Goal: Task Accomplishment & Management: Manage account settings

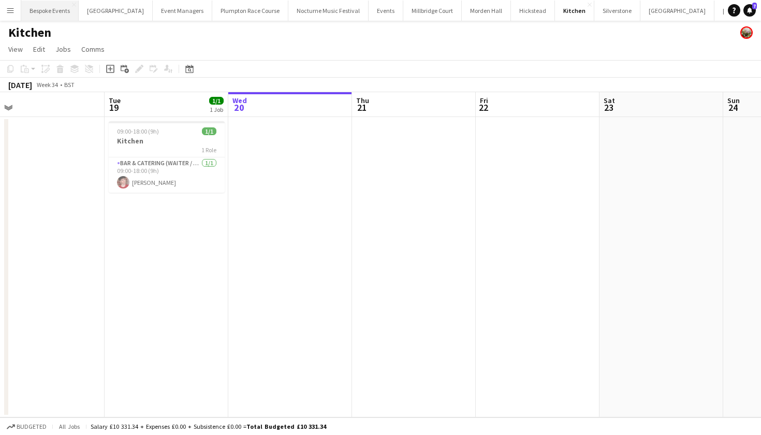
click at [48, 5] on button "Bespoke Events Close" at bounding box center [49, 11] width 57 height 20
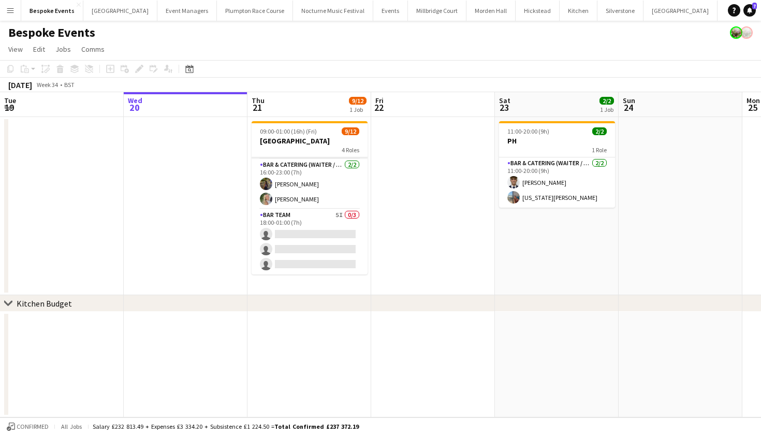
scroll to position [144, 0]
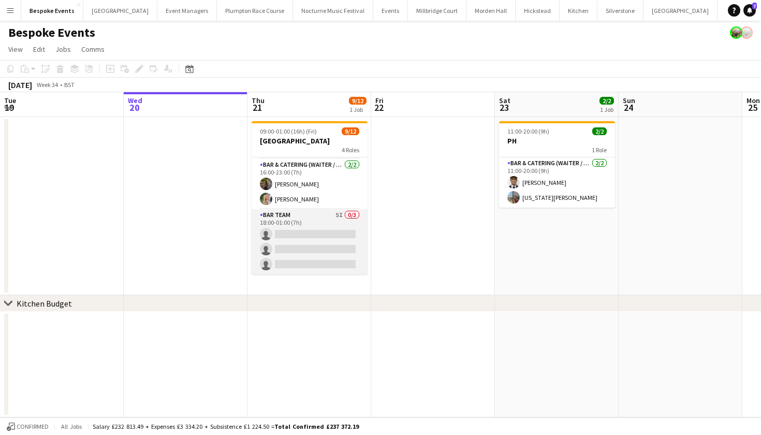
click at [341, 223] on app-card-role "Bar Team 5I 0/3 18:00-01:00 (7h) single-neutral-actions single-neutral-actions …" at bounding box center [310, 241] width 116 height 65
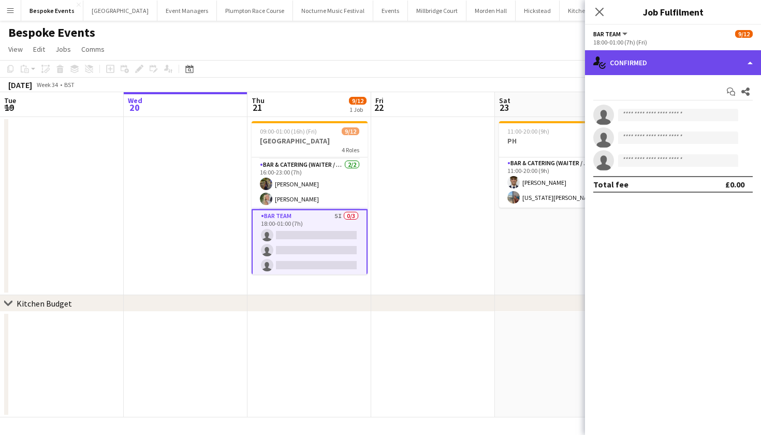
click at [660, 63] on div "single-neutral-actions-check-2 Confirmed" at bounding box center [673, 62] width 176 height 25
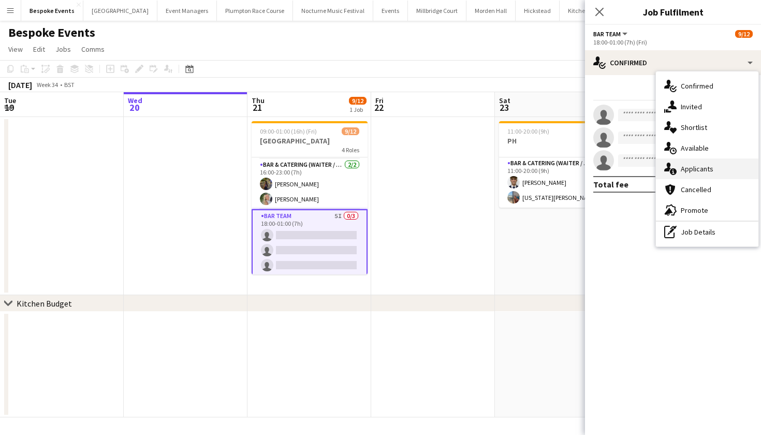
click at [686, 165] on div "single-neutral-actions-information Applicants" at bounding box center [707, 168] width 103 height 21
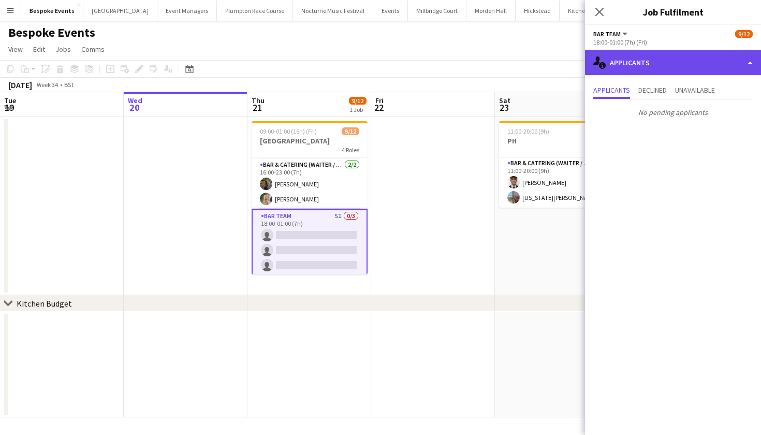
click at [620, 60] on div "single-neutral-actions-information Applicants" at bounding box center [673, 62] width 176 height 25
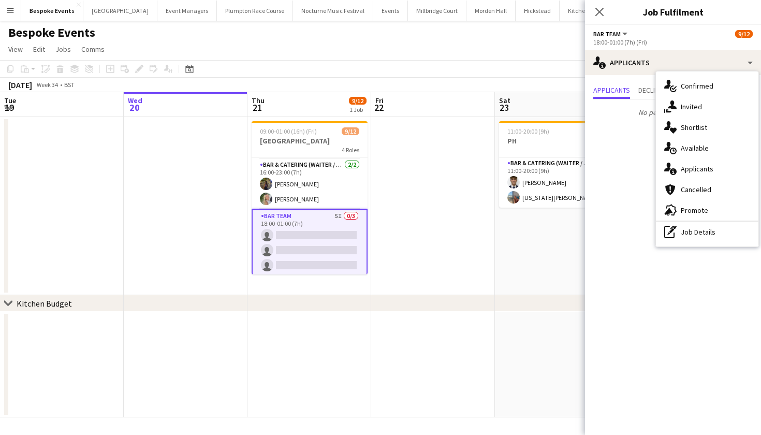
click at [378, 167] on app-date-cell at bounding box center [433, 206] width 124 height 178
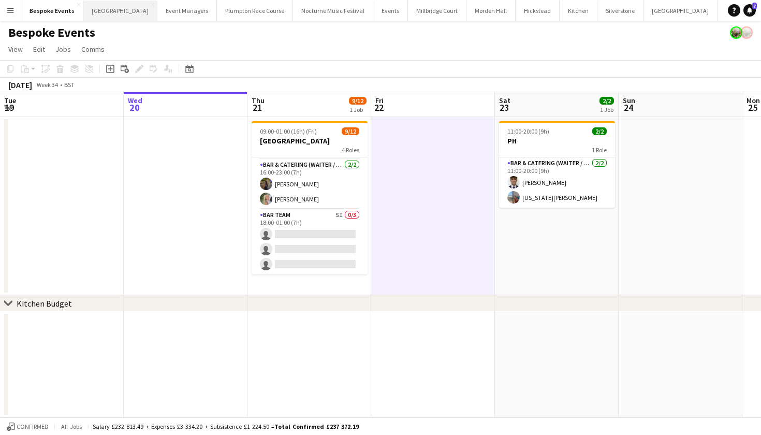
click at [105, 16] on button "[GEOGRAPHIC_DATA] Close" at bounding box center [120, 11] width 74 height 20
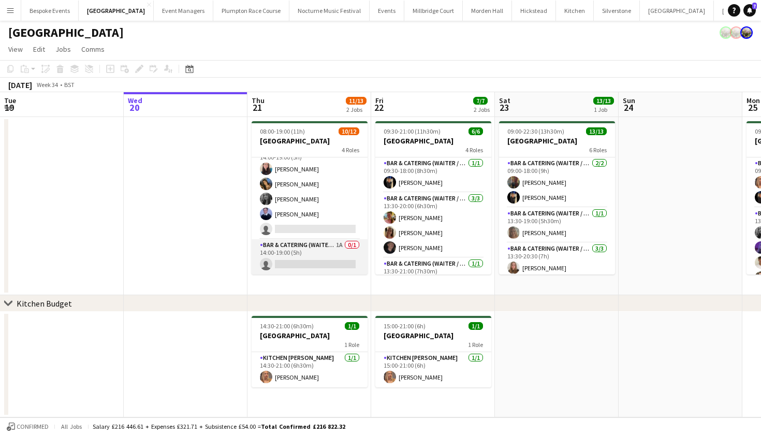
scroll to position [144, 0]
click at [303, 250] on app-card-role "Bar & Catering (Waiter / waitress) 1A 0/1 14:00-19:00 (5h) single-neutral-actio…" at bounding box center [310, 256] width 116 height 35
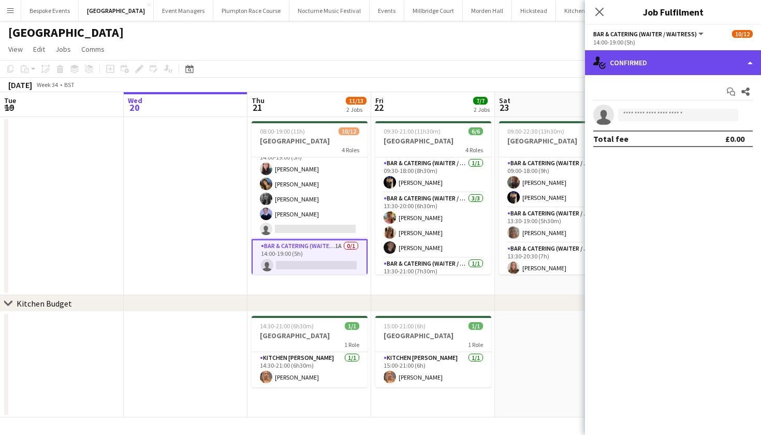
click at [682, 63] on div "single-neutral-actions-check-2 Confirmed" at bounding box center [673, 62] width 176 height 25
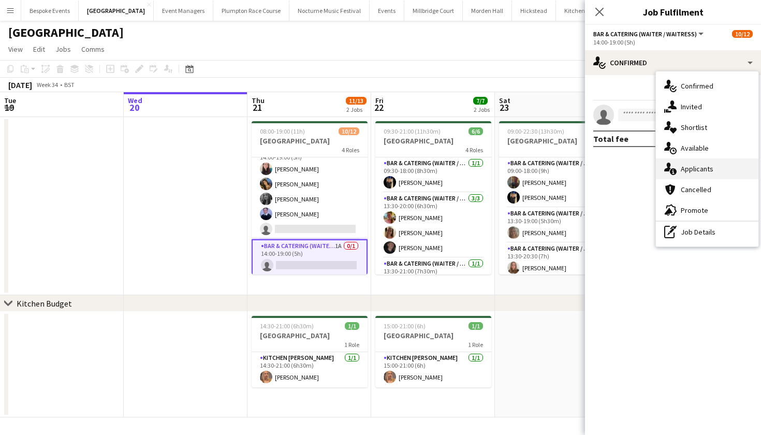
click at [711, 171] on div "single-neutral-actions-information Applicants" at bounding box center [707, 168] width 103 height 21
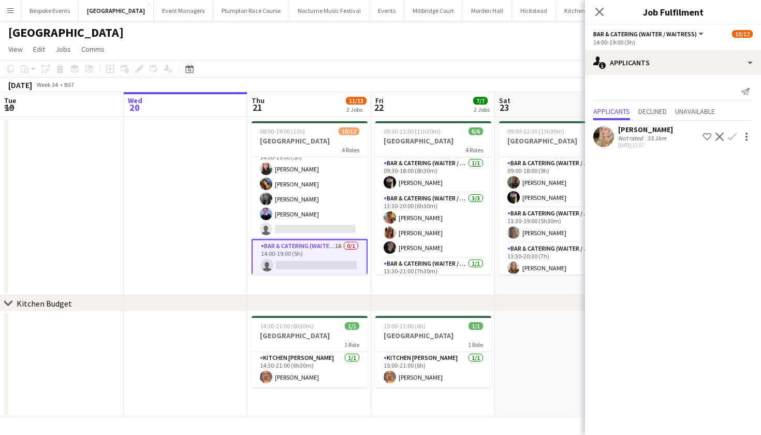
click at [613, 136] on app-user-avatar at bounding box center [604, 136] width 21 height 21
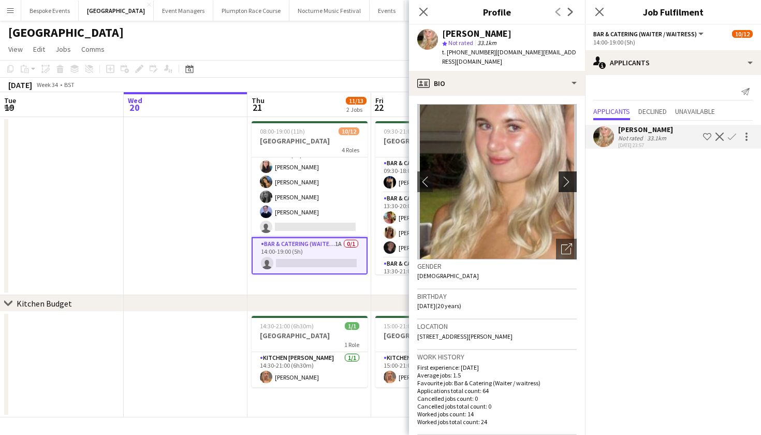
scroll to position [146, 0]
click at [161, 181] on app-date-cell at bounding box center [186, 206] width 124 height 178
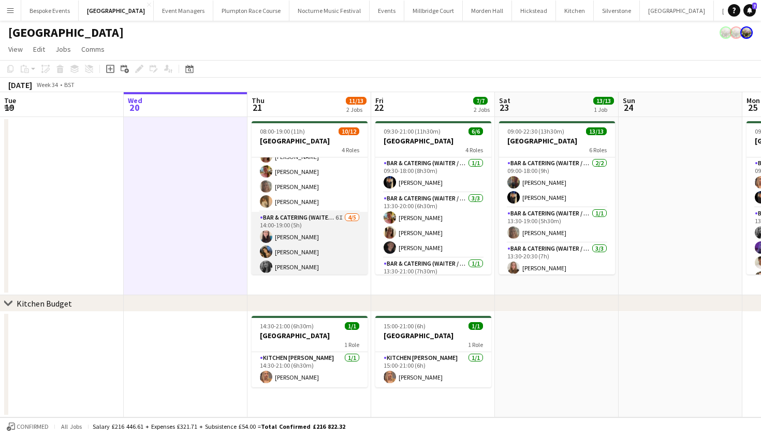
scroll to position [90, 0]
click at [313, 241] on app-card-role "Bar & Catering (Waiter / waitress) 6I 4/5 14:00-19:00 (5h) Heidi Croucher Alish…" at bounding box center [310, 245] width 116 height 95
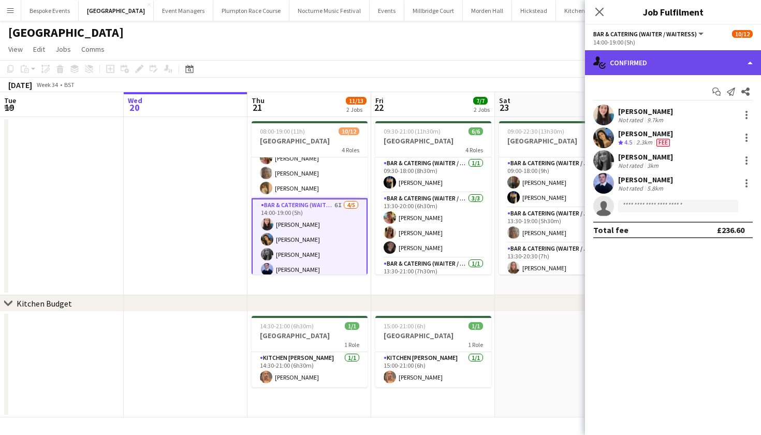
click at [700, 56] on div "single-neutral-actions-check-2 Confirmed" at bounding box center [673, 62] width 176 height 25
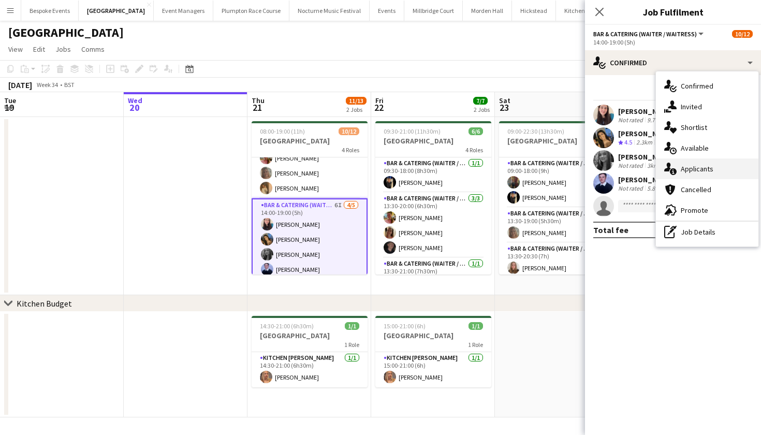
click at [683, 171] on div "single-neutral-actions-information Applicants" at bounding box center [707, 168] width 103 height 21
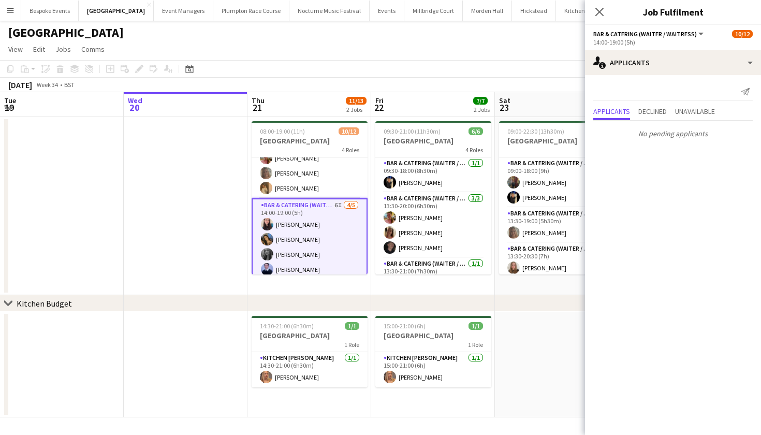
click at [134, 238] on app-date-cell at bounding box center [186, 206] width 124 height 178
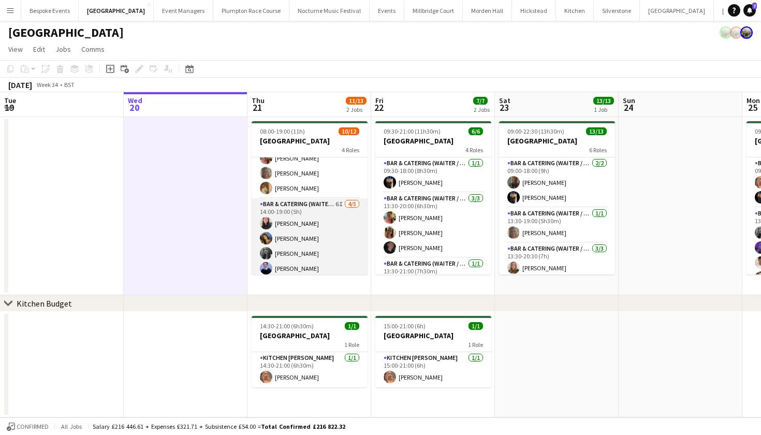
scroll to position [63, 0]
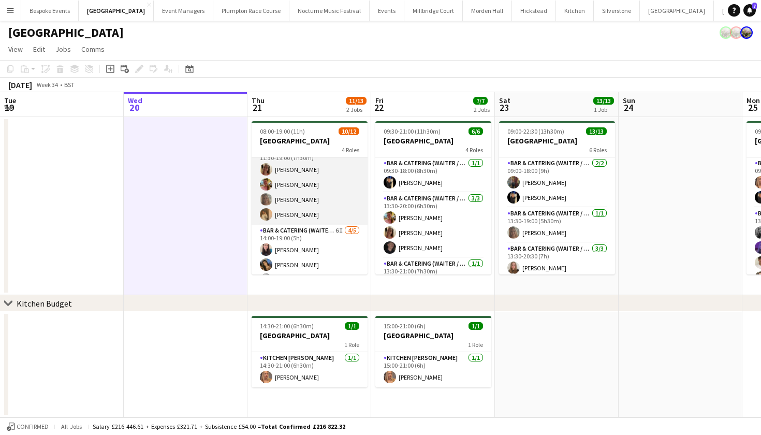
click at [284, 191] on app-card-role "Bar & Catering (Waiter / waitress) 4/4 11:30-19:00 (7h30m) Rebecca Dunstone Ale…" at bounding box center [310, 185] width 116 height 80
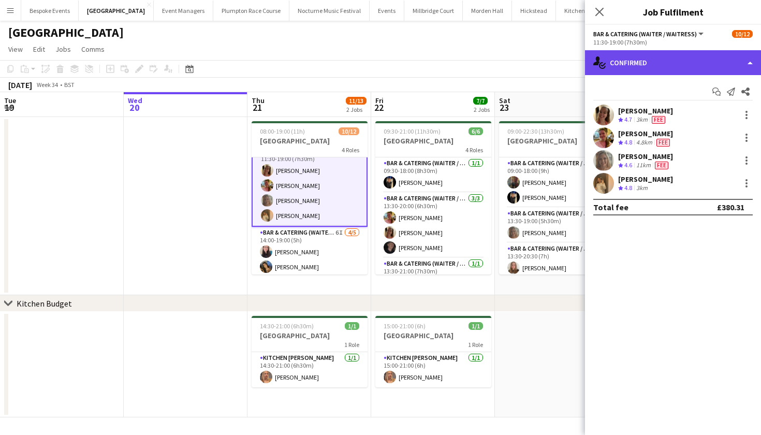
click at [630, 70] on div "single-neutral-actions-check-2 Confirmed" at bounding box center [673, 62] width 176 height 25
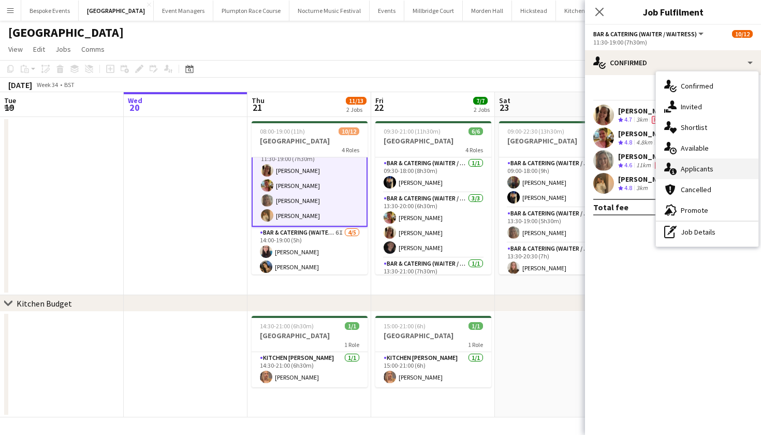
click at [680, 164] on div "single-neutral-actions-information Applicants" at bounding box center [707, 168] width 103 height 21
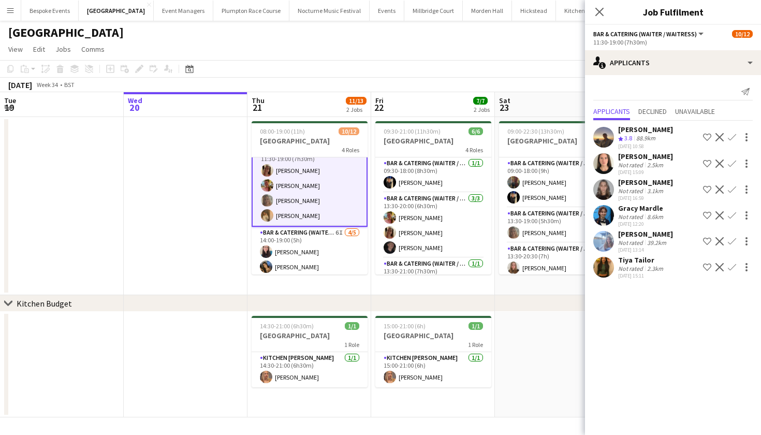
click at [603, 137] on app-user-avatar at bounding box center [604, 137] width 21 height 21
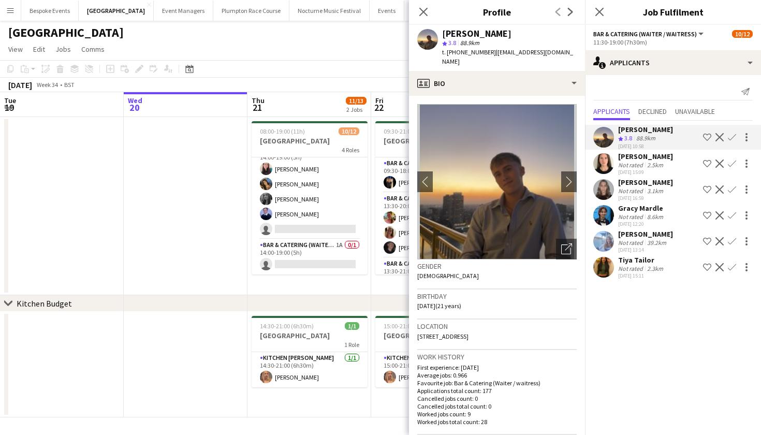
click at [175, 258] on app-date-cell at bounding box center [186, 206] width 124 height 178
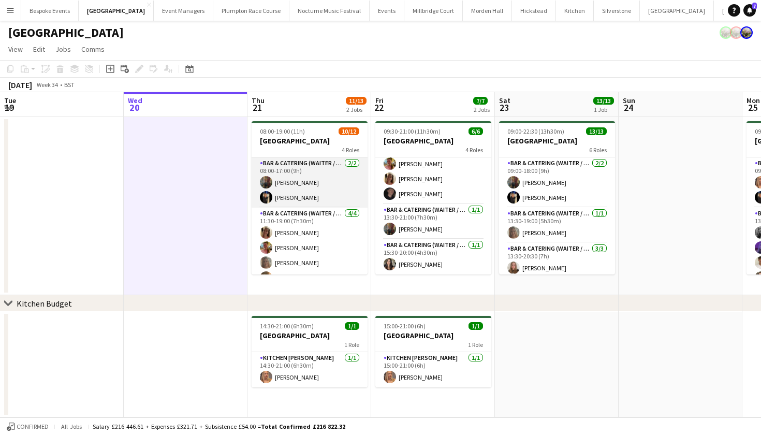
scroll to position [0, 0]
click at [305, 192] on app-card-role "Bar & Catering (Waiter / waitress) 2/2 08:00-17:00 (9h) Annabel Perry Wian Van …" at bounding box center [310, 182] width 116 height 50
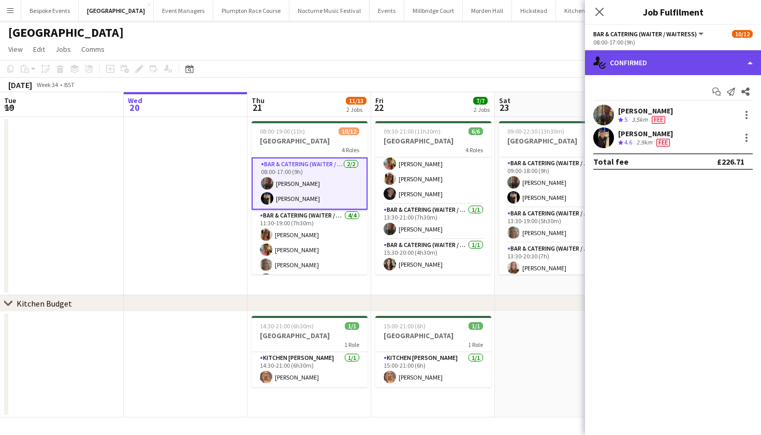
click at [678, 56] on div "single-neutral-actions-check-2 Confirmed" at bounding box center [673, 62] width 176 height 25
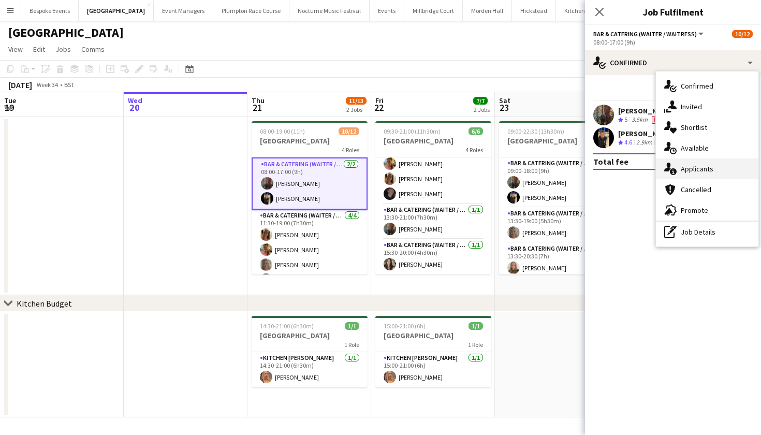
click at [718, 172] on div "single-neutral-actions-information Applicants" at bounding box center [707, 168] width 103 height 21
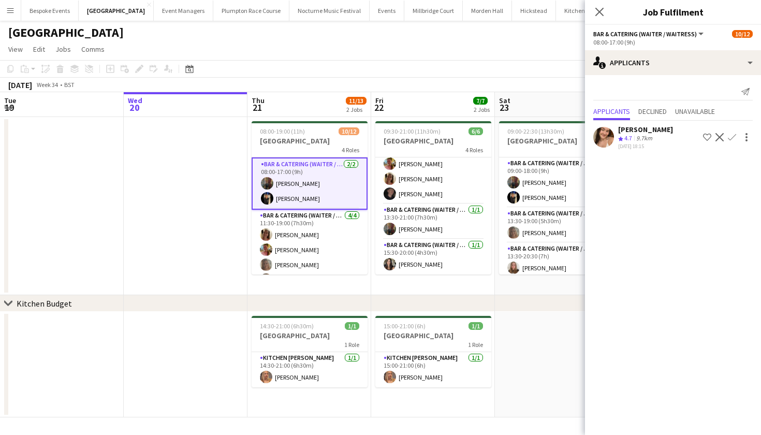
click at [604, 139] on app-user-avatar at bounding box center [604, 137] width 21 height 21
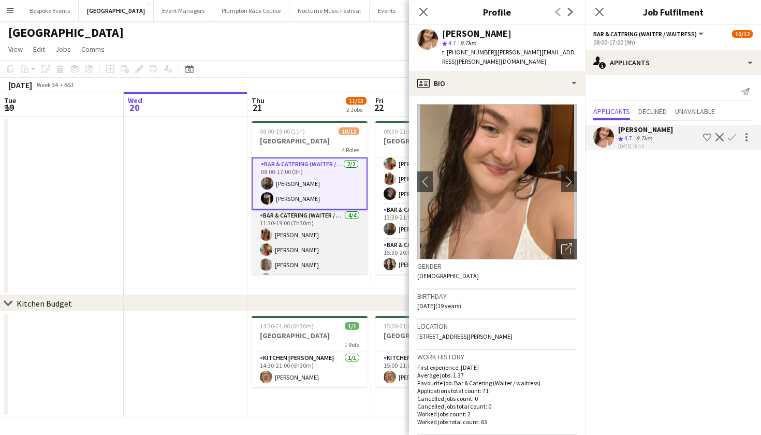
click at [327, 244] on app-card-role "Bar & Catering (Waiter / waitress) 4/4 11:30-19:00 (7h30m) Rebecca Dunstone Ale…" at bounding box center [310, 250] width 116 height 80
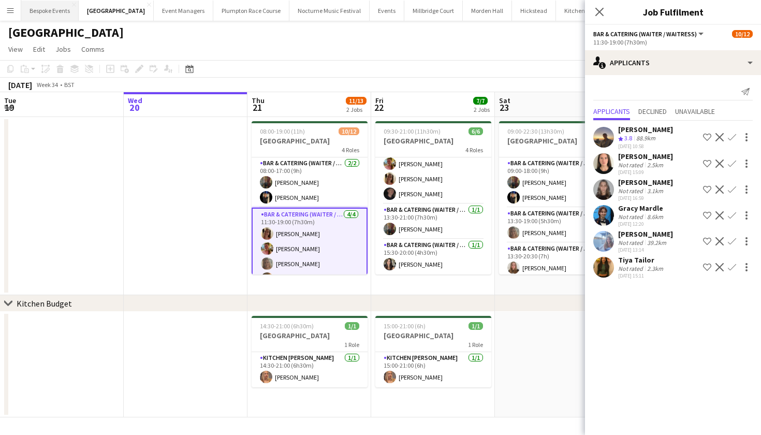
click at [38, 12] on button "Bespoke Events Close" at bounding box center [49, 11] width 57 height 20
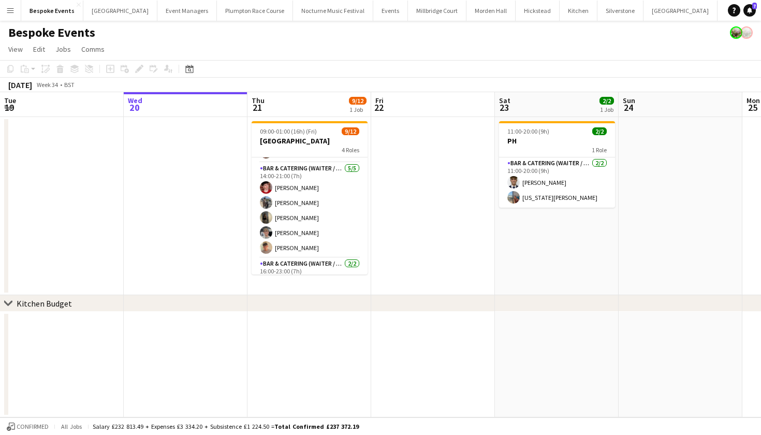
scroll to position [44, 0]
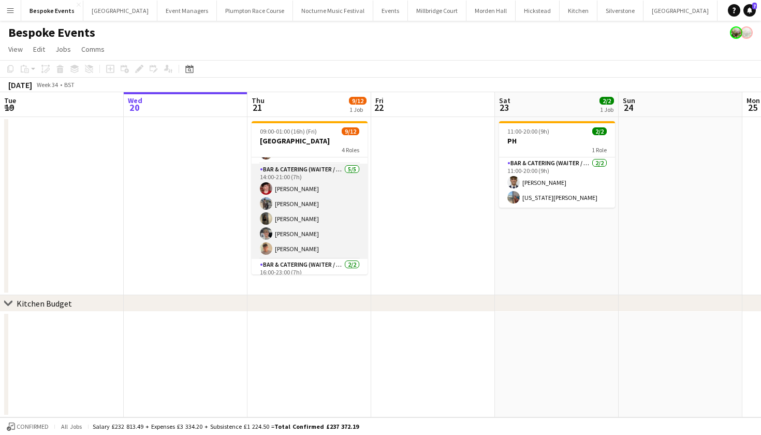
click at [295, 221] on app-card-role "Bar & Catering (Waiter / waitress) 5/5 14:00-21:00 (7h) Jonnie Saunders Linda S…" at bounding box center [310, 211] width 116 height 95
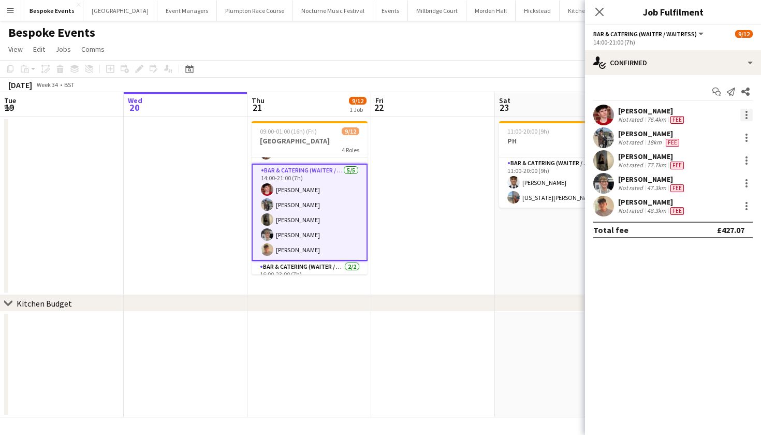
click at [744, 120] on div at bounding box center [747, 115] width 12 height 12
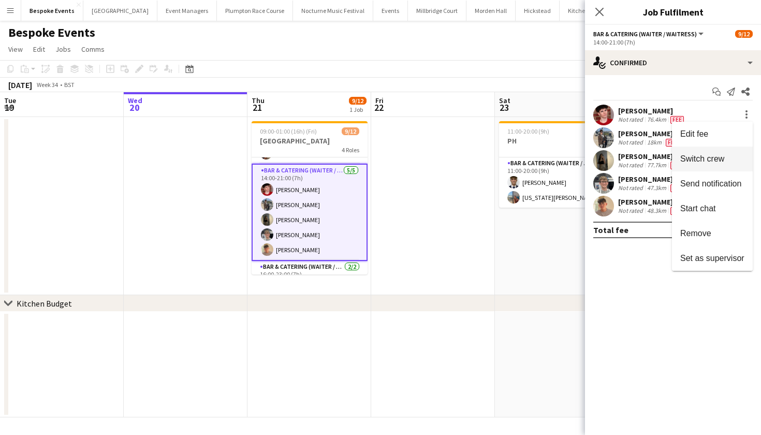
click at [735, 155] on span "Switch crew" at bounding box center [713, 158] width 64 height 9
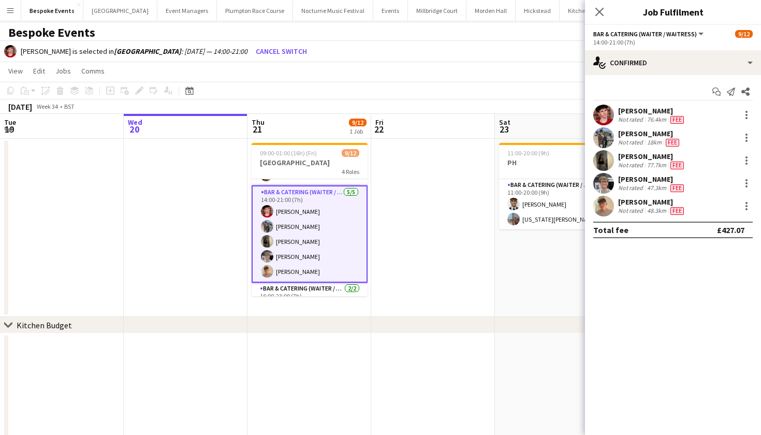
click at [609, 111] on app-user-avatar at bounding box center [604, 115] width 21 height 21
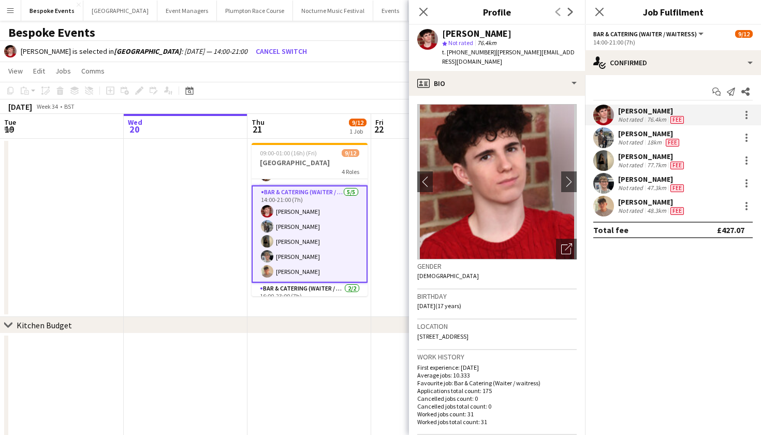
scroll to position [56, 0]
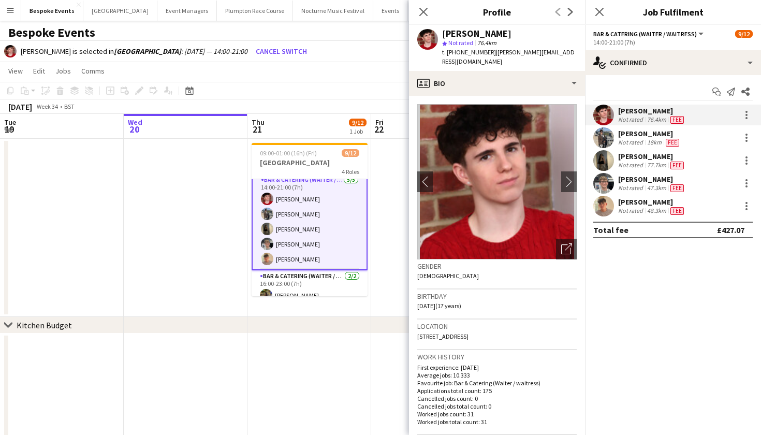
click at [290, 229] on app-card-role "Bar & Catering (Waiter / waitress) 5/5 14:00-21:00 (7h) Jonnie Saunders Linda S…" at bounding box center [310, 221] width 116 height 97
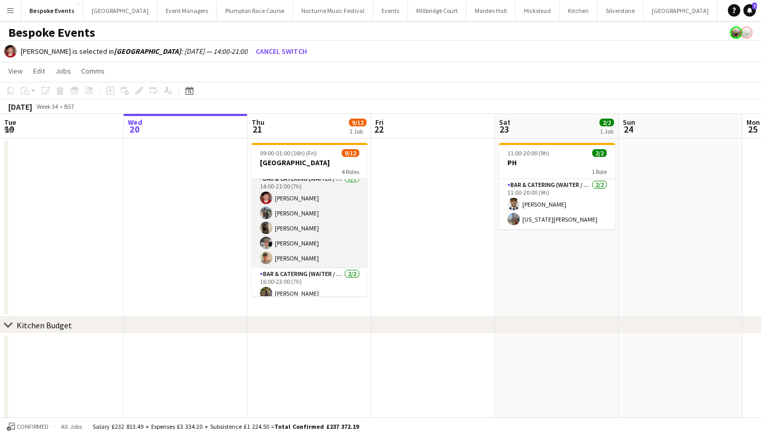
click at [290, 229] on app-card-role "Bar & Catering (Waiter / waitress) 5/5 14:00-21:00 (7h) Jonnie Saunders Linda S…" at bounding box center [310, 220] width 116 height 95
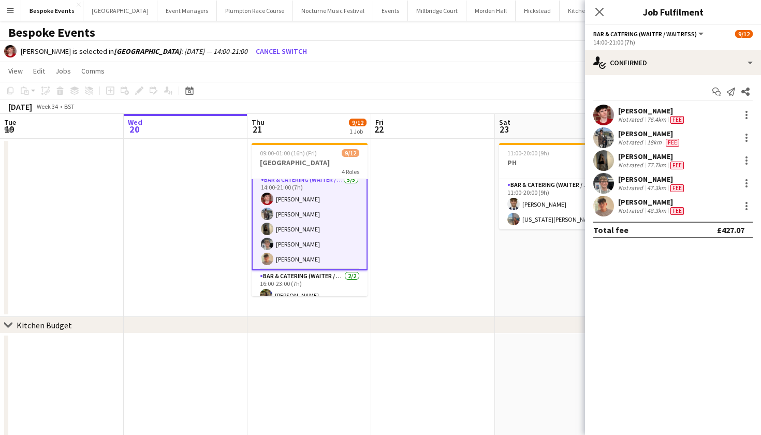
click at [600, 205] on app-user-avatar at bounding box center [604, 206] width 21 height 21
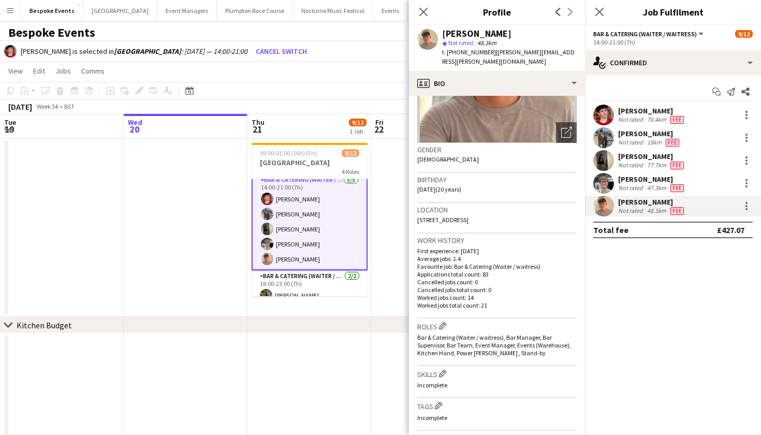
scroll to position [123, 0]
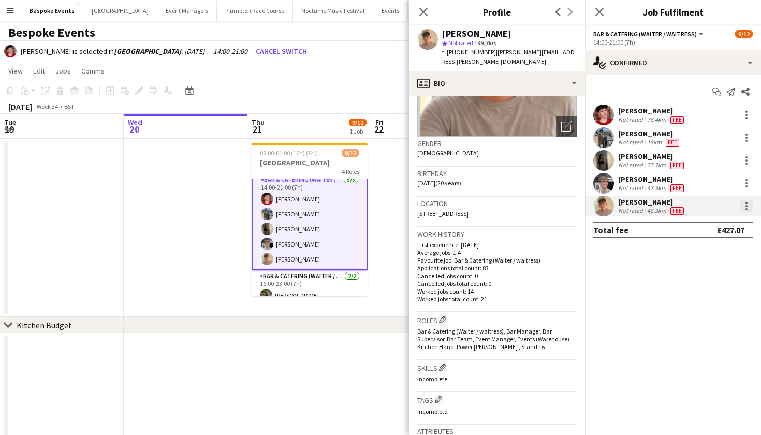
click at [747, 206] on div at bounding box center [747, 206] width 2 height 2
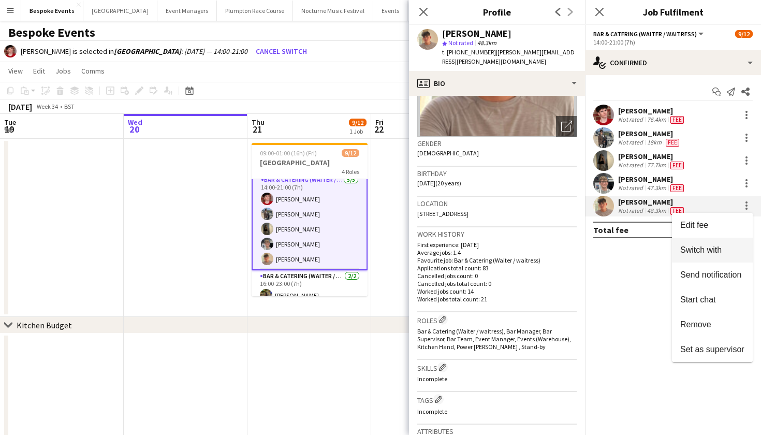
click at [729, 247] on span "Switch with" at bounding box center [713, 250] width 64 height 9
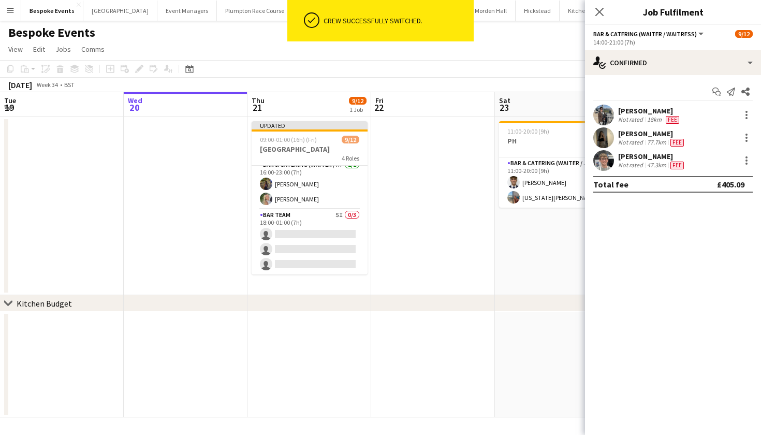
click at [341, 254] on app-card-role "Bar Team 5I 0/3 18:00-01:00 (7h) single-neutral-actions single-neutral-actions …" at bounding box center [310, 241] width 116 height 65
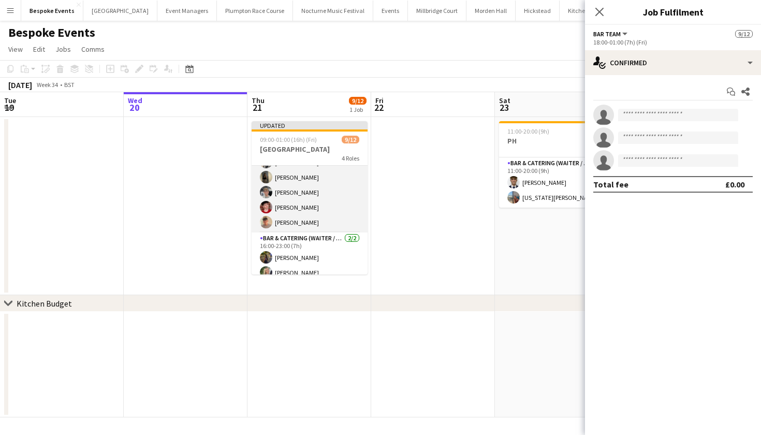
scroll to position [76, 0]
click at [310, 209] on app-card-role "Bar & Catering (Waiter / waitress) 5/5 14:00-21:00 (7h) Linda Sanchez Ellie Cro…" at bounding box center [310, 187] width 116 height 95
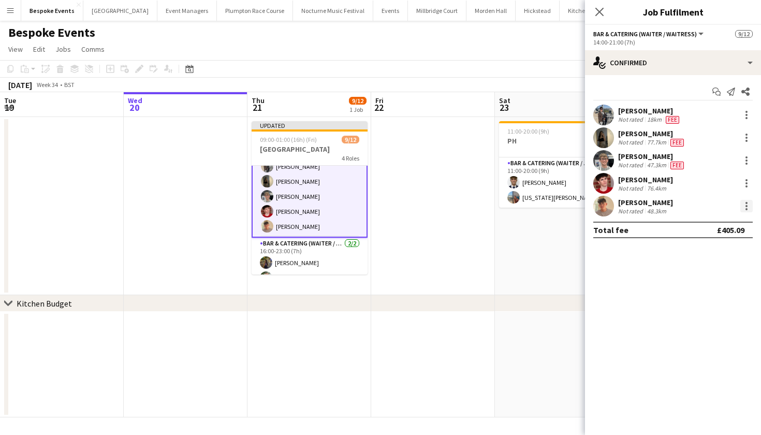
click at [748, 203] on div at bounding box center [747, 206] width 12 height 12
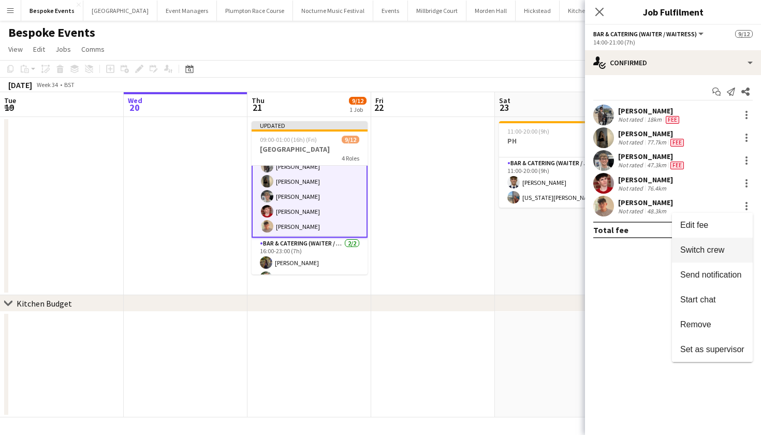
click at [694, 251] on span "Switch crew" at bounding box center [703, 250] width 44 height 9
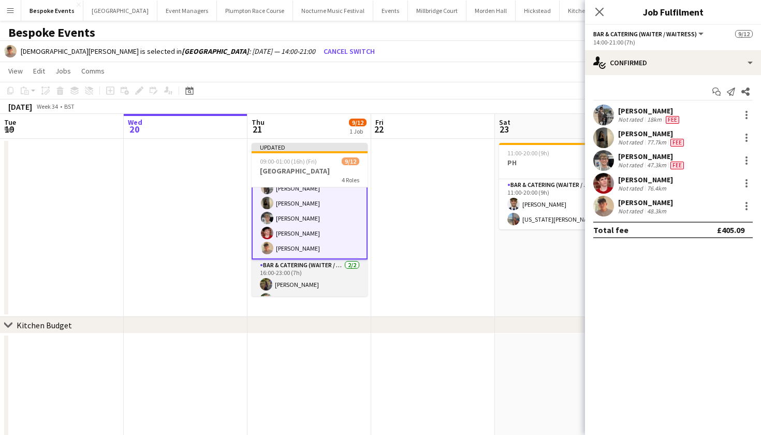
click at [319, 268] on app-card-role "Bar & Catering (Waiter / waitress) 2/2 16:00-23:00 (7h) Isabelle Bucke Josephin…" at bounding box center [310, 284] width 116 height 50
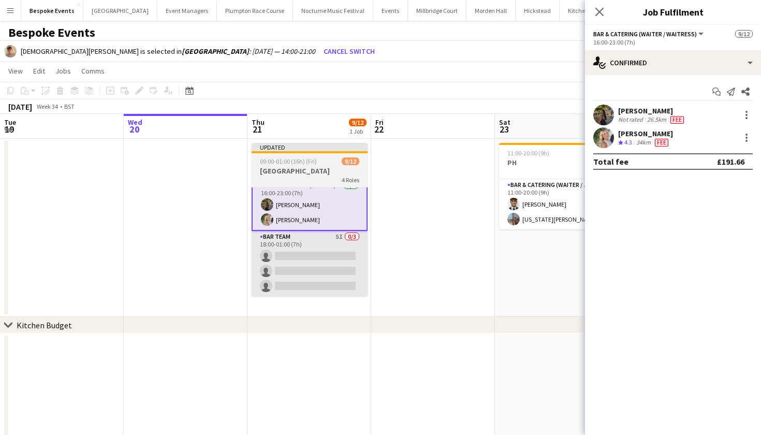
scroll to position [154, 0]
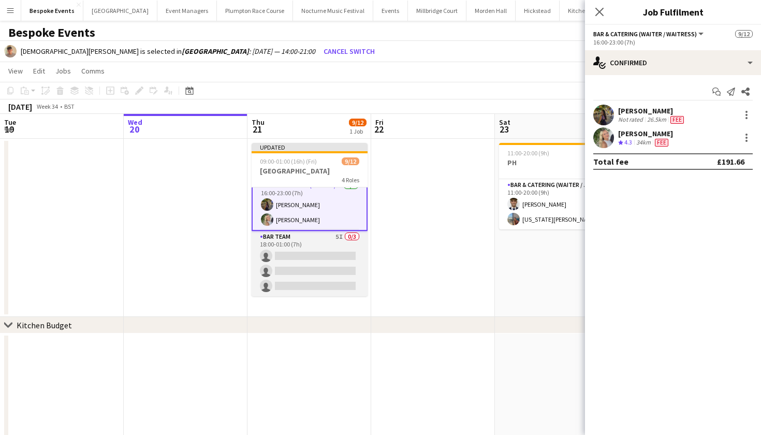
click at [338, 271] on app-card-role "Bar Team 5I 0/3 18:00-01:00 (7h) single-neutral-actions single-neutral-actions …" at bounding box center [310, 263] width 116 height 65
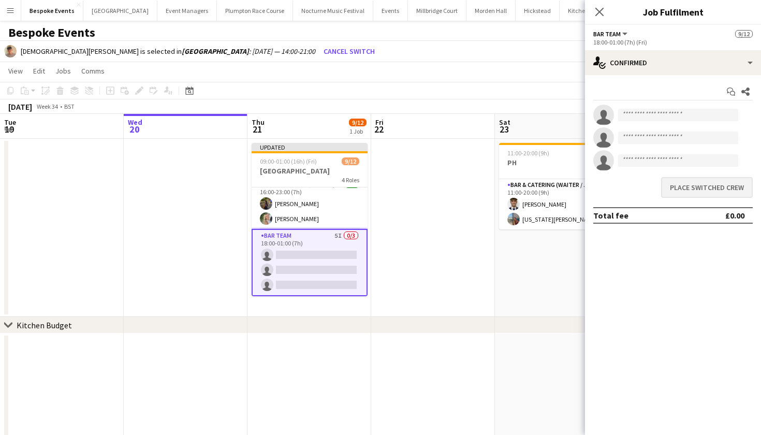
click at [722, 184] on button "Place switched crew" at bounding box center [707, 187] width 92 height 21
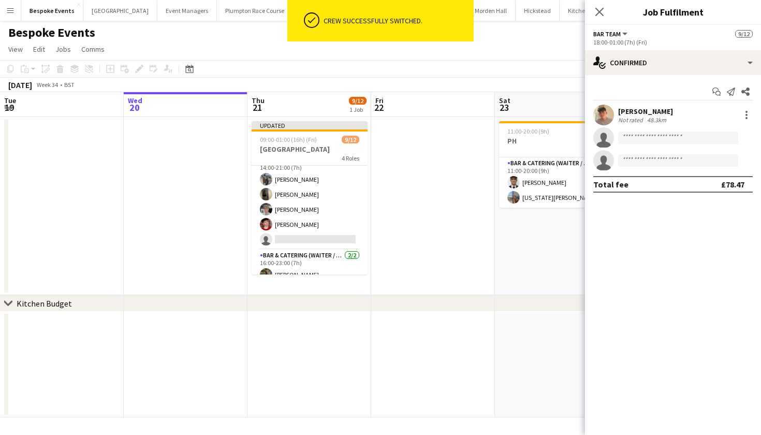
scroll to position [52, 0]
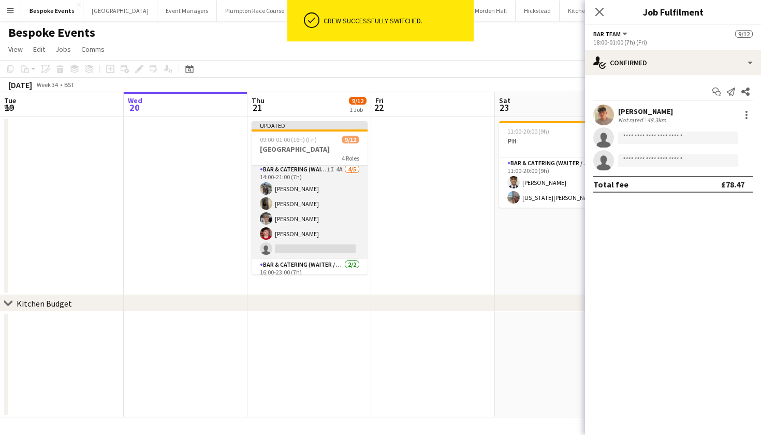
click at [344, 218] on app-card-role "Bar & Catering (Waiter / waitress) 1I 4A 4/5 14:00-21:00 (7h) Linda Sanchez Ell…" at bounding box center [310, 211] width 116 height 95
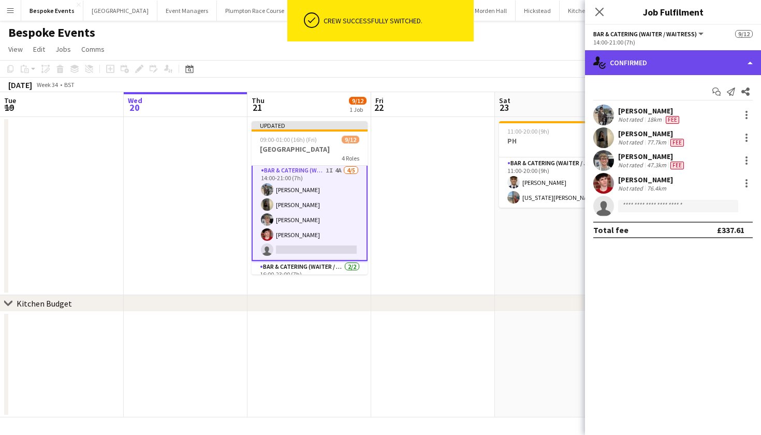
click at [660, 56] on div "single-neutral-actions-check-2 Confirmed" at bounding box center [673, 62] width 176 height 25
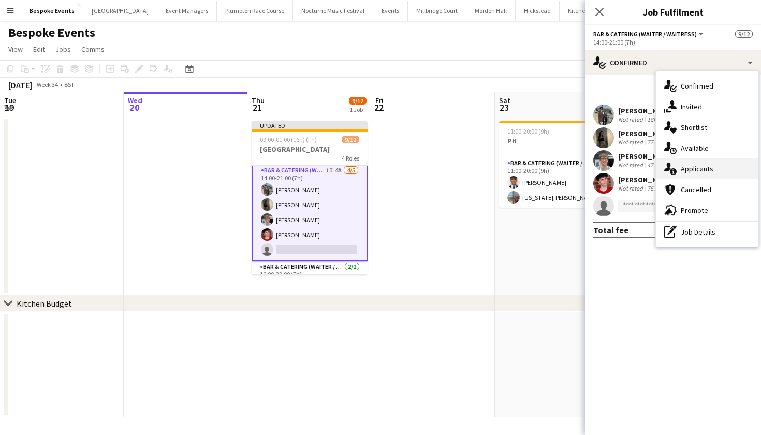
click at [701, 166] on div "single-neutral-actions-information Applicants" at bounding box center [707, 168] width 103 height 21
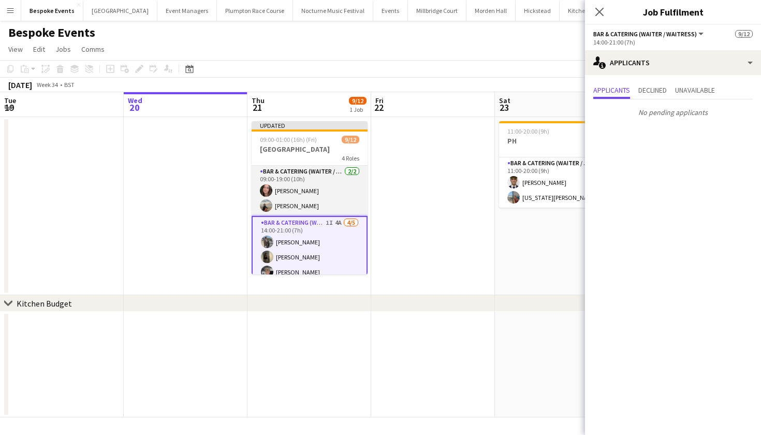
scroll to position [0, 0]
click at [293, 203] on app-card-role "Bar & Catering (Waiter / waitress) 2/2 09:00-19:00 (10h) Isabel Richardson Char…" at bounding box center [310, 191] width 116 height 50
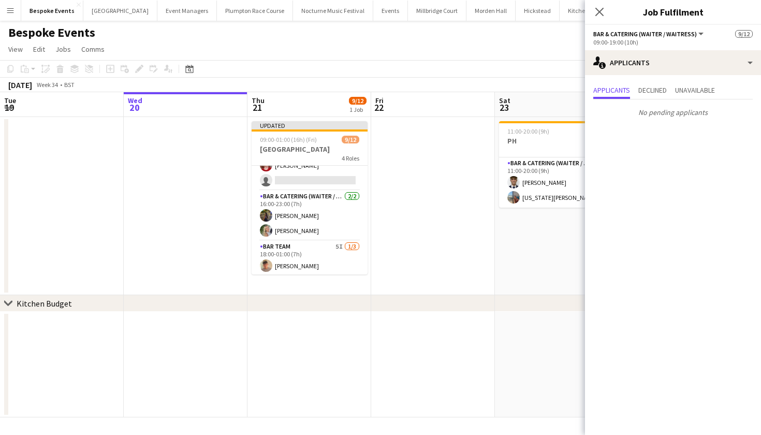
scroll to position [124, 0]
click at [293, 203] on app-card-role "Bar & Catering (Waiter / waitress) 2/2 16:00-23:00 (7h) Isabelle Bucke Josephin…" at bounding box center [310, 214] width 116 height 50
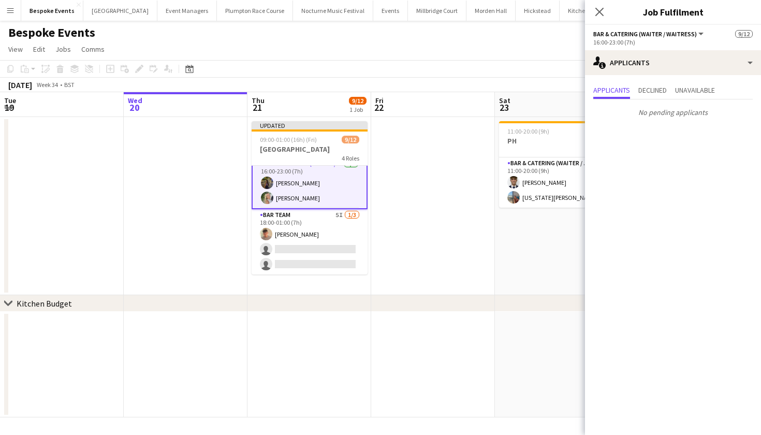
scroll to position [154, 0]
click at [11, 6] on button "Menu" at bounding box center [10, 10] width 21 height 21
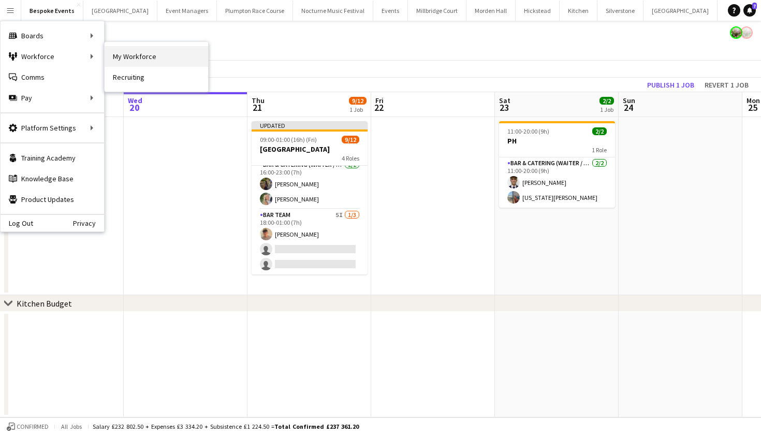
click at [129, 60] on link "My Workforce" at bounding box center [157, 56] width 104 height 21
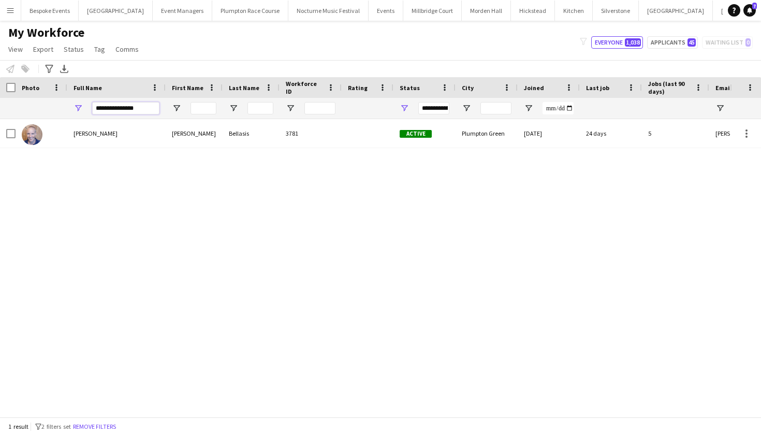
click at [143, 110] on input "**********" at bounding box center [125, 108] width 67 height 12
type input "*"
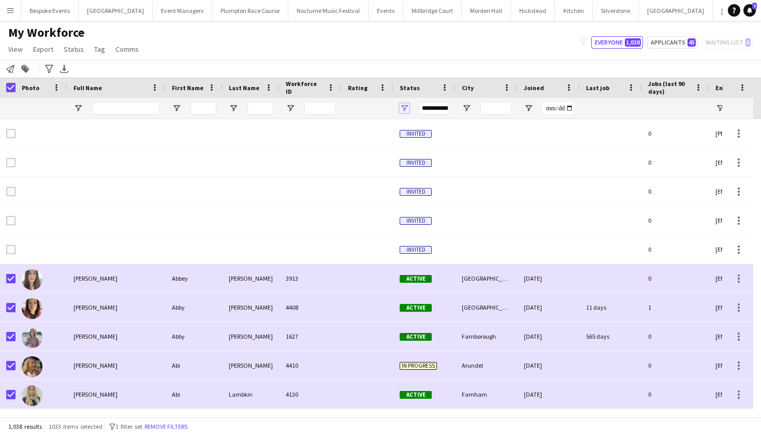
click at [405, 109] on span "Open Filter Menu" at bounding box center [404, 108] width 9 height 9
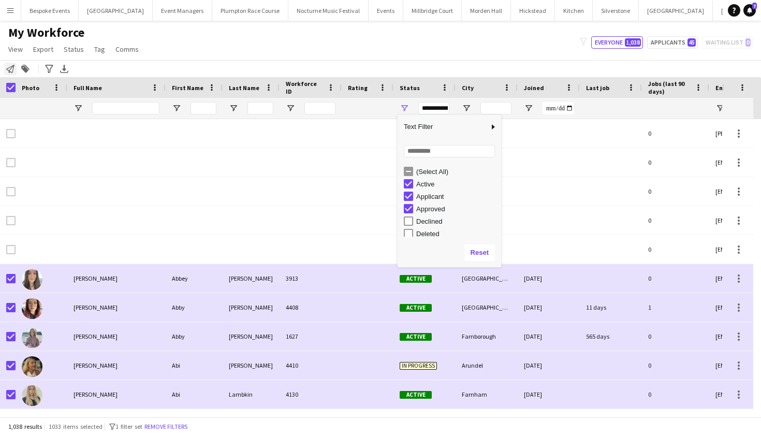
click at [7, 69] on icon at bounding box center [10, 69] width 8 height 8
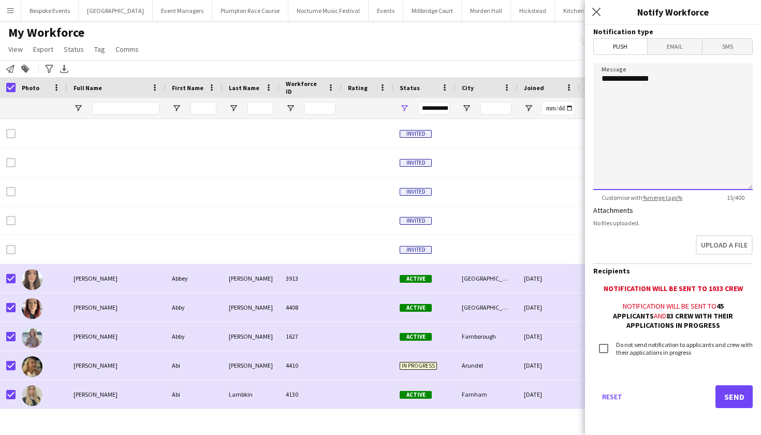
click at [680, 78] on textarea "**********" at bounding box center [674, 126] width 160 height 127
click at [701, 99] on textarea "**********" at bounding box center [674, 126] width 160 height 127
click at [638, 91] on textarea "**********" at bounding box center [674, 126] width 160 height 127
click at [728, 111] on textarea "**********" at bounding box center [674, 126] width 160 height 127
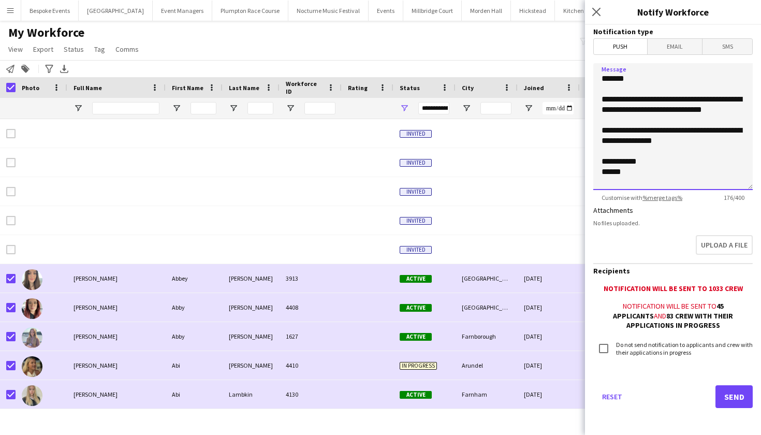
click at [691, 106] on textarea "**********" at bounding box center [674, 126] width 160 height 127
click at [692, 106] on textarea "**********" at bounding box center [674, 126] width 160 height 127
click at [689, 107] on textarea "**********" at bounding box center [674, 126] width 160 height 127
click at [689, 105] on textarea "**********" at bounding box center [674, 126] width 160 height 127
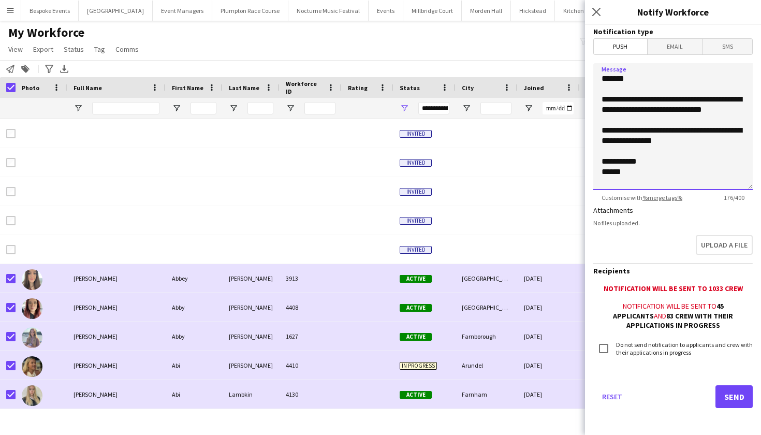
click at [687, 106] on textarea "**********" at bounding box center [674, 126] width 160 height 127
click at [696, 108] on textarea "**********" at bounding box center [674, 126] width 160 height 127
click at [661, 84] on textarea "**********" at bounding box center [674, 126] width 160 height 127
click at [684, 107] on textarea "**********" at bounding box center [674, 126] width 160 height 127
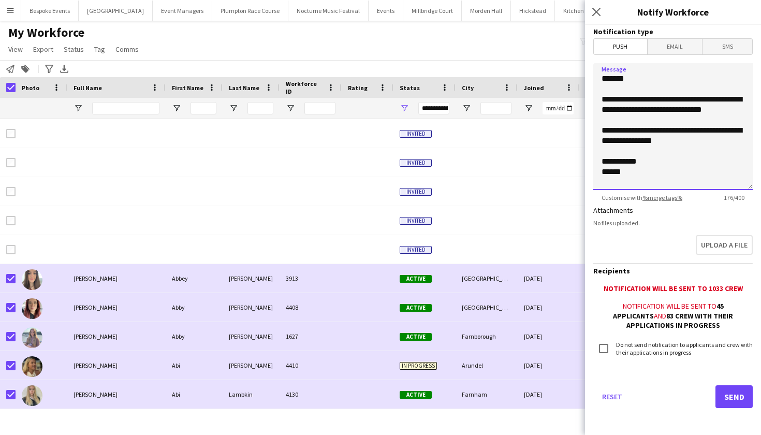
click at [692, 107] on textarea "**********" at bounding box center [674, 126] width 160 height 127
click at [709, 128] on textarea "**********" at bounding box center [674, 126] width 160 height 127
drag, startPoint x: 740, startPoint y: 108, endPoint x: 715, endPoint y: 104, distance: 24.6
click at [715, 104] on textarea "**********" at bounding box center [674, 126] width 160 height 127
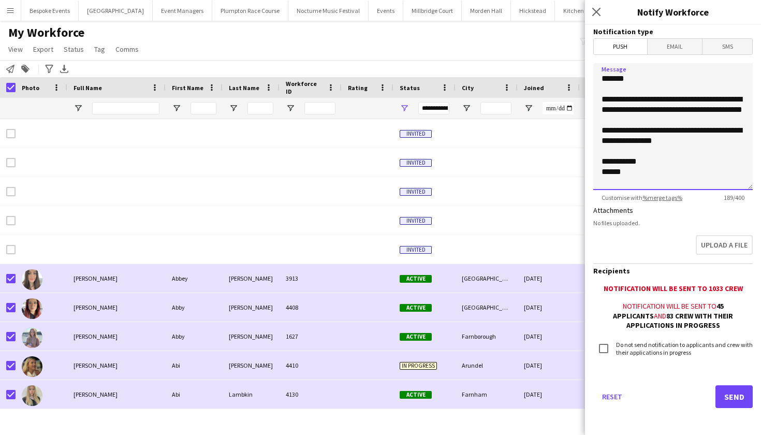
click at [639, 95] on textarea "**********" at bounding box center [674, 126] width 160 height 127
click at [632, 107] on textarea "**********" at bounding box center [674, 126] width 160 height 127
click at [720, 121] on textarea "**********" at bounding box center [674, 126] width 160 height 127
click at [730, 120] on textarea "**********" at bounding box center [674, 126] width 160 height 127
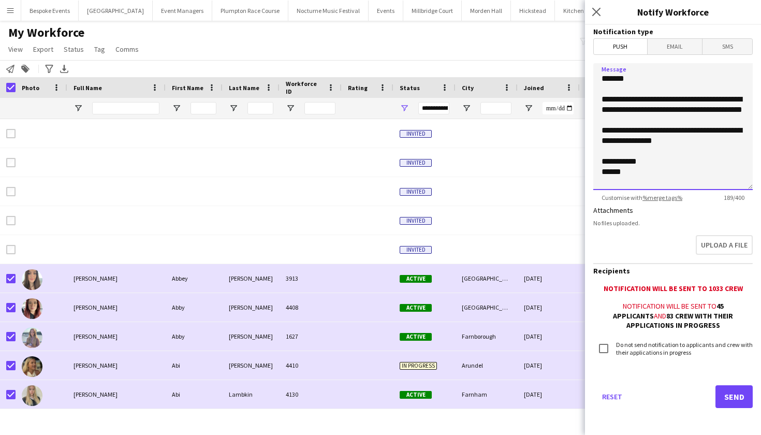
click at [717, 118] on textarea "**********" at bounding box center [674, 126] width 160 height 127
type textarea "**********"
click at [728, 402] on button "Send" at bounding box center [734, 396] width 37 height 23
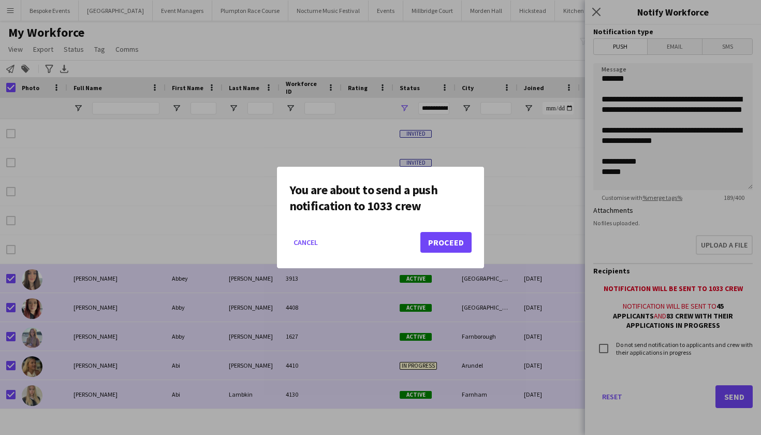
click at [442, 250] on button "Proceed" at bounding box center [446, 242] width 51 height 21
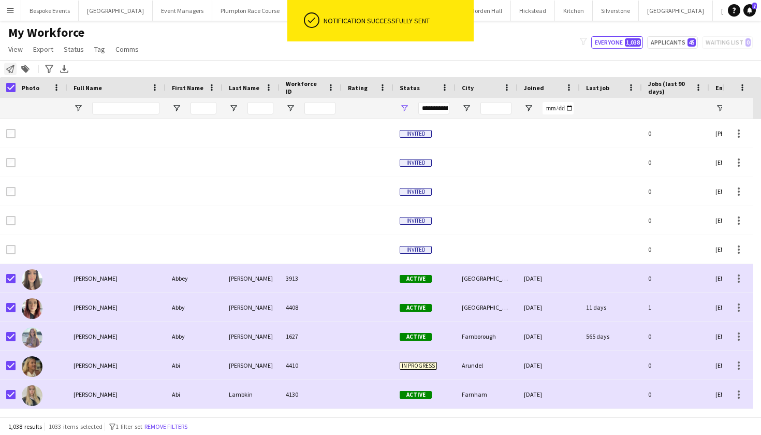
click at [12, 73] on icon at bounding box center [10, 69] width 8 height 8
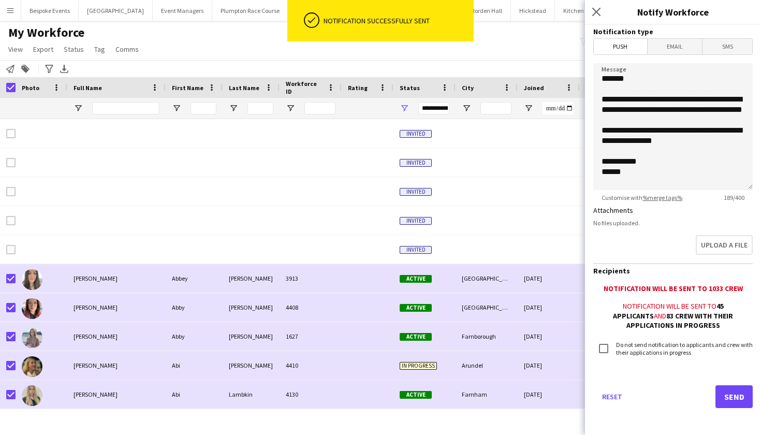
click at [663, 55] on form "**********" at bounding box center [673, 231] width 176 height 412
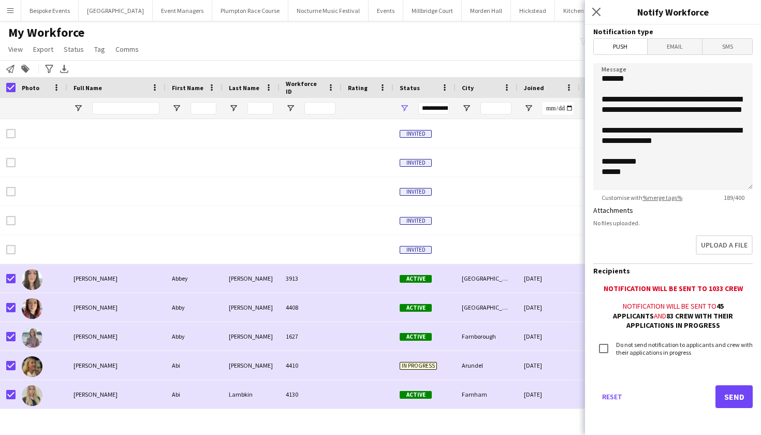
click at [672, 55] on form "**********" at bounding box center [673, 231] width 176 height 412
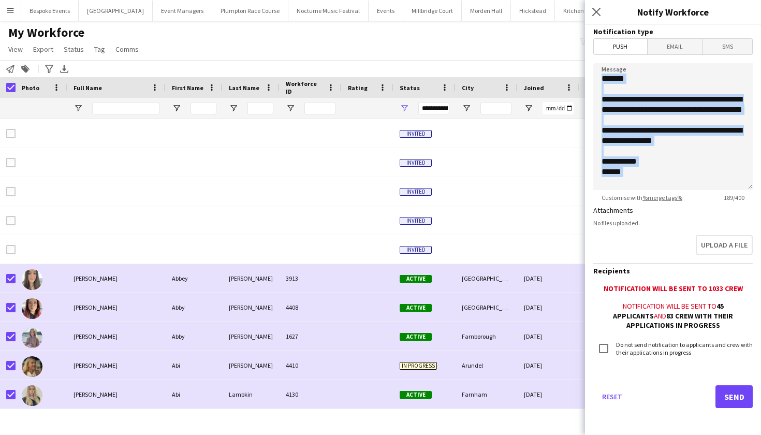
click at [672, 55] on form "**********" at bounding box center [673, 231] width 176 height 412
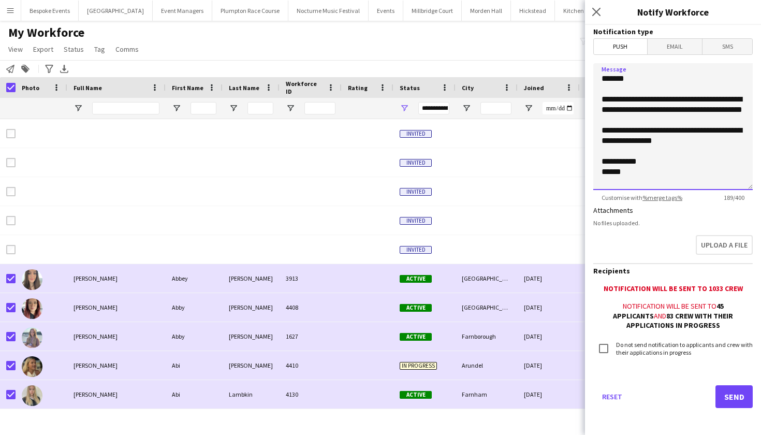
click at [682, 112] on textarea "**********" at bounding box center [674, 126] width 160 height 127
click at [682, 54] on span "Email" at bounding box center [675, 47] width 55 height 16
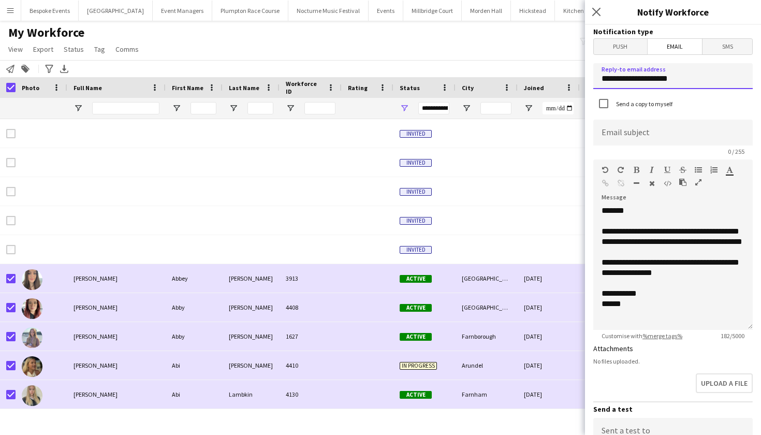
drag, startPoint x: 686, startPoint y: 81, endPoint x: 564, endPoint y: 72, distance: 123.1
type input "**********"
type input "*"
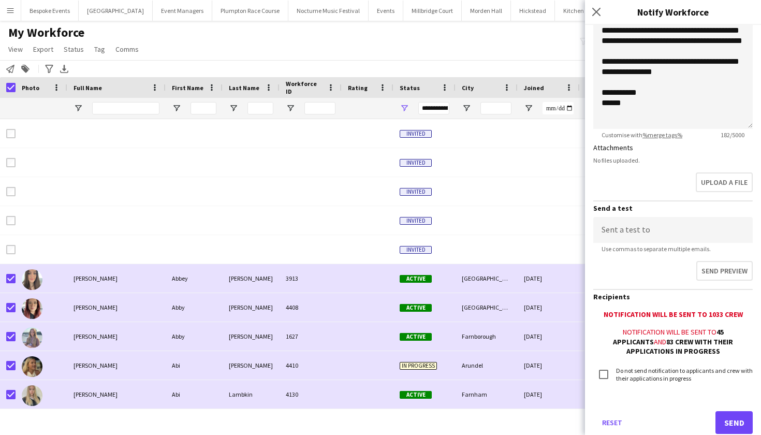
scroll to position [163, 0]
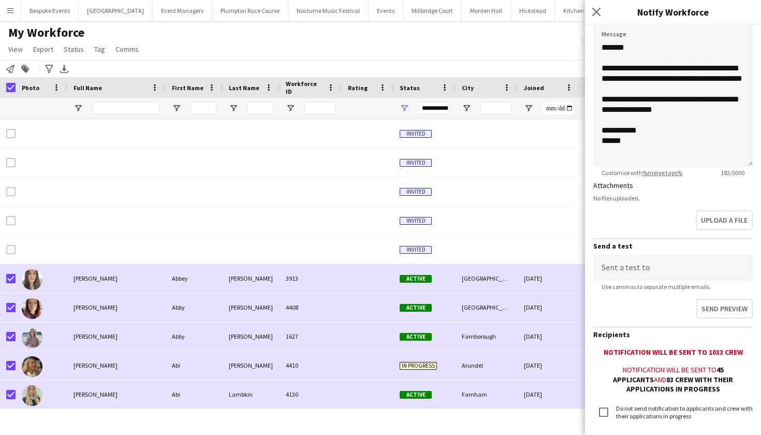
type input "**********"
click at [604, 118] on div "**********" at bounding box center [674, 104] width 160 height 124
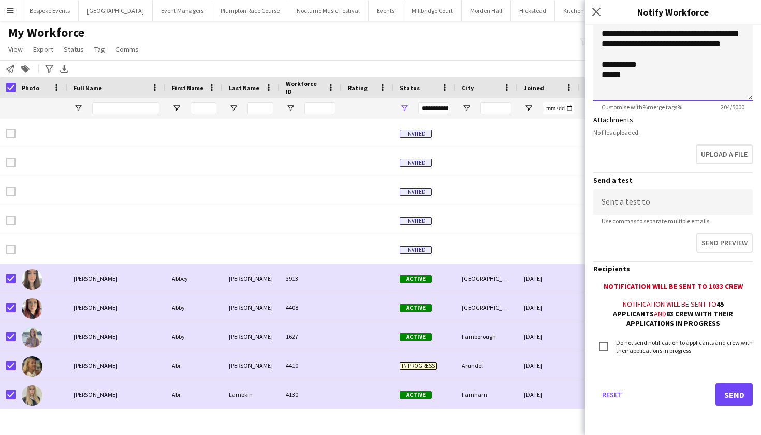
scroll to position [228, 0]
click at [728, 398] on button "Send" at bounding box center [734, 395] width 37 height 23
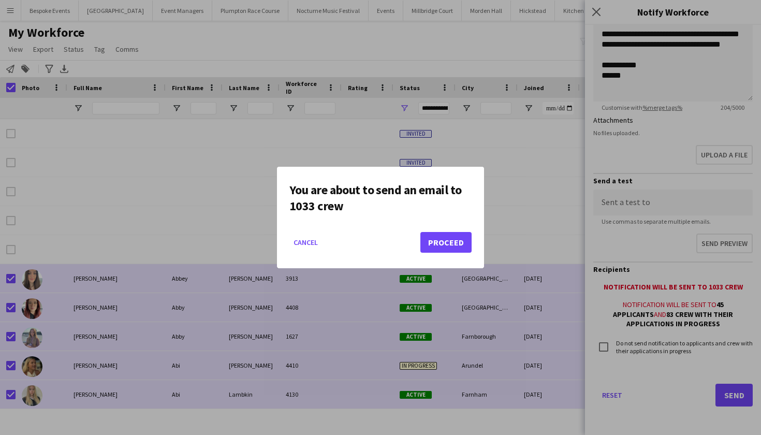
click at [449, 245] on button "Proceed" at bounding box center [446, 242] width 51 height 21
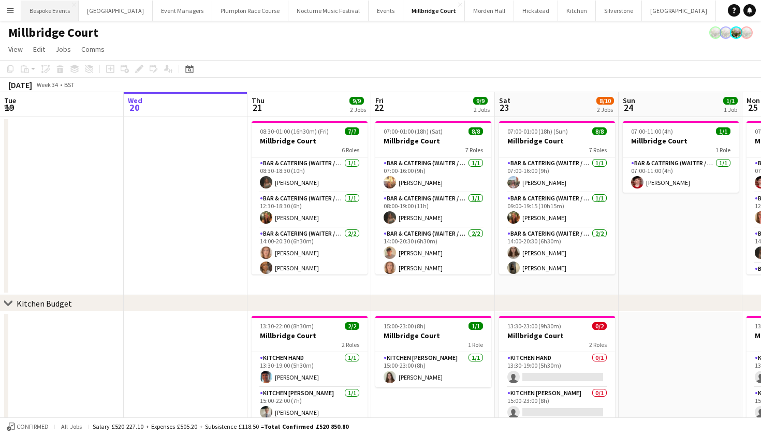
click at [42, 13] on button "Bespoke Events Close" at bounding box center [49, 11] width 57 height 20
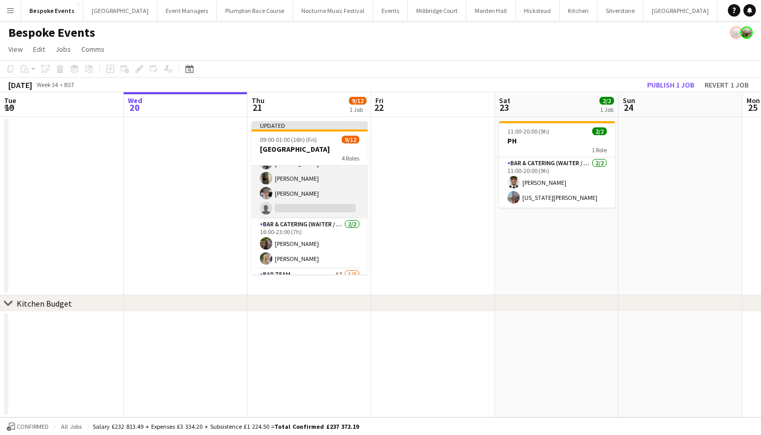
scroll to position [97, 0]
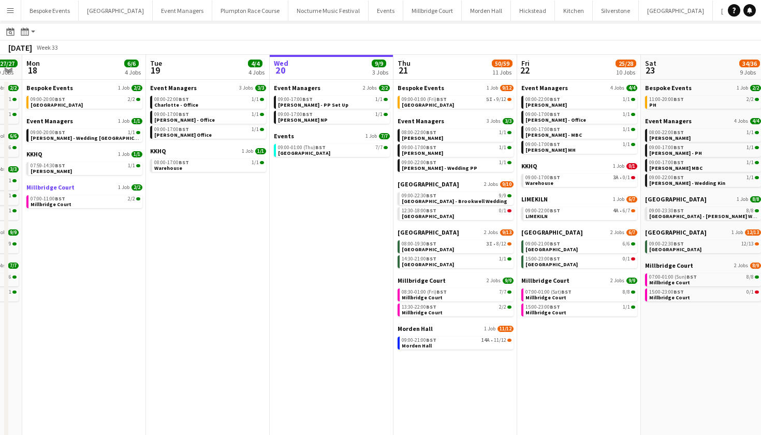
scroll to position [0, 374]
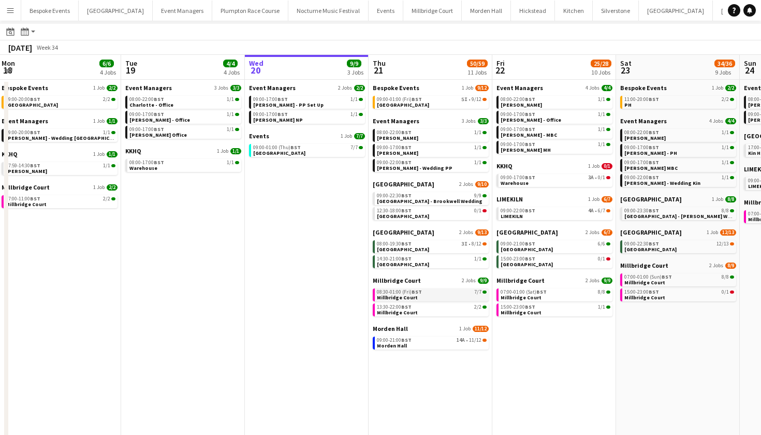
click at [399, 297] on span "Millbridge Court" at bounding box center [397, 297] width 41 height 7
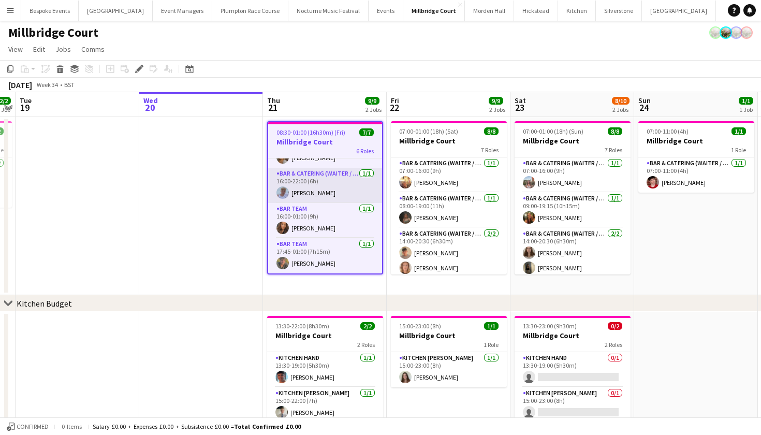
scroll to position [111, 0]
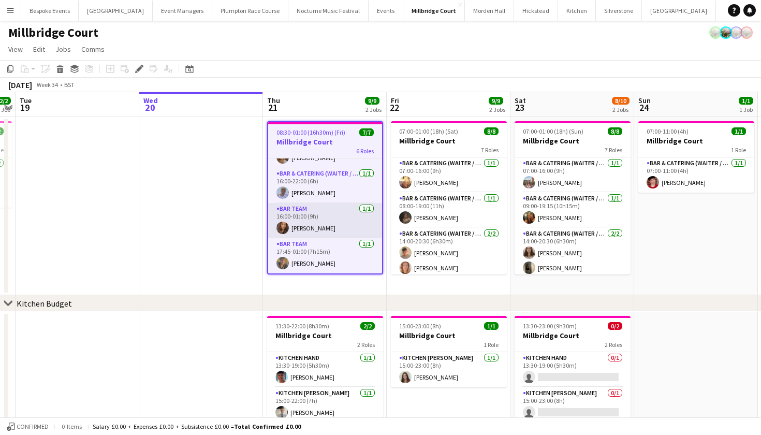
click at [303, 229] on app-card-role "Bar Team 1/1 16:00-01:00 (9h) Lauren Corbett" at bounding box center [325, 220] width 114 height 35
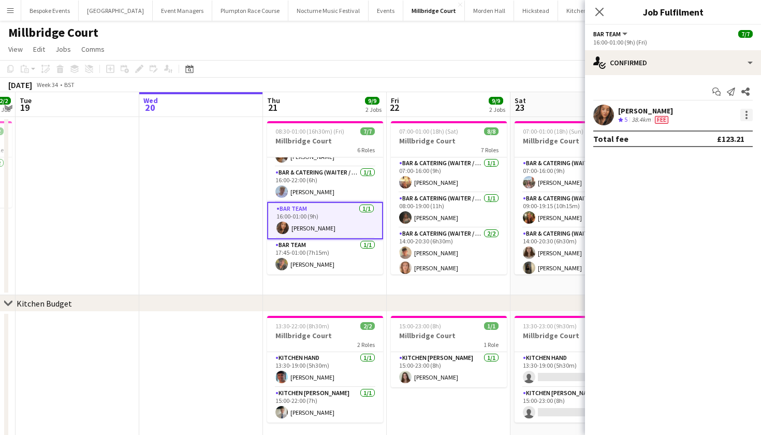
click at [746, 110] on div at bounding box center [747, 115] width 12 height 12
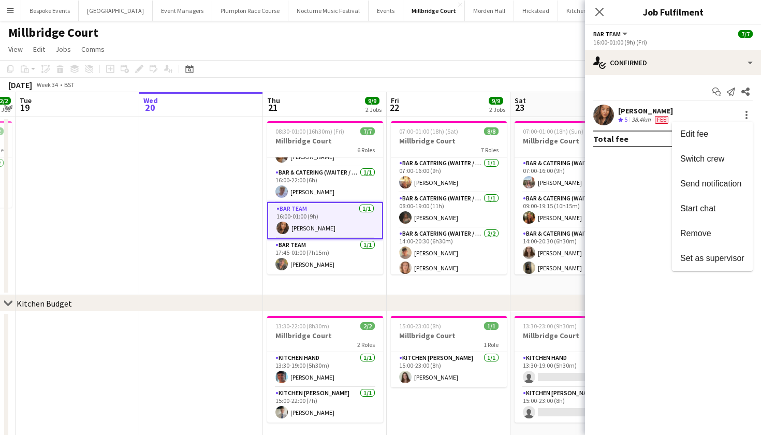
click at [296, 265] on div at bounding box center [380, 217] width 761 height 435
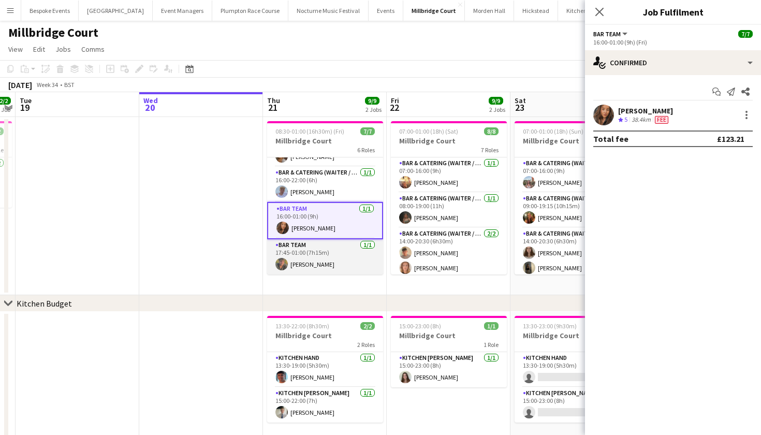
click at [315, 254] on app-card-role "Bar Team 1/1 17:45-01:00 (7h15m) sam hibberd" at bounding box center [325, 256] width 116 height 35
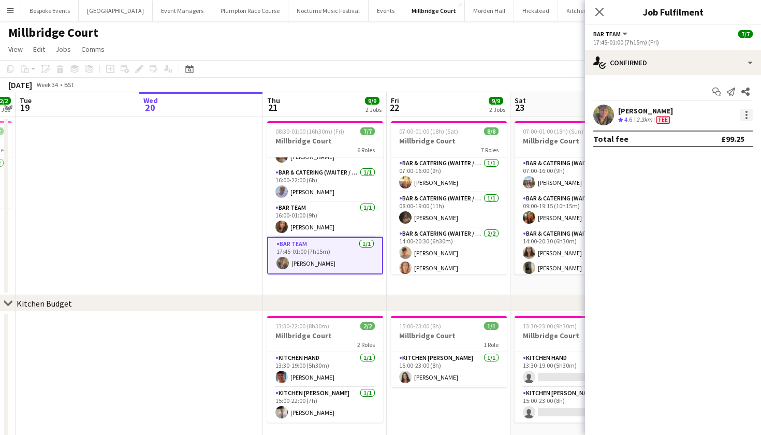
click at [748, 111] on div at bounding box center [747, 115] width 12 height 12
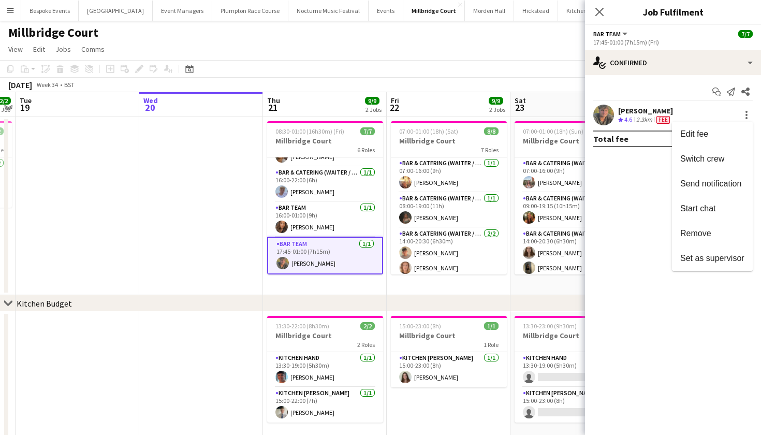
click at [645, 62] on div at bounding box center [380, 217] width 761 height 435
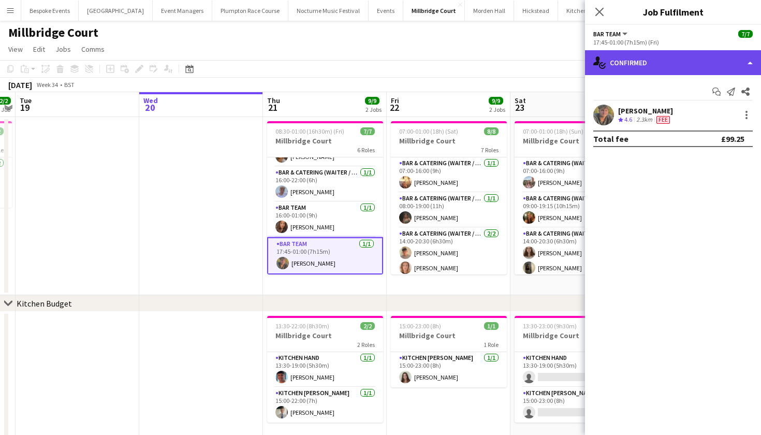
click at [645, 62] on div "single-neutral-actions-check-2 Confirmed" at bounding box center [673, 62] width 176 height 25
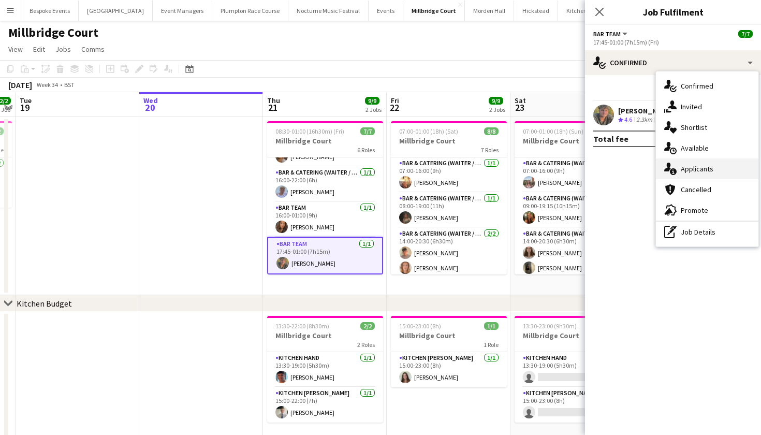
click at [691, 169] on div "single-neutral-actions-information Applicants" at bounding box center [707, 168] width 103 height 21
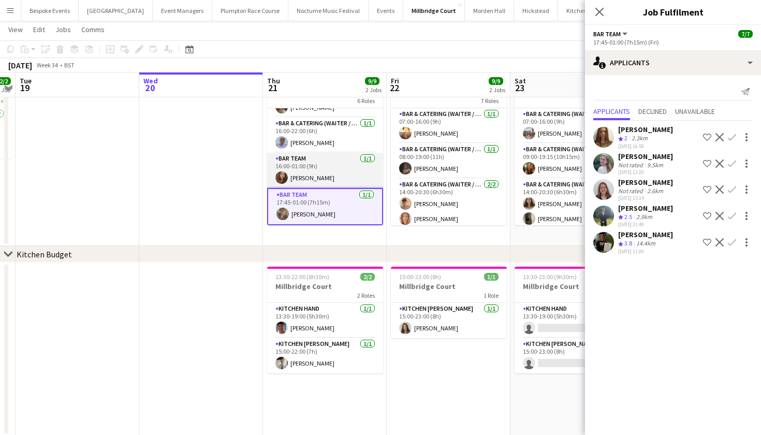
click at [313, 182] on app-card-role "Bar Team 1/1 16:00-01:00 (9h) Lauren Corbett" at bounding box center [325, 170] width 116 height 35
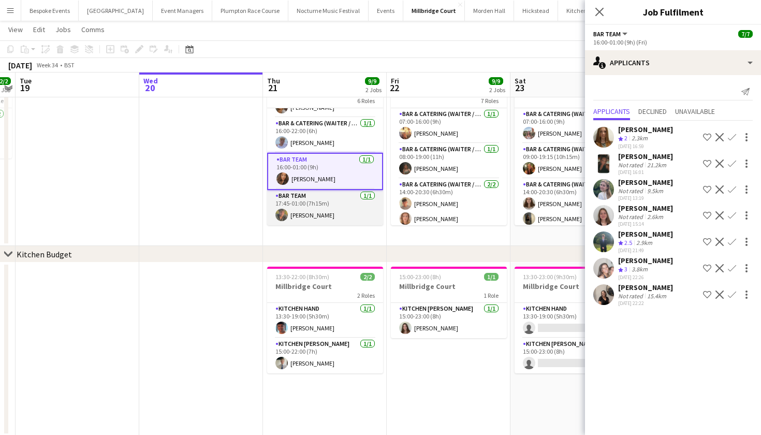
scroll to position [0, 355]
click at [295, 207] on app-card-role "Bar Team 1/1 17:45-01:00 (7h15m) sam hibberd" at bounding box center [326, 207] width 116 height 35
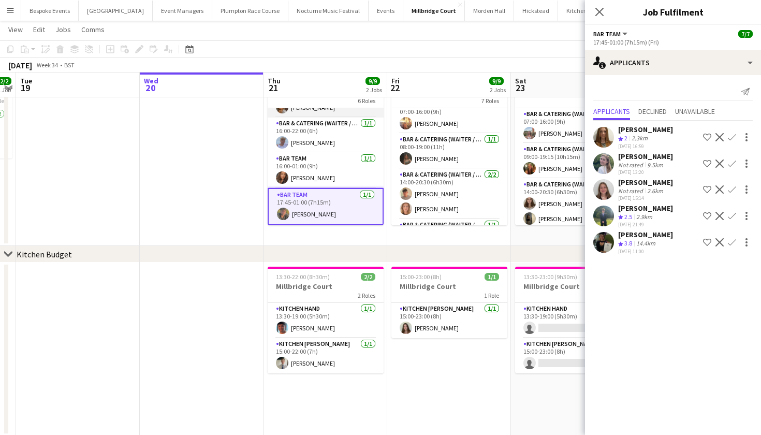
scroll to position [111, 0]
click at [481, 371] on app-date-cell "15:00-23:00 (8h) 1/1 Millbridge Court 1 Role Kitchen Porter 1/1 15:00-23:00 (8h…" at bounding box center [449, 350] width 124 height 174
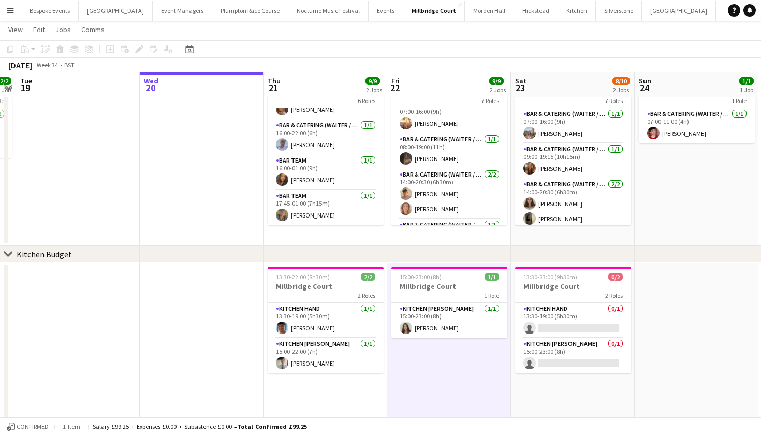
scroll to position [109, 0]
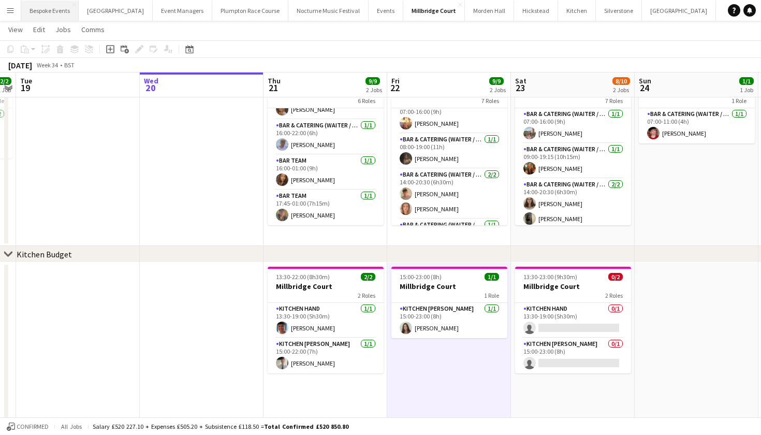
click at [65, 13] on button "Bespoke Events Close" at bounding box center [49, 11] width 57 height 20
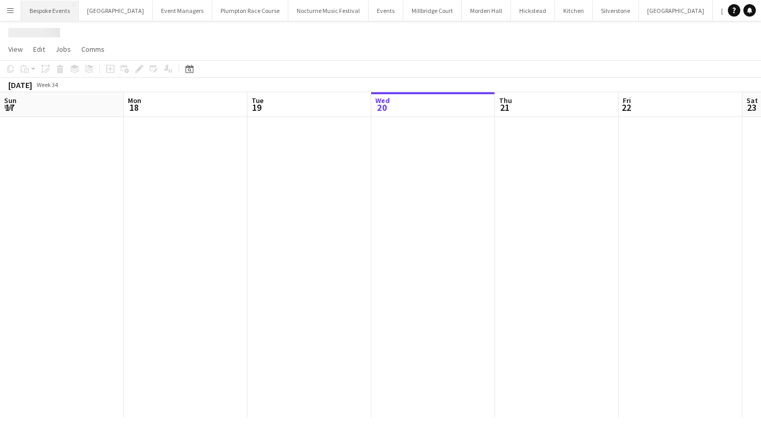
scroll to position [0, 248]
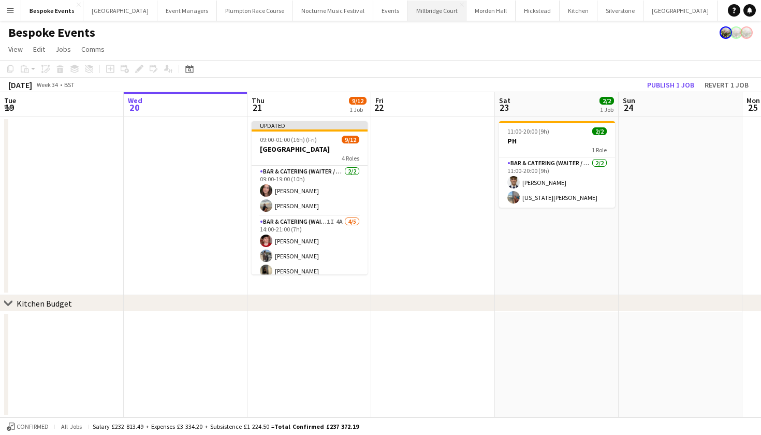
click at [418, 16] on button "Millbridge Court Close" at bounding box center [437, 11] width 59 height 20
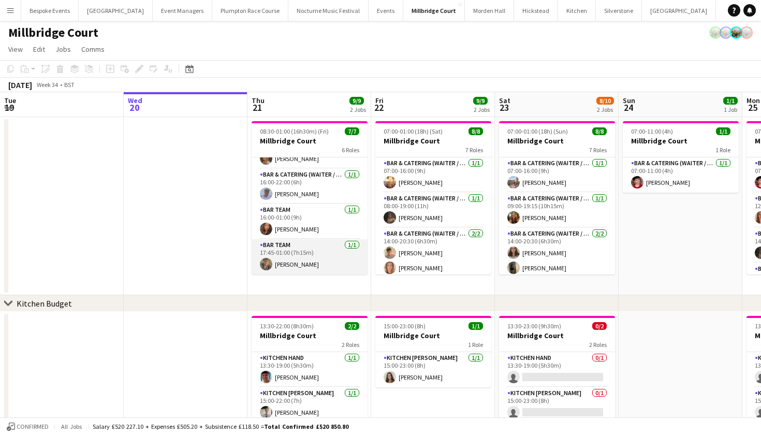
scroll to position [109, 0]
click at [298, 259] on app-card-role "Bar Team 1/1 17:45-01:00 (7h15m) sam hibberd" at bounding box center [310, 256] width 116 height 35
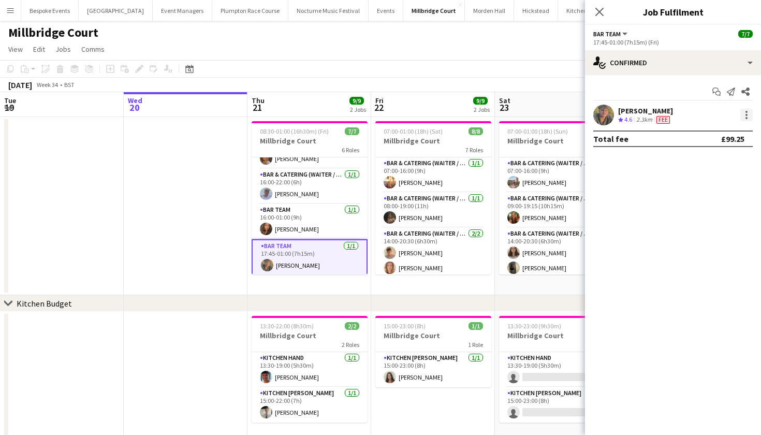
click at [751, 119] on div at bounding box center [747, 115] width 12 height 12
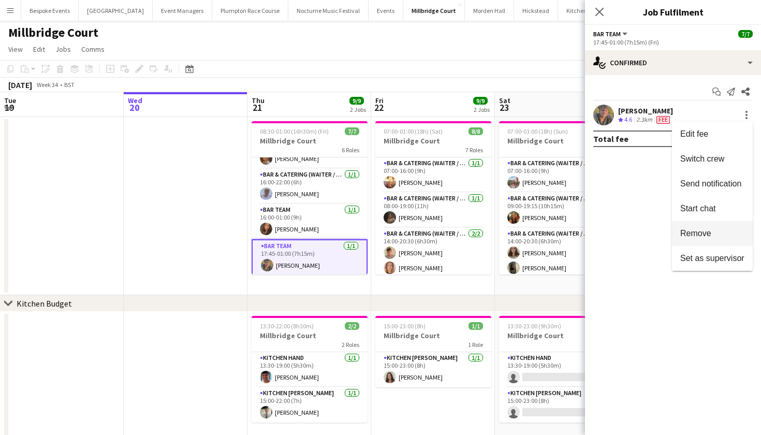
click at [703, 242] on button "Remove" at bounding box center [712, 233] width 81 height 25
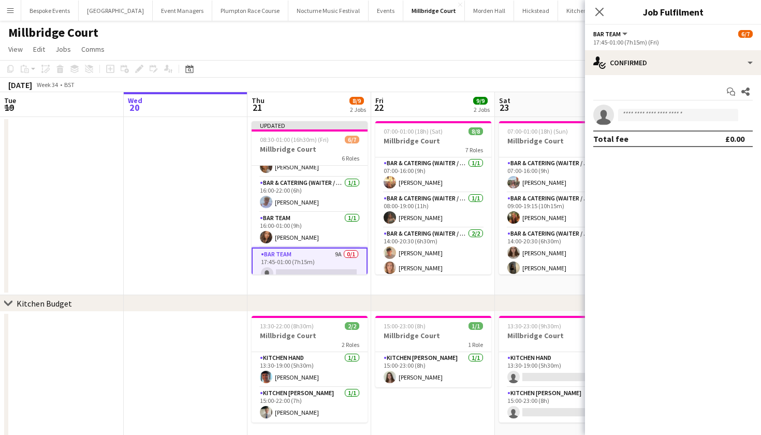
click at [111, 223] on app-date-cell at bounding box center [62, 206] width 124 height 178
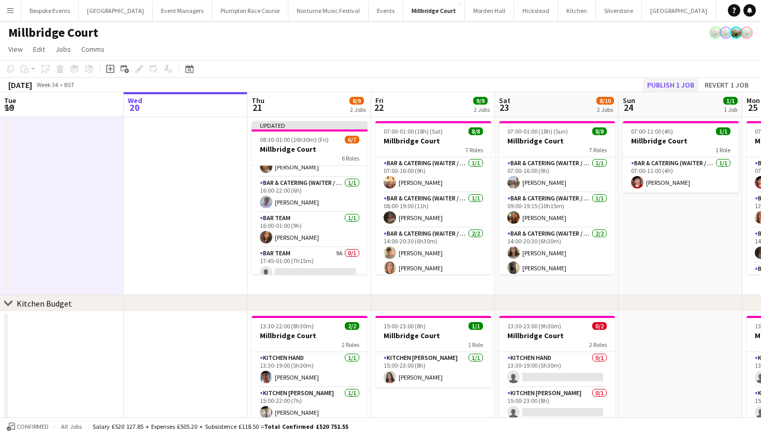
click at [660, 83] on button "Publish 1 job" at bounding box center [670, 84] width 55 height 13
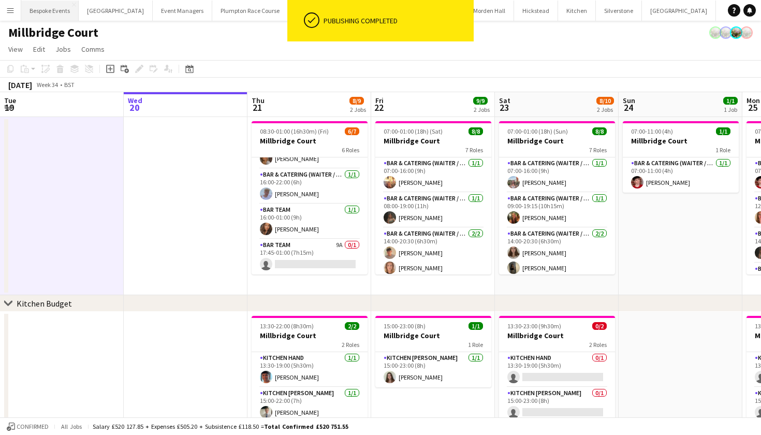
click at [54, 11] on button "Bespoke Events Close" at bounding box center [49, 11] width 57 height 20
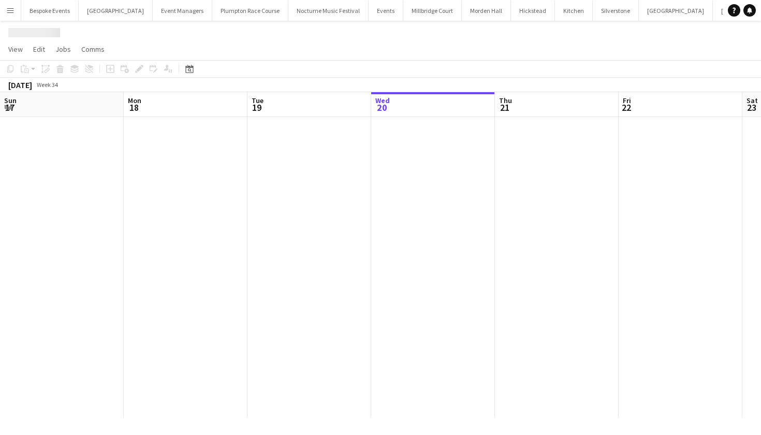
scroll to position [0, 248]
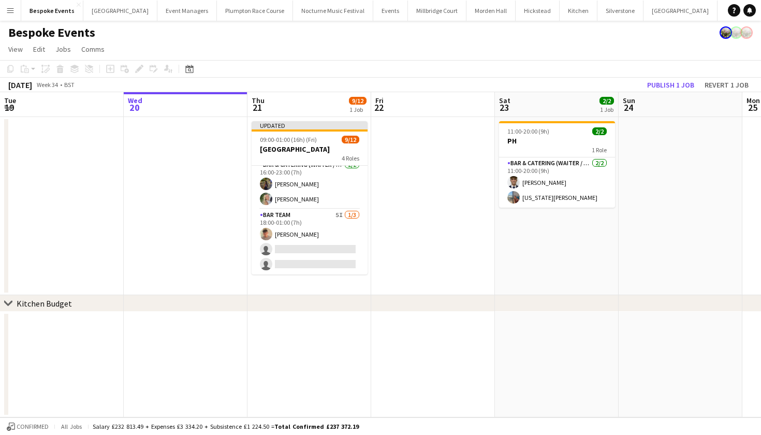
click at [310, 242] on app-card-role "Bar Team 5I 1/3 18:00-01:00 (7h) Jude Inkley single-neutral-actions single-neut…" at bounding box center [310, 241] width 116 height 65
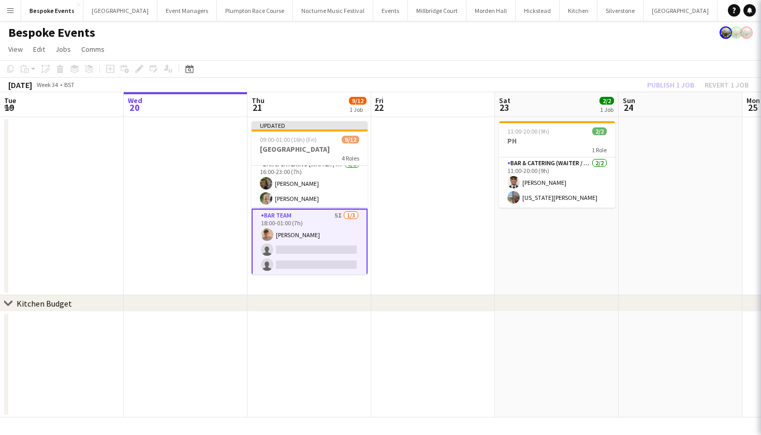
scroll to position [152, 0]
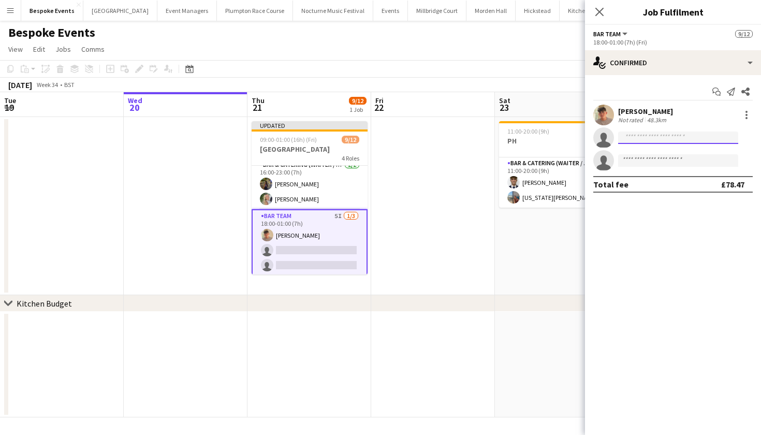
click at [683, 142] on input at bounding box center [678, 138] width 120 height 12
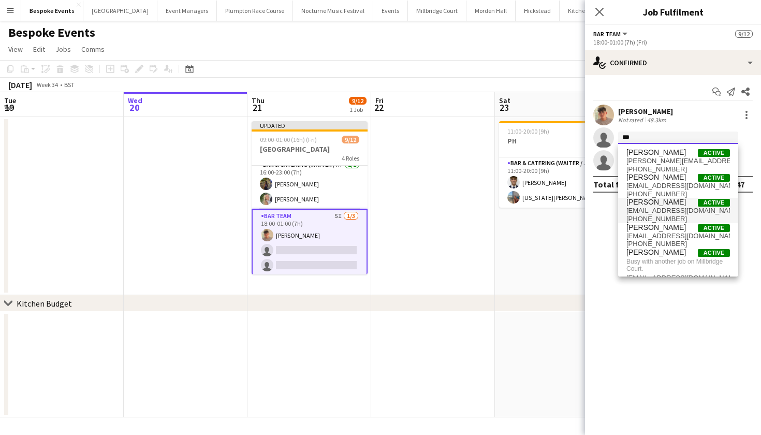
scroll to position [10, 0]
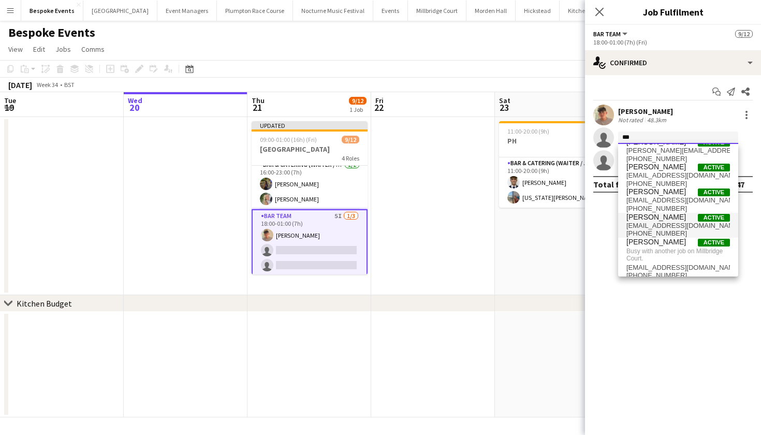
type input "***"
click at [652, 223] on span "sohibberd@gmail.com" at bounding box center [679, 226] width 104 height 8
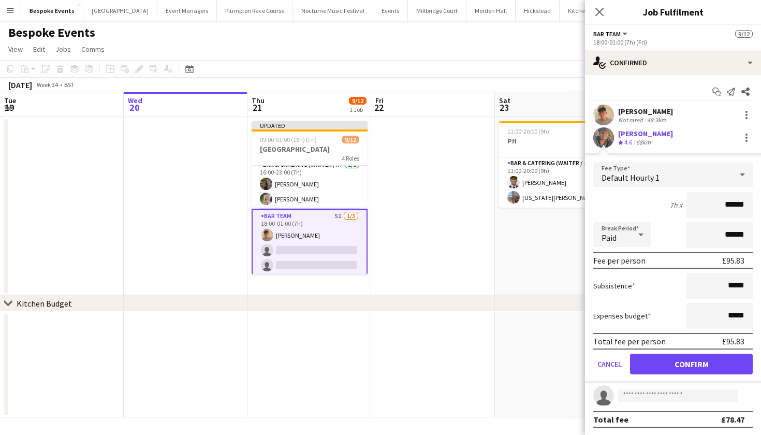
click at [675, 363] on button "Confirm" at bounding box center [691, 364] width 123 height 21
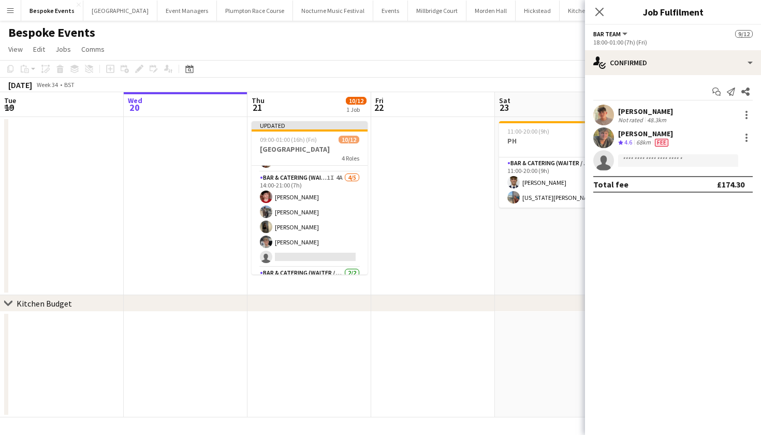
scroll to position [45, 0]
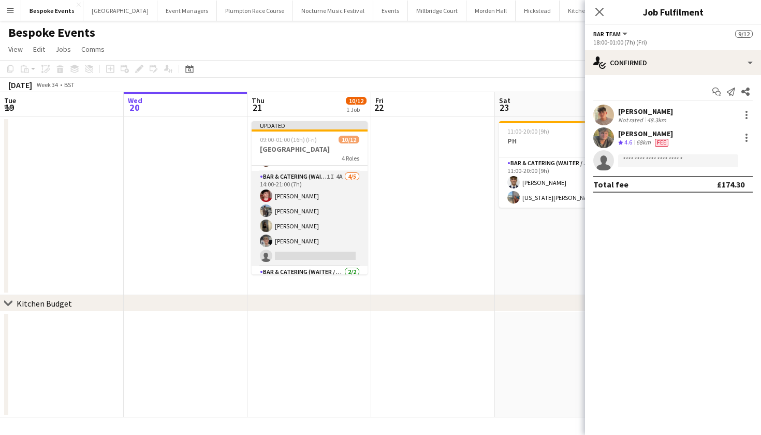
click at [287, 235] on app-card-role "Bar & Catering (Waiter / waitress) 1I 4A 4/5 14:00-21:00 (7h) Jonnie Saunders L…" at bounding box center [310, 218] width 116 height 95
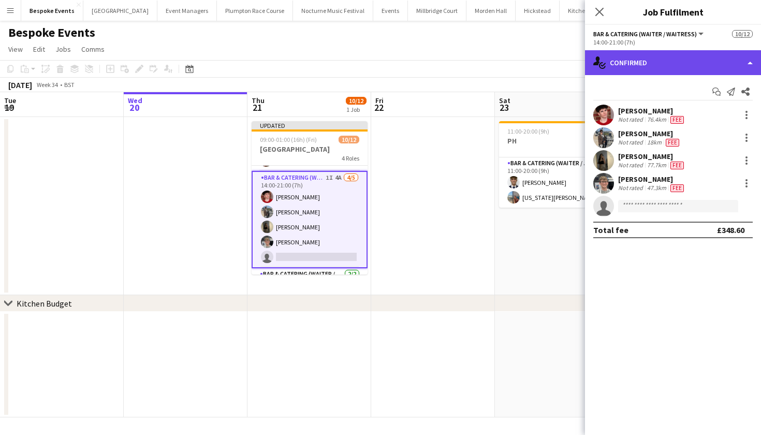
click at [691, 66] on div "single-neutral-actions-check-2 Confirmed" at bounding box center [673, 62] width 176 height 25
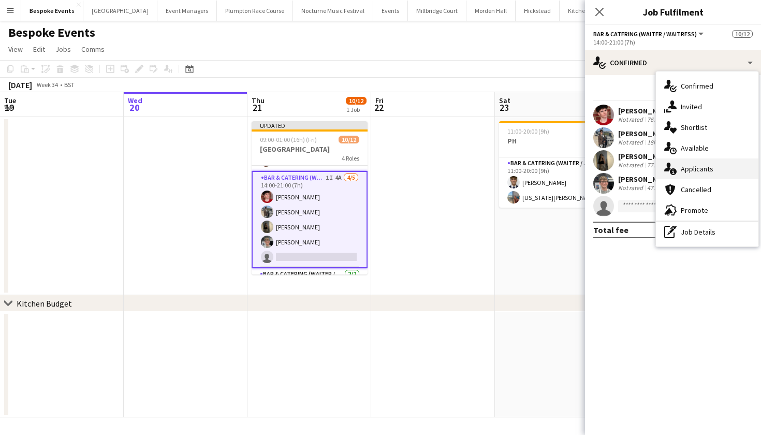
click at [697, 159] on div "single-neutral-actions-information Applicants" at bounding box center [707, 168] width 103 height 21
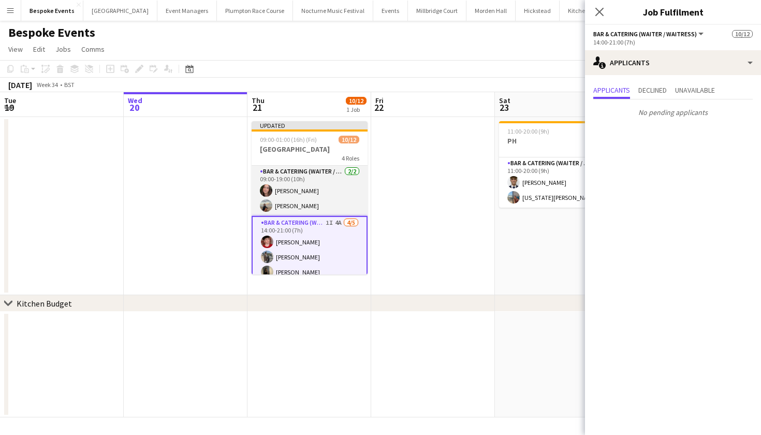
scroll to position [0, 0]
click at [306, 187] on app-card-role "Bar & Catering (Waiter / waitress) 2/2 09:00-19:00 (10h) Isabel Richardson Char…" at bounding box center [310, 191] width 116 height 50
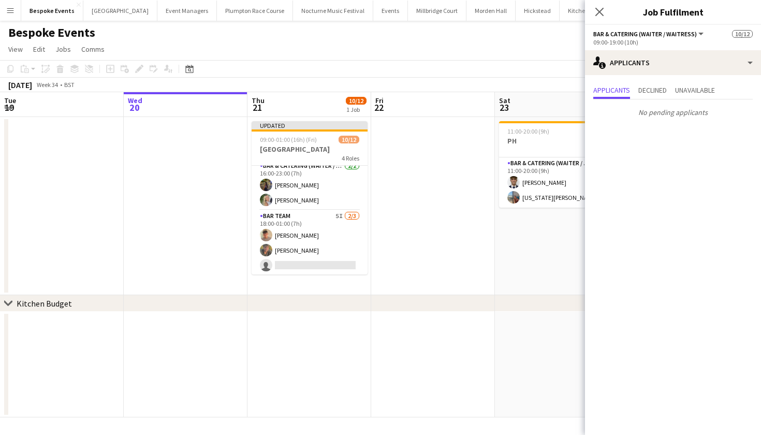
click at [306, 187] on app-card-role "Bar & Catering (Waiter / waitress) 2/2 16:00-23:00 (7h) Isabelle Bucke Josephin…" at bounding box center [310, 185] width 116 height 50
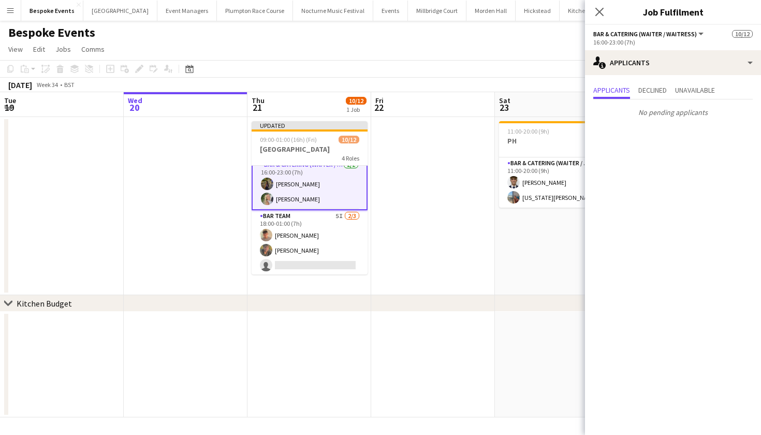
scroll to position [154, 0]
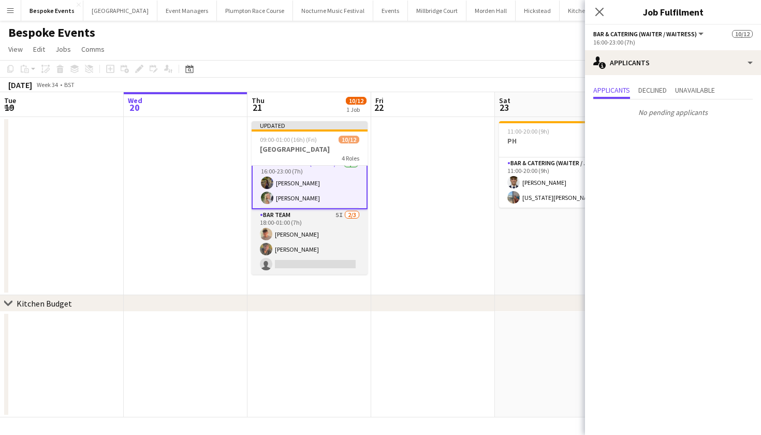
click at [294, 243] on app-card-role "Bar Team 5I 2/3 18:00-01:00 (7h) Jude Inkley sam hibberd single-neutral-actions" at bounding box center [310, 241] width 116 height 65
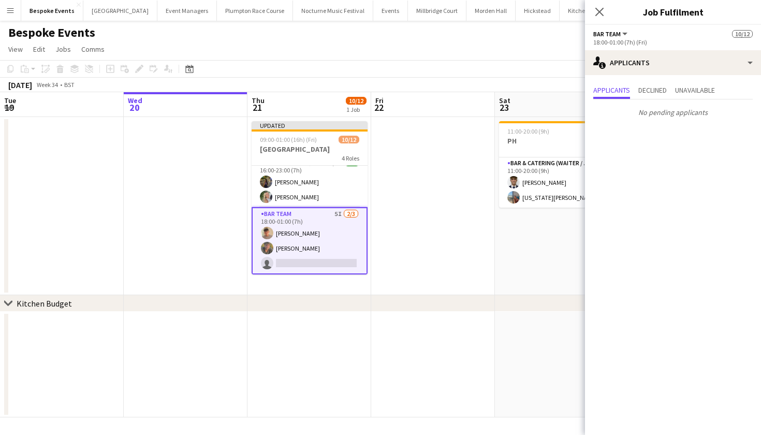
click at [423, 252] on app-date-cell at bounding box center [433, 206] width 124 height 178
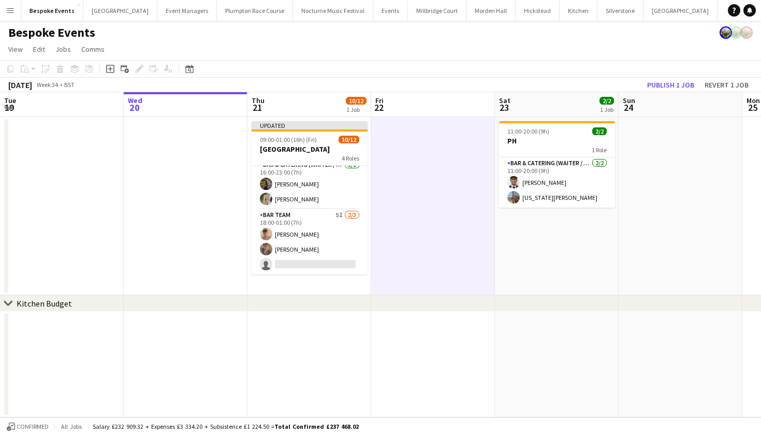
scroll to position [152, 0]
click at [657, 81] on button "Publish 1 job" at bounding box center [670, 84] width 55 height 13
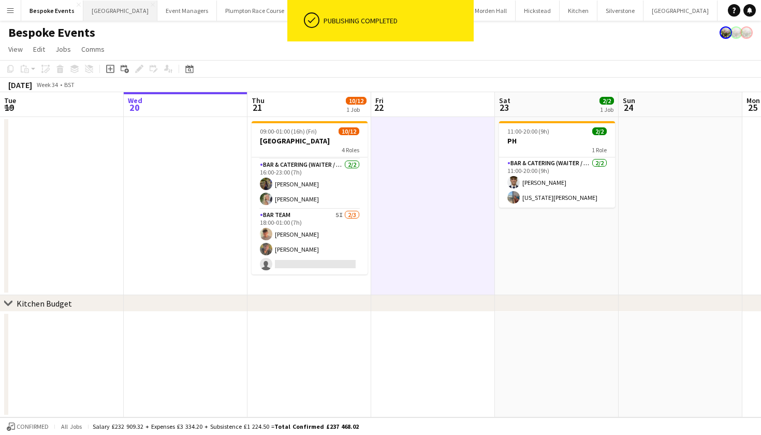
scroll to position [144, 0]
click at [248, 49] on app-page-menu "View Day view expanded Day view collapsed Month view Date picker Jump to today …" at bounding box center [380, 50] width 761 height 20
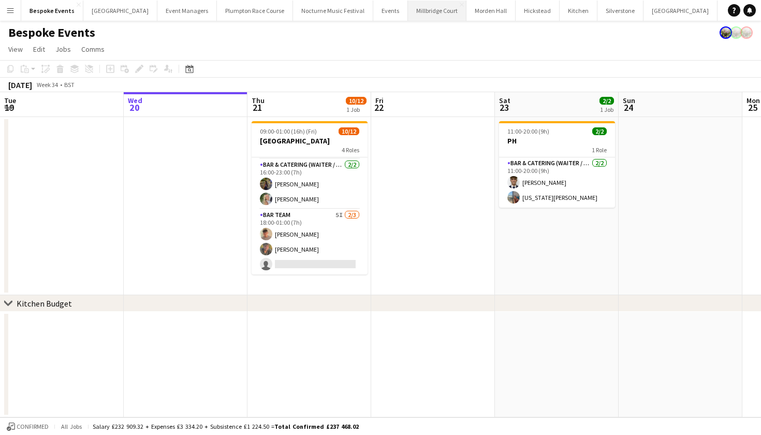
click at [411, 13] on button "Millbridge Court Close" at bounding box center [437, 11] width 59 height 20
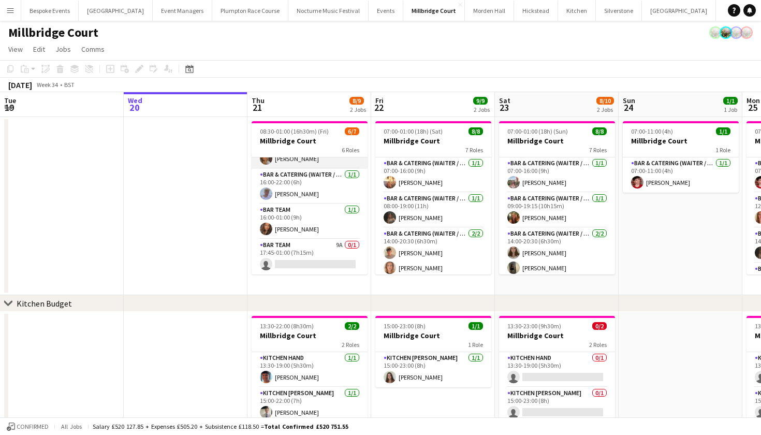
scroll to position [109, 0]
click at [319, 244] on app-card-role "Bar Team 9A 0/1 17:45-01:00 (7h15m) single-neutral-actions" at bounding box center [310, 256] width 116 height 35
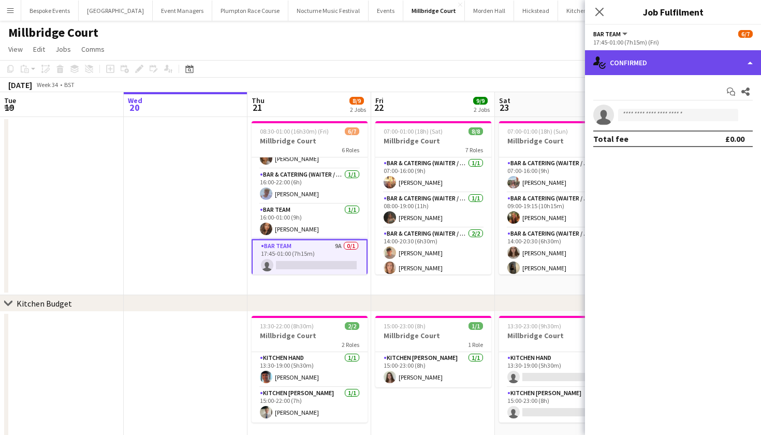
click at [645, 58] on div "single-neutral-actions-check-2 Confirmed" at bounding box center [673, 62] width 176 height 25
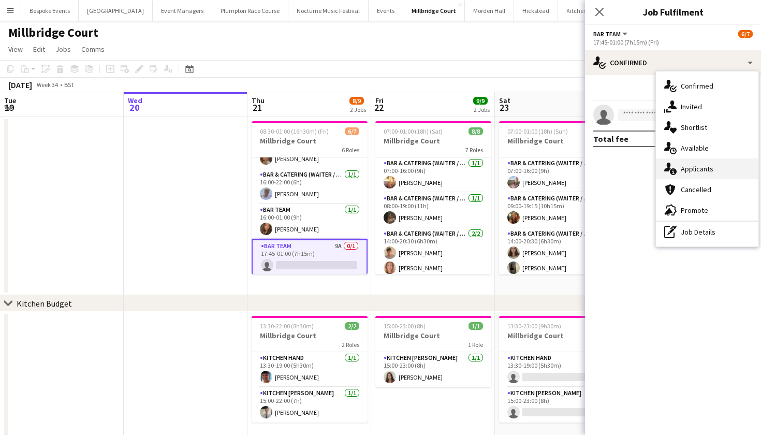
click at [684, 166] on div "single-neutral-actions-information Applicants" at bounding box center [707, 168] width 103 height 21
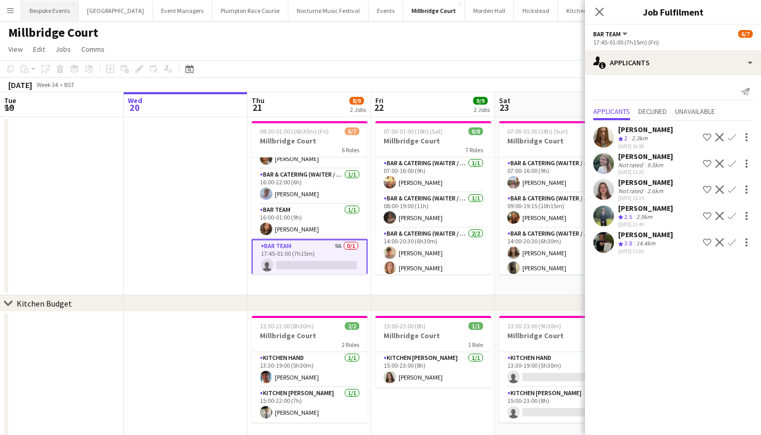
click at [45, 10] on button "Bespoke Events Close" at bounding box center [49, 11] width 57 height 20
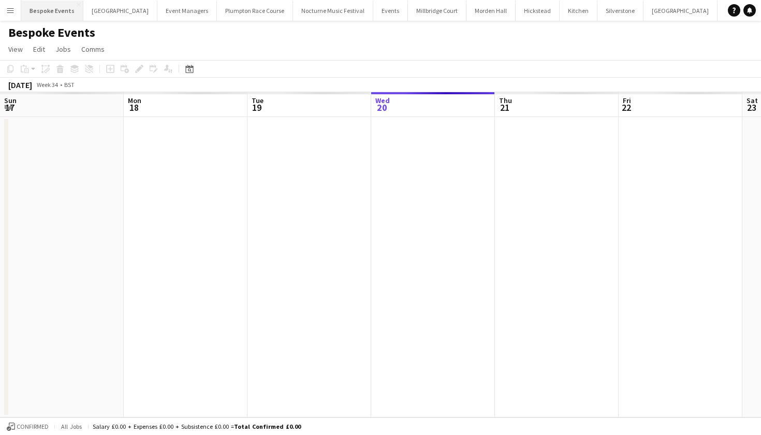
scroll to position [0, 248]
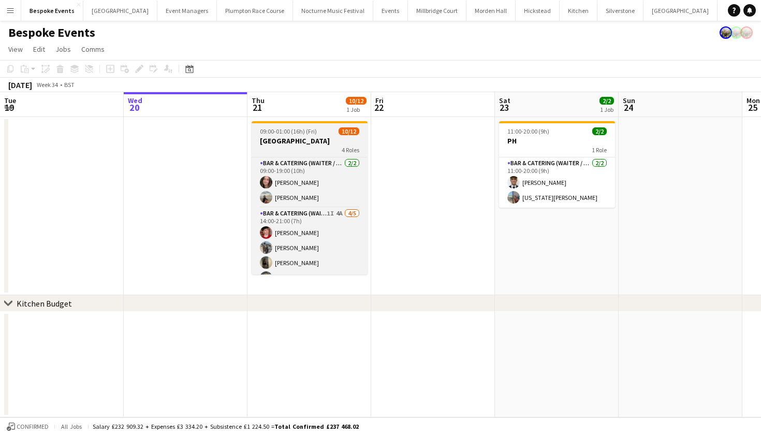
click at [297, 136] on h3 "[GEOGRAPHIC_DATA]" at bounding box center [310, 140] width 116 height 9
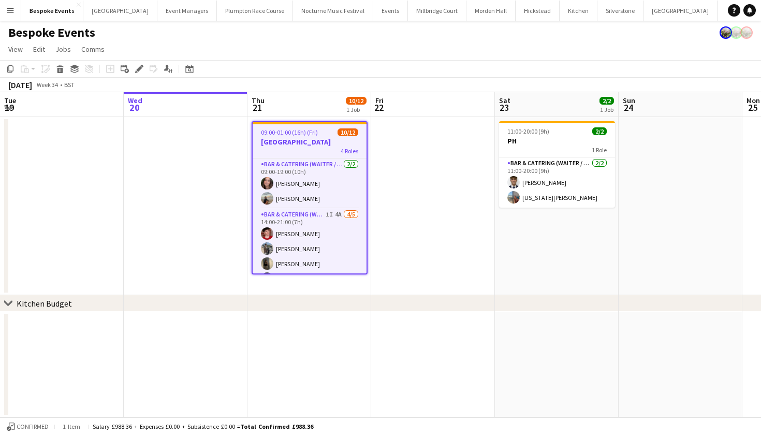
click at [304, 145] on h3 "[GEOGRAPHIC_DATA]" at bounding box center [310, 141] width 114 height 9
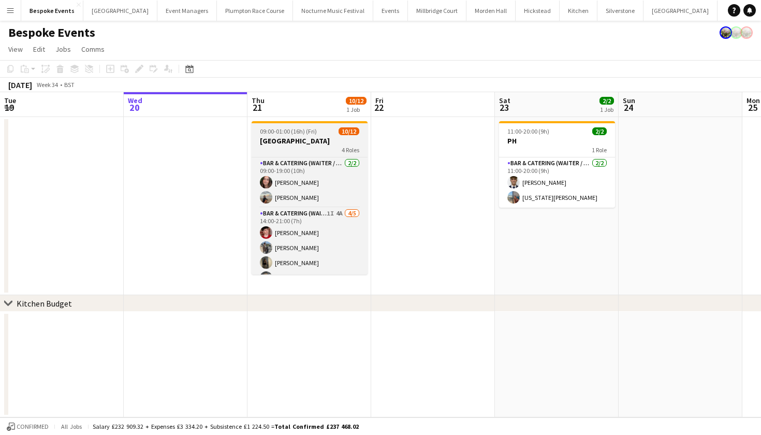
click at [304, 145] on h3 "[GEOGRAPHIC_DATA]" at bounding box center [310, 140] width 116 height 9
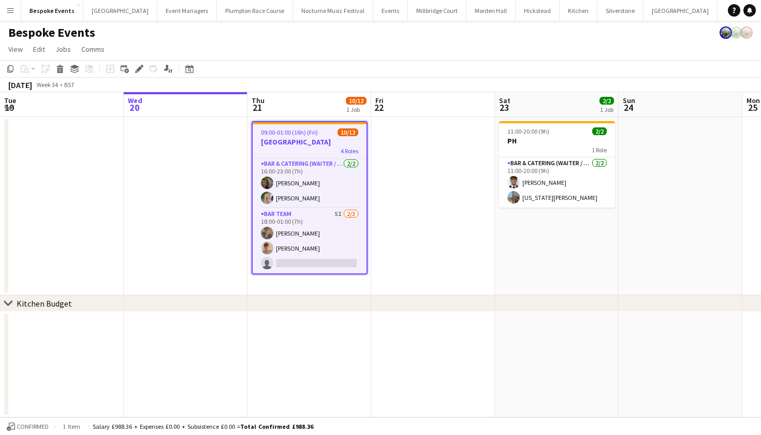
scroll to position [146, 0]
click at [287, 248] on app-card-role "Bar Team 5I 2/3 18:00-01:00 (7h) sam hibberd Jude Inkley single-neutral-actions" at bounding box center [310, 240] width 114 height 65
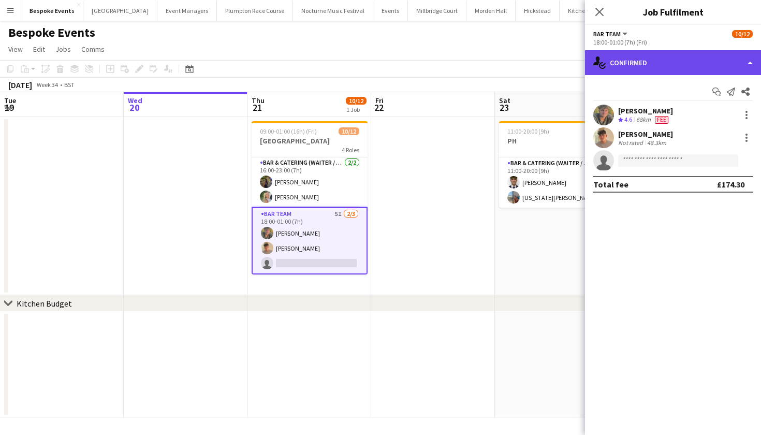
click at [677, 51] on div "single-neutral-actions-check-2 Confirmed" at bounding box center [673, 62] width 176 height 25
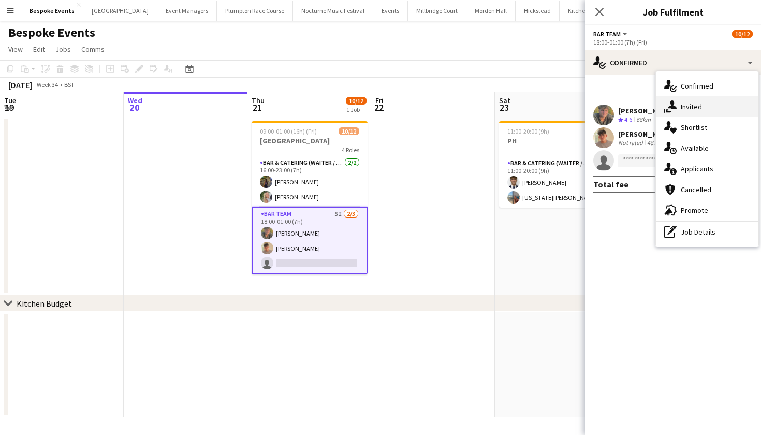
click at [696, 110] on div "single-neutral-actions-share-1 Invited" at bounding box center [707, 106] width 103 height 21
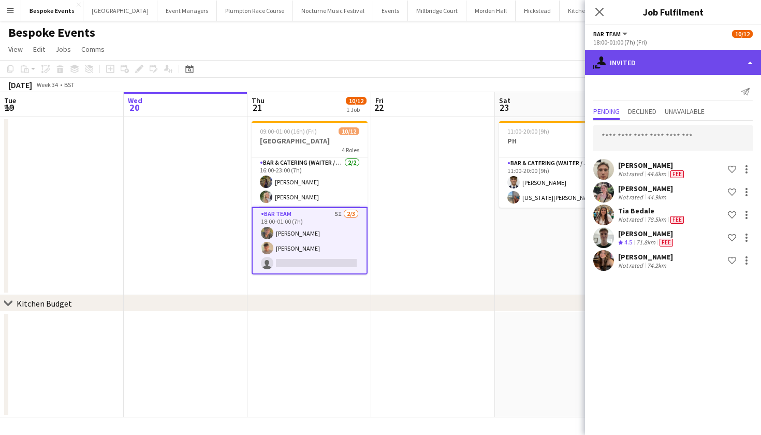
click at [655, 65] on div "single-neutral-actions-share-1 Invited" at bounding box center [673, 62] width 176 height 25
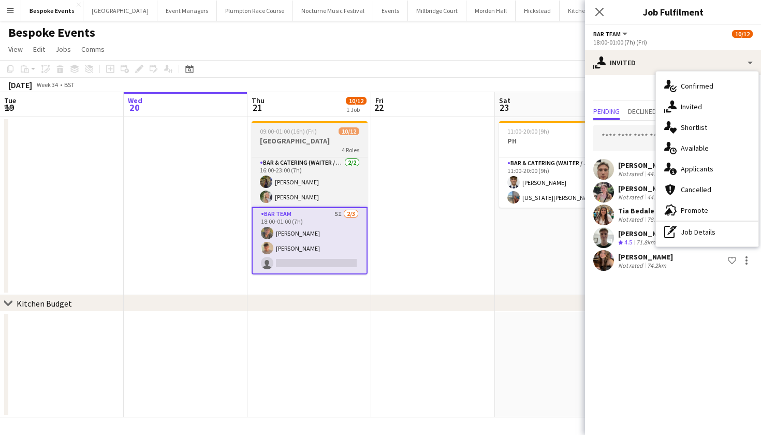
click at [290, 139] on h3 "[GEOGRAPHIC_DATA]" at bounding box center [310, 140] width 116 height 9
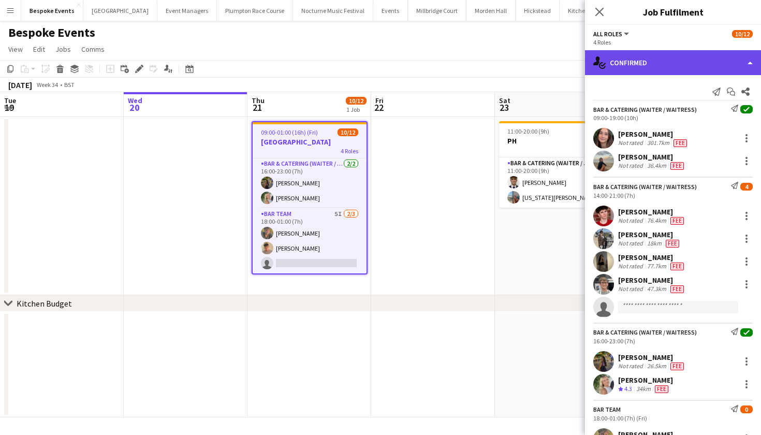
click at [654, 61] on div "single-neutral-actions-check-2 Confirmed" at bounding box center [673, 62] width 176 height 25
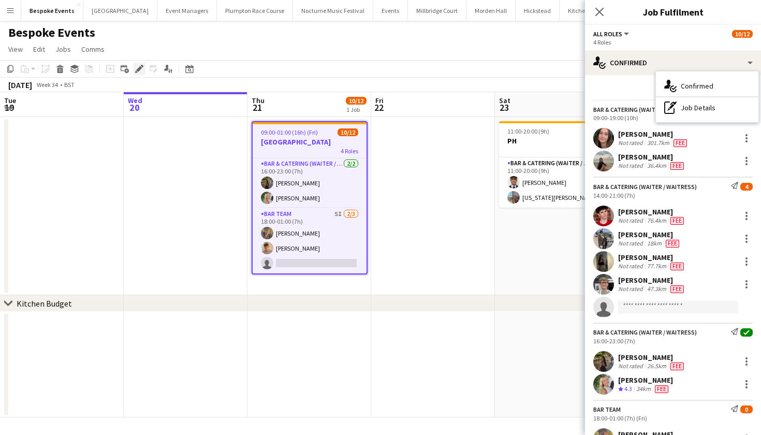
click at [138, 71] on icon at bounding box center [139, 69] width 6 height 6
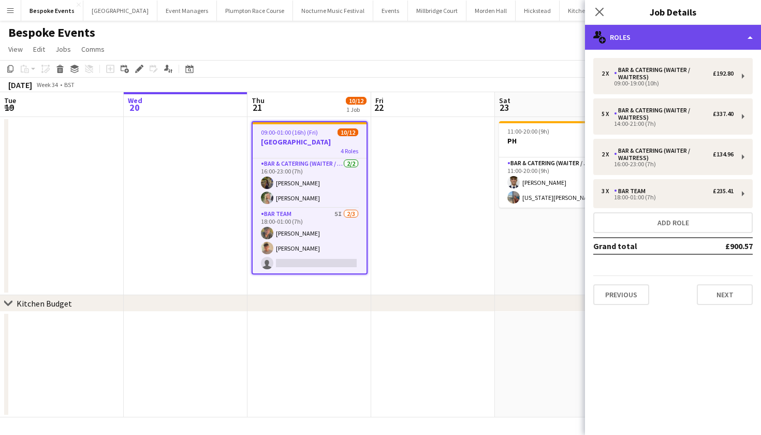
click at [690, 45] on div "multiple-users-add Roles" at bounding box center [673, 37] width 176 height 25
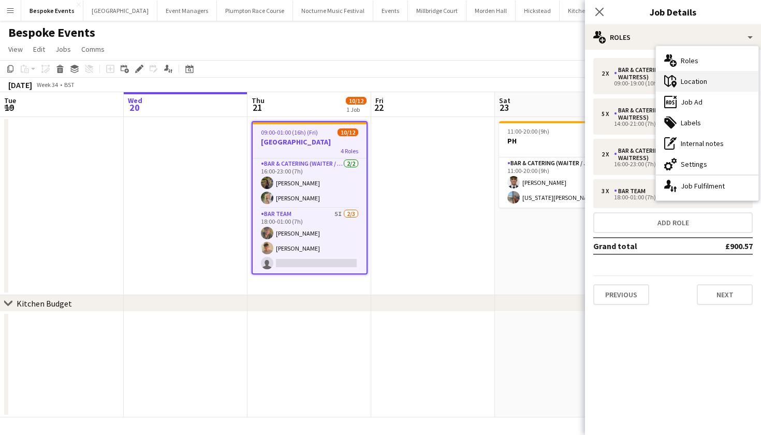
click at [706, 86] on div "maps-pin-1 Location" at bounding box center [707, 81] width 103 height 21
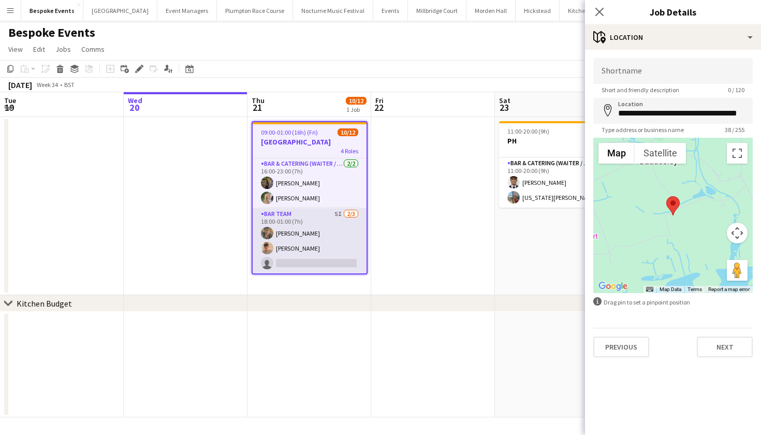
scroll to position [0, 0]
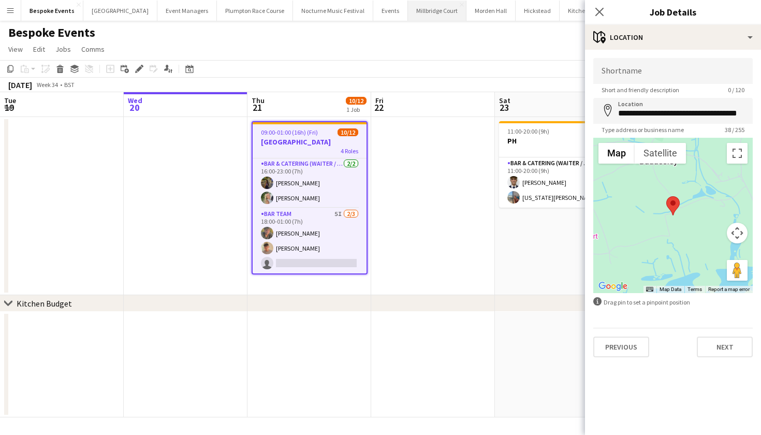
click at [408, 9] on button "Millbridge Court Close" at bounding box center [437, 11] width 59 height 20
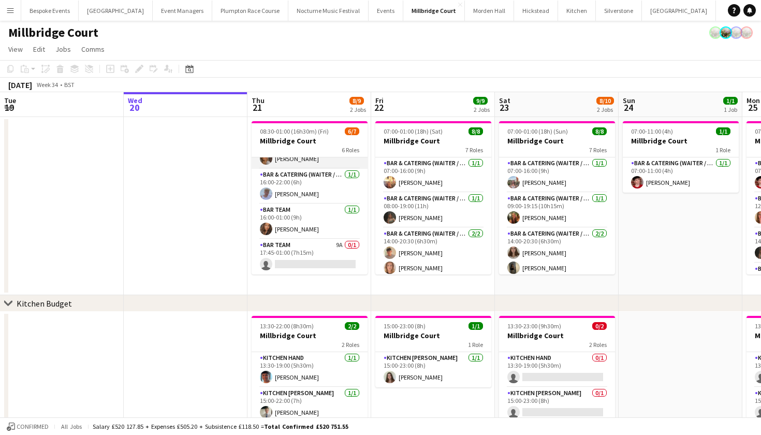
scroll to position [109, 0]
click at [296, 258] on app-card-role "Bar Team 9A 0/1 17:45-01:00 (7h15m) single-neutral-actions" at bounding box center [310, 256] width 116 height 35
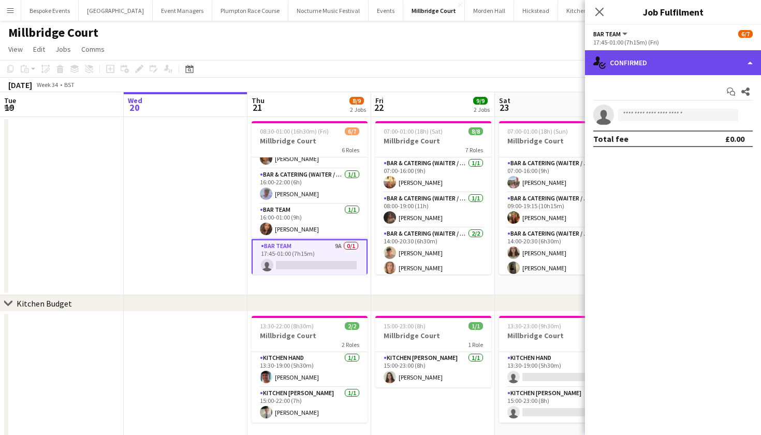
click at [672, 64] on div "single-neutral-actions-check-2 Confirmed" at bounding box center [673, 62] width 176 height 25
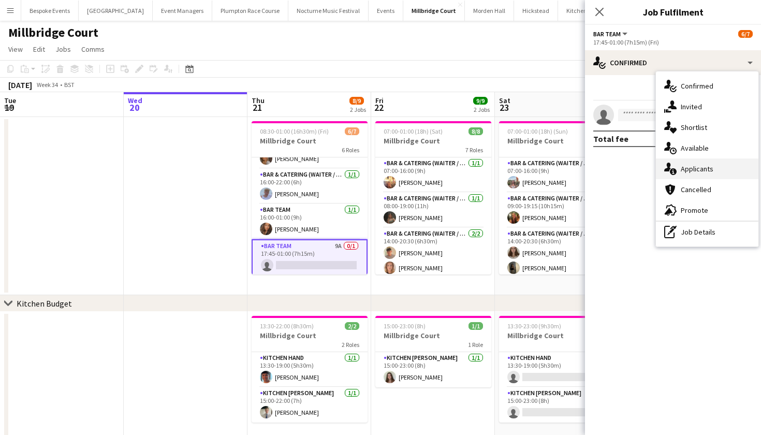
click at [689, 169] on div "single-neutral-actions-information Applicants" at bounding box center [707, 168] width 103 height 21
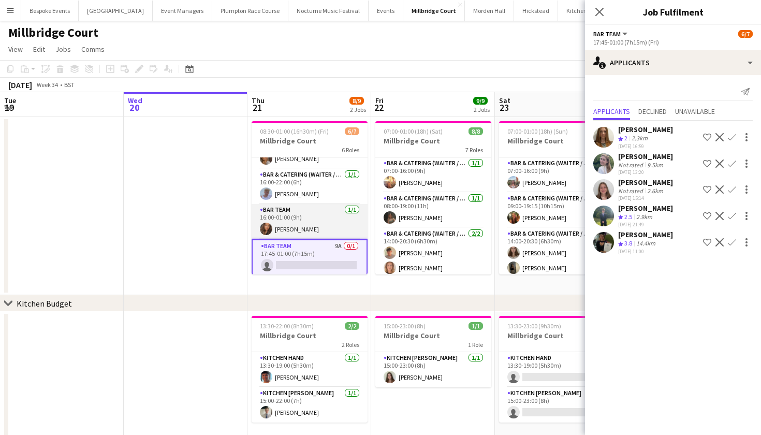
click at [304, 228] on app-card-role "Bar Team 1/1 16:00-01:00 (9h) Lauren Corbett" at bounding box center [310, 221] width 116 height 35
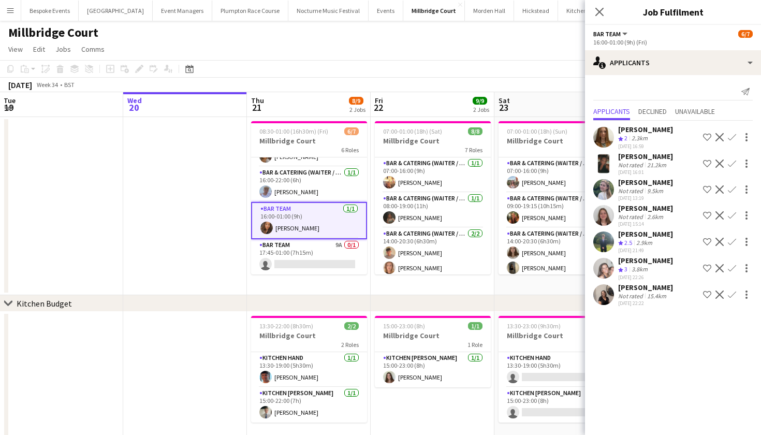
scroll to position [111, 0]
click at [602, 13] on icon at bounding box center [600, 12] width 10 height 10
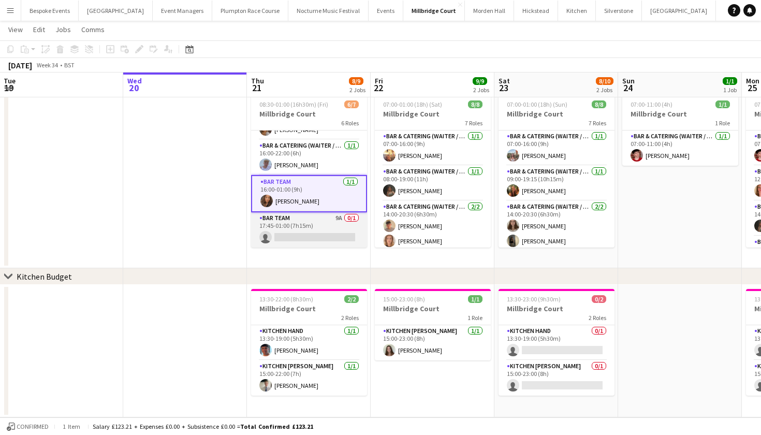
click at [301, 235] on app-card-role "Bar Team 9A 0/1 17:45-01:00 (7h15m) single-neutral-actions" at bounding box center [309, 229] width 116 height 35
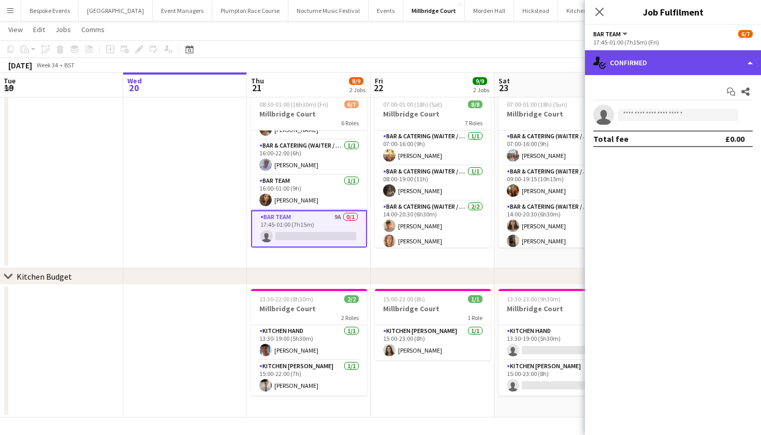
click at [691, 68] on div "single-neutral-actions-check-2 Confirmed" at bounding box center [673, 62] width 176 height 25
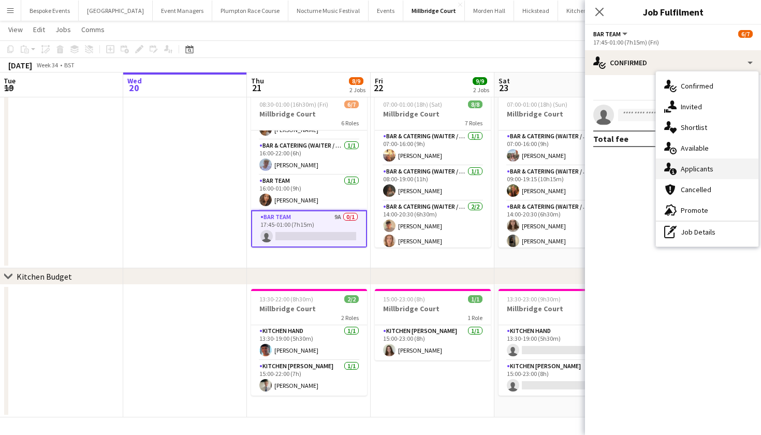
click at [696, 164] on div "single-neutral-actions-information Applicants" at bounding box center [707, 168] width 103 height 21
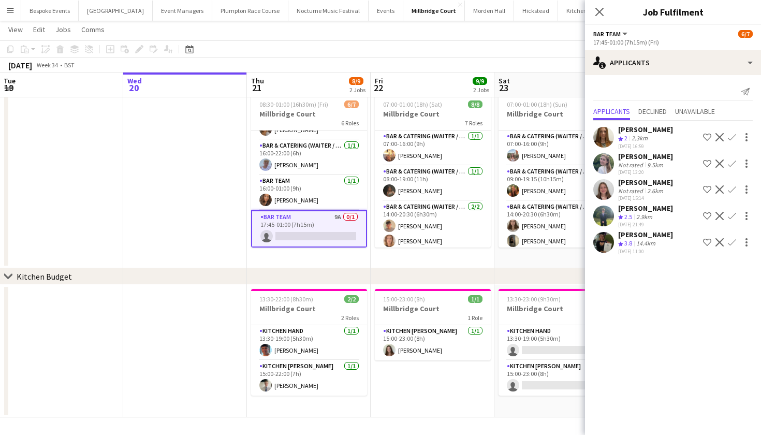
click at [324, 223] on app-card-role "Bar Team 9A 0/1 17:45-01:00 (7h15m) single-neutral-actions" at bounding box center [309, 228] width 116 height 37
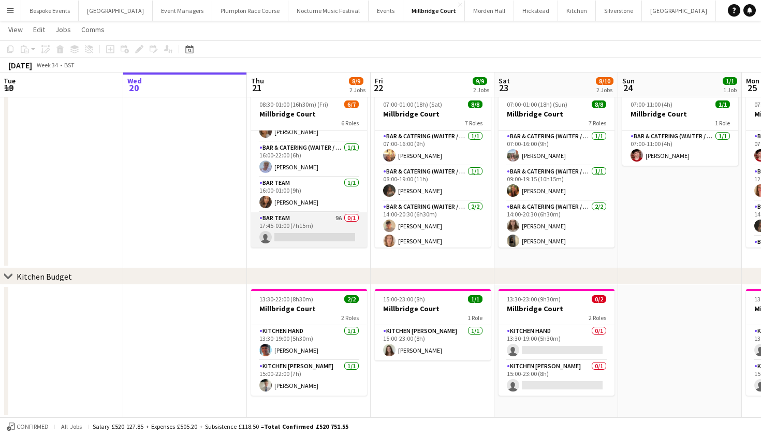
scroll to position [109, 0]
click at [319, 239] on app-card-role "Bar Team 9A 0/1 17:45-01:00 (7h15m) single-neutral-actions" at bounding box center [309, 229] width 116 height 35
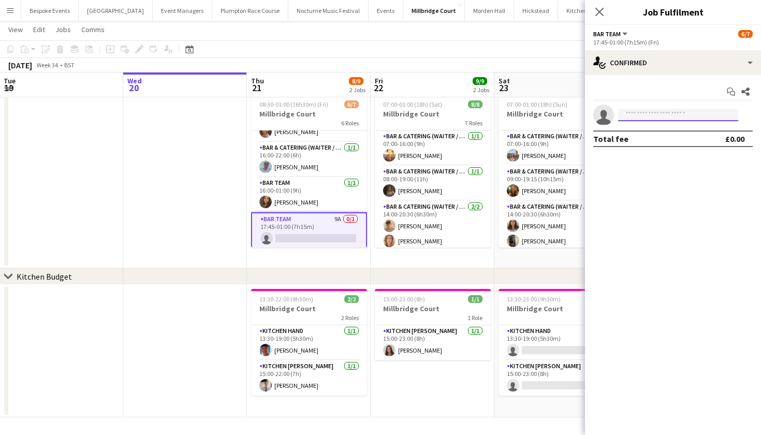
click at [666, 113] on input at bounding box center [678, 115] width 120 height 12
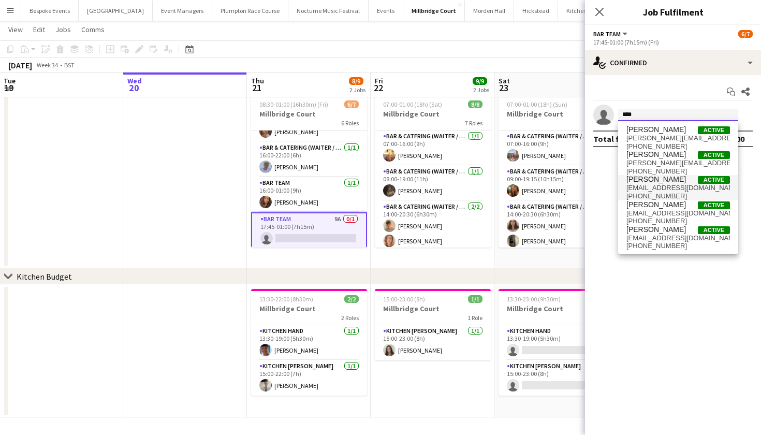
type input "****"
click at [646, 177] on span "Hannah Green" at bounding box center [657, 179] width 60 height 9
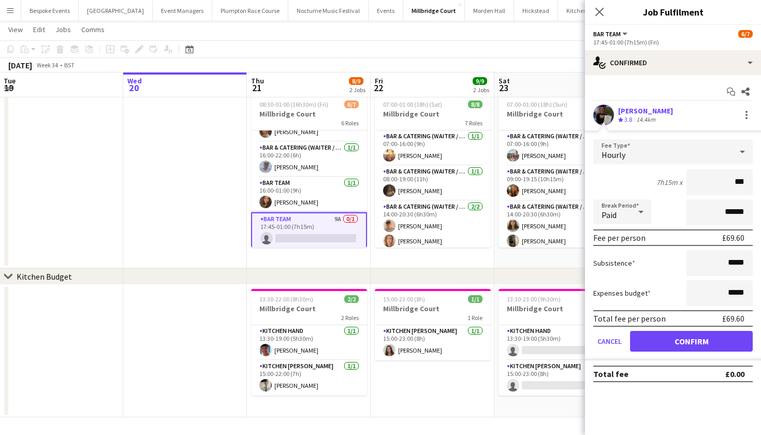
type input "**"
type input "******"
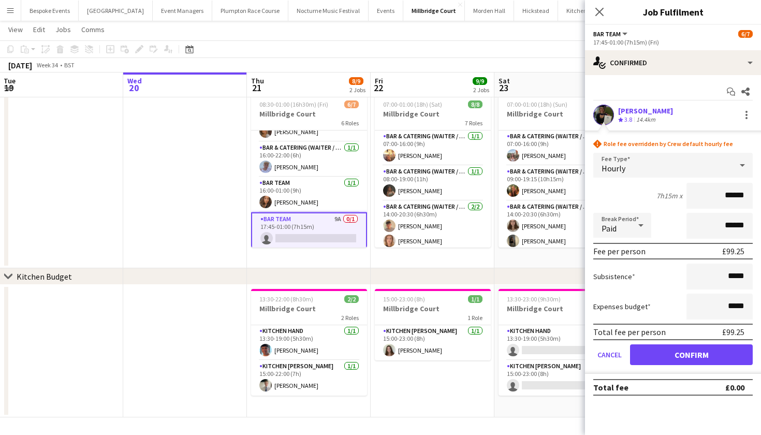
click at [691, 355] on button "Confirm" at bounding box center [691, 354] width 123 height 21
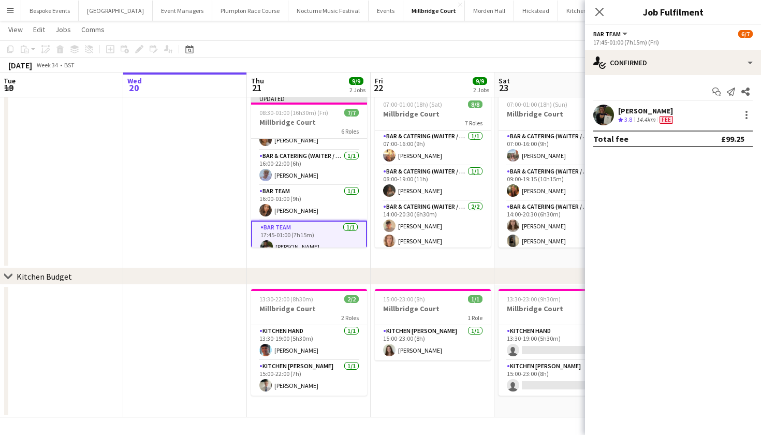
click at [174, 233] on app-date-cell at bounding box center [185, 179] width 124 height 178
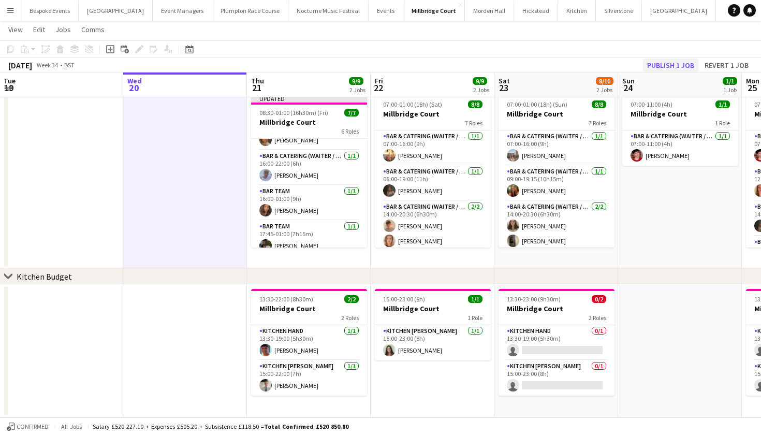
click at [667, 60] on button "Publish 1 job" at bounding box center [670, 65] width 55 height 13
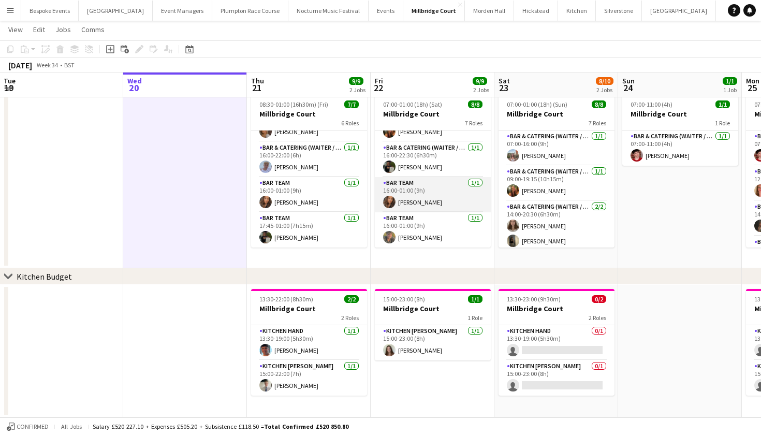
scroll to position [145, 0]
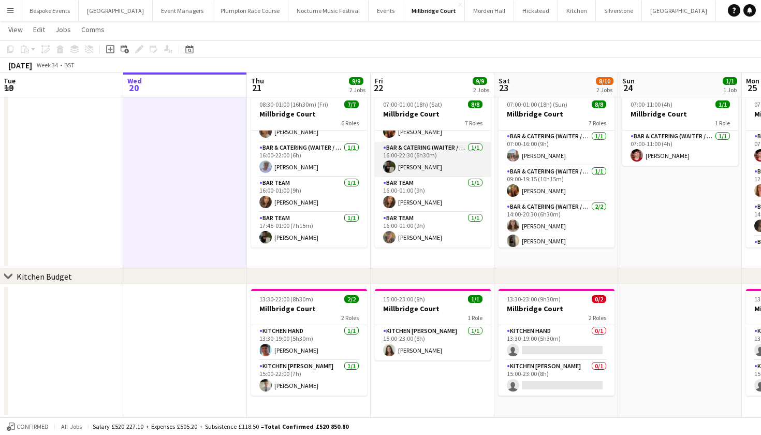
click at [414, 160] on app-card-role "Bar & Catering (Waiter / waitress) 1/1 16:00-22:30 (6h30m) Hannah Green" at bounding box center [433, 159] width 116 height 35
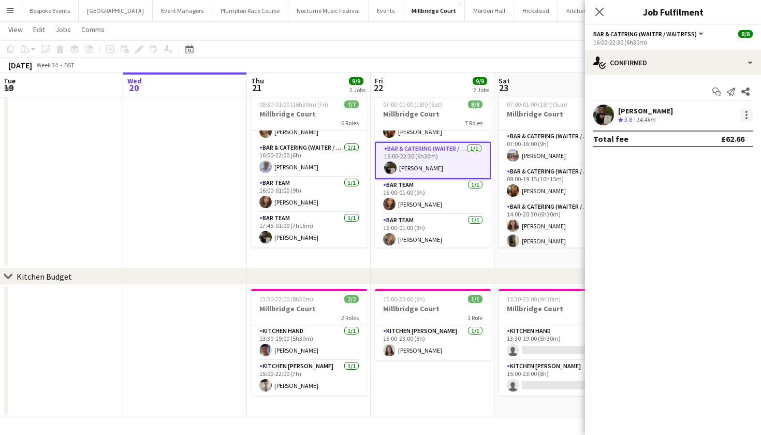
click at [744, 116] on div at bounding box center [747, 115] width 12 height 12
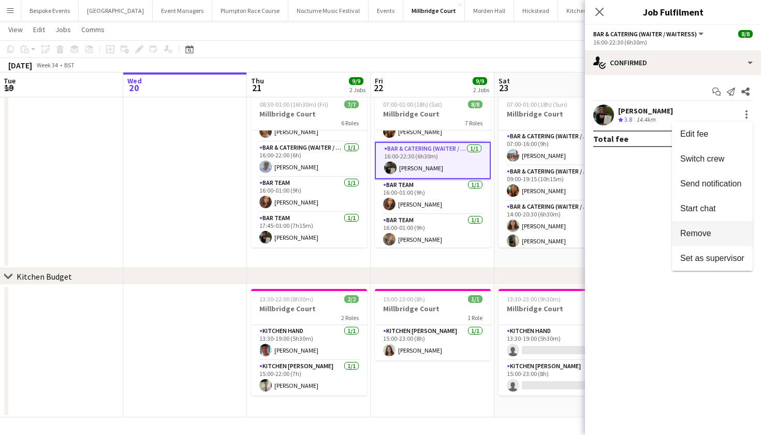
click at [693, 235] on span "Remove" at bounding box center [696, 233] width 31 height 9
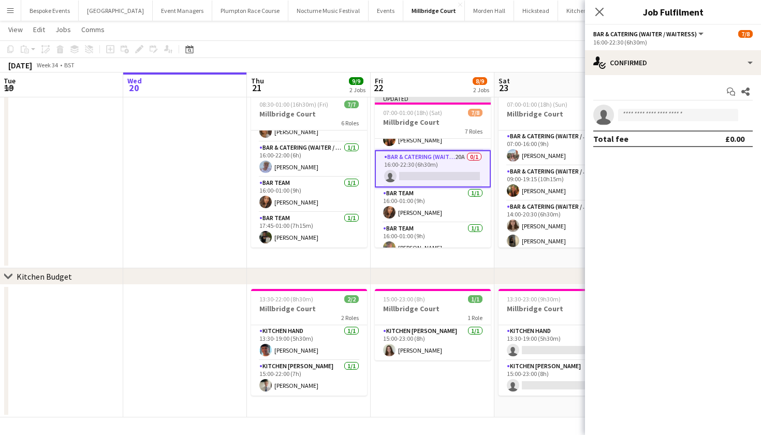
click at [6, 178] on div at bounding box center [6, 179] width 4 height 174
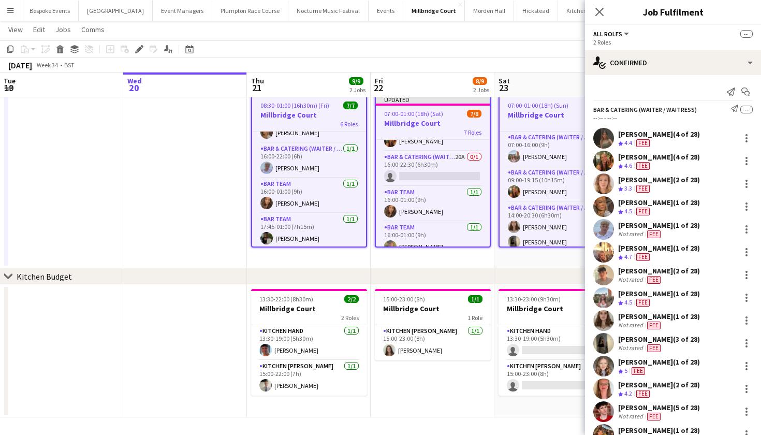
click at [77, 176] on app-date-cell at bounding box center [61, 179] width 124 height 178
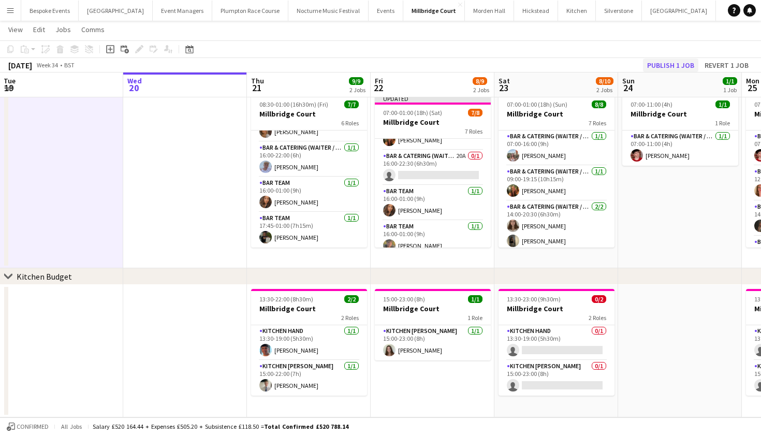
click at [658, 63] on button "Publish 1 job" at bounding box center [670, 65] width 55 height 13
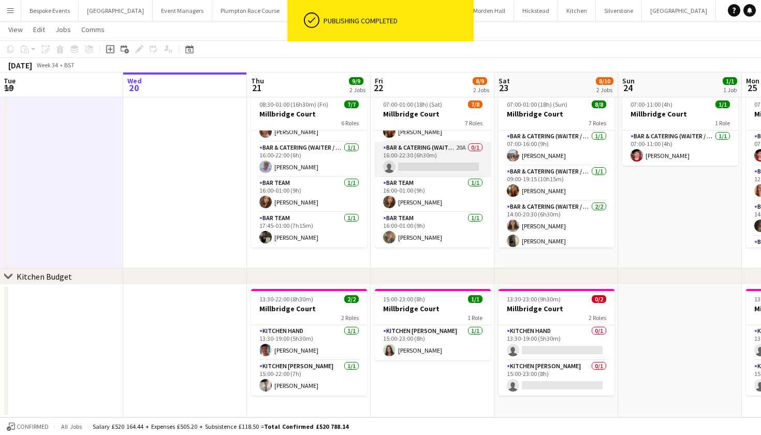
click at [442, 164] on app-card-role "Bar & Catering (Waiter / waitress) 20A 0/1 16:00-22:30 (6h30m) single-neutral-a…" at bounding box center [433, 159] width 116 height 35
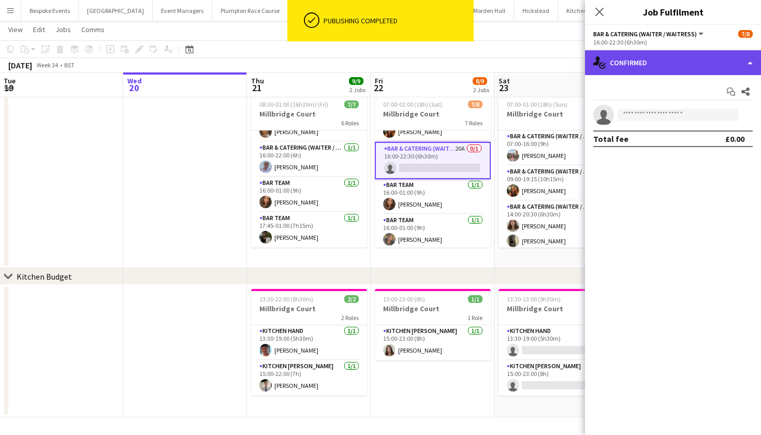
click at [642, 64] on div "single-neutral-actions-check-2 Confirmed" at bounding box center [673, 62] width 176 height 25
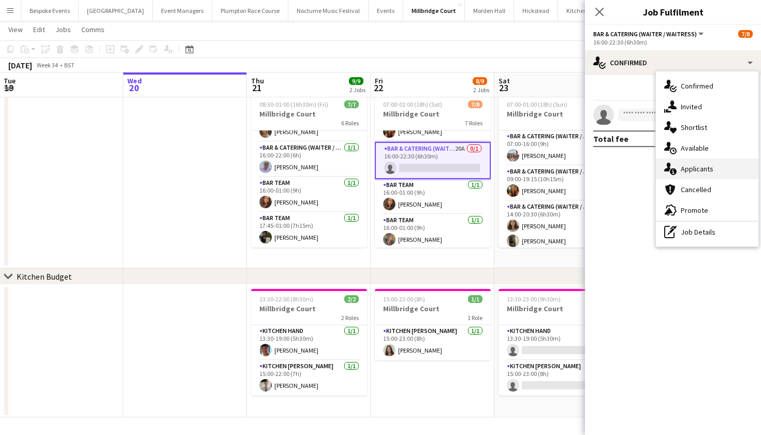
click at [696, 174] on div "single-neutral-actions-information Applicants" at bounding box center [707, 168] width 103 height 21
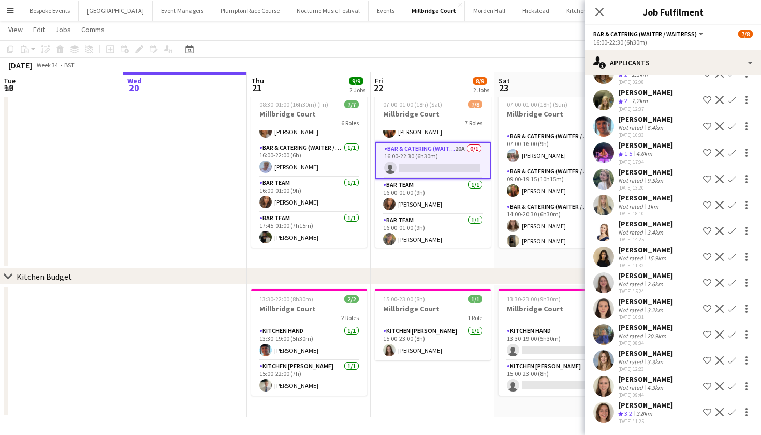
scroll to position [91, 0]
click at [86, 252] on app-date-cell at bounding box center [61, 179] width 124 height 178
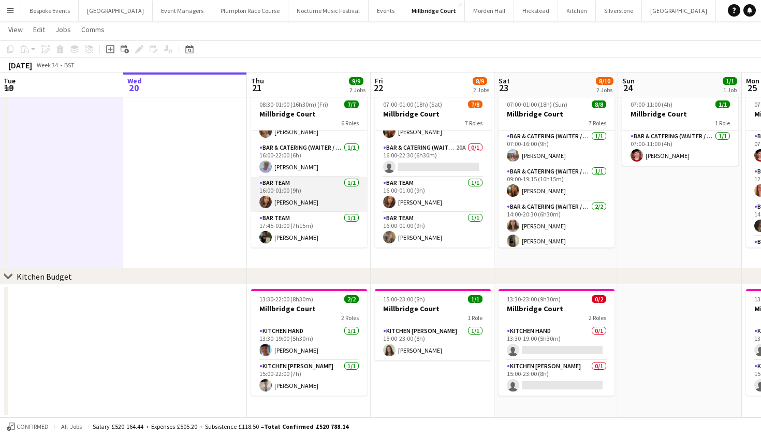
scroll to position [26, 0]
click at [35, 11] on button "Bespoke Events Close" at bounding box center [49, 11] width 57 height 20
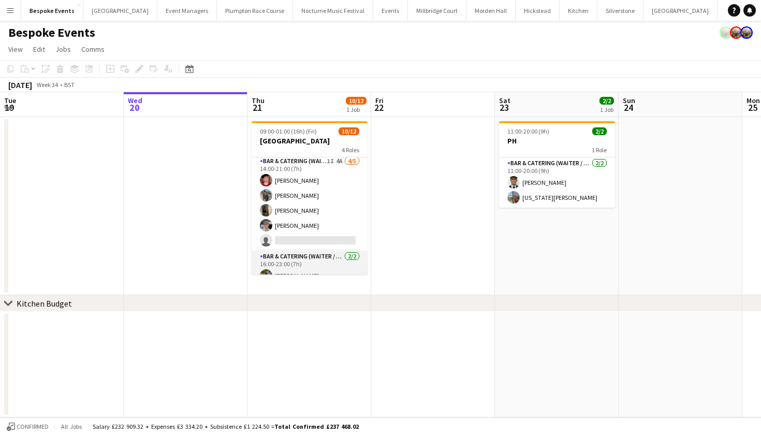
scroll to position [47, 0]
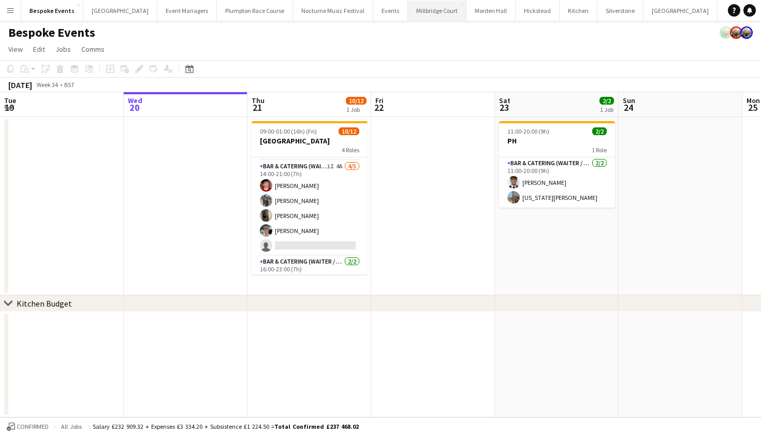
click at [408, 20] on button "Millbridge Court Close" at bounding box center [437, 11] width 59 height 20
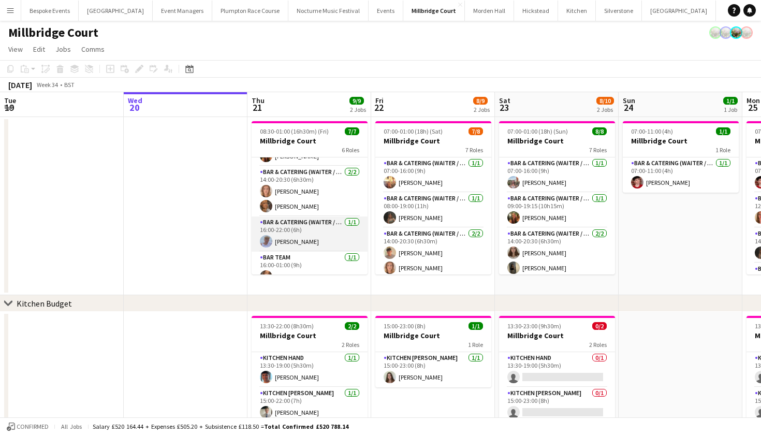
scroll to position [73, 0]
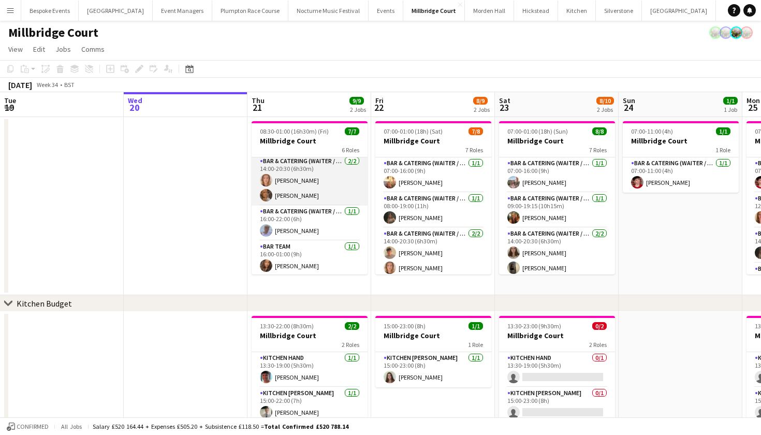
click at [302, 181] on app-card-role "Bar & Catering (Waiter / waitress) 2/2 14:00-20:30 (6h30m) Ailsa Thompson Jessi…" at bounding box center [310, 180] width 116 height 50
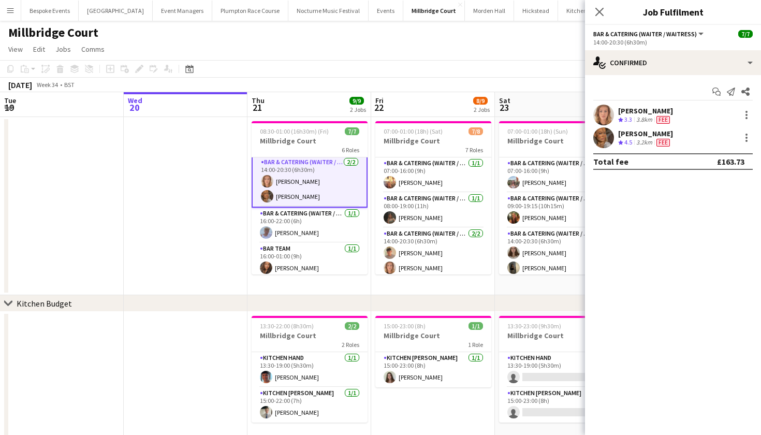
click at [268, 57] on app-page-menu "View Day view expanded Day view collapsed Month view Date picker Jump to today …" at bounding box center [380, 50] width 761 height 20
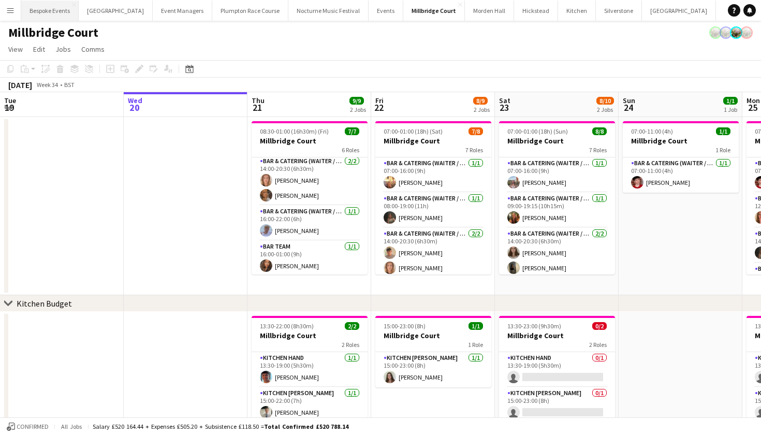
click at [61, 10] on button "Bespoke Events Close" at bounding box center [49, 11] width 57 height 20
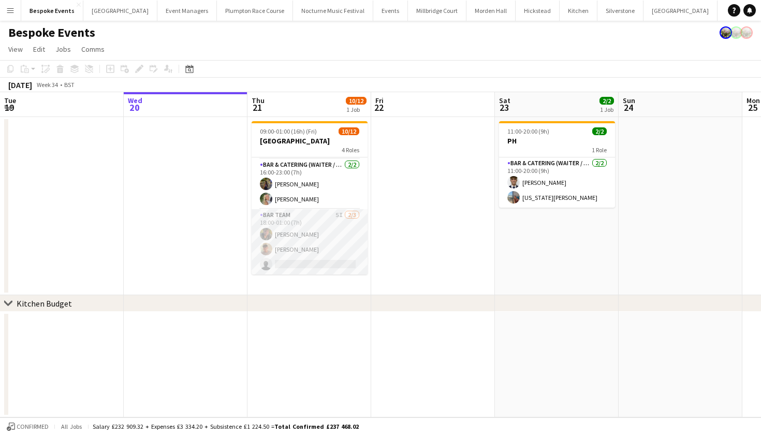
scroll to position [119, 0]
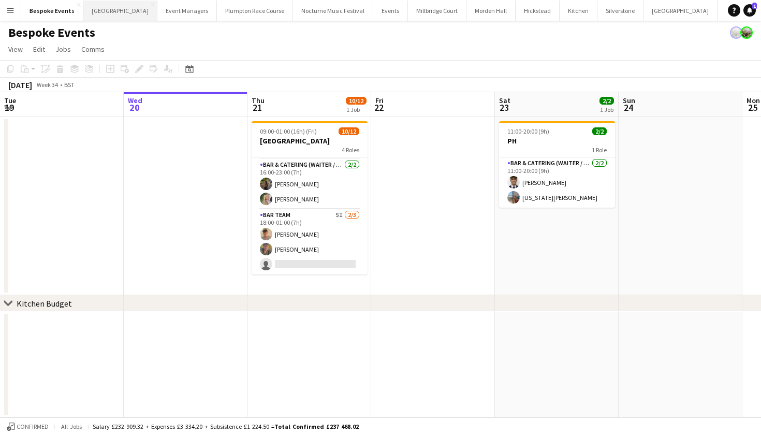
click at [99, 11] on button "[GEOGRAPHIC_DATA] Close" at bounding box center [120, 11] width 74 height 20
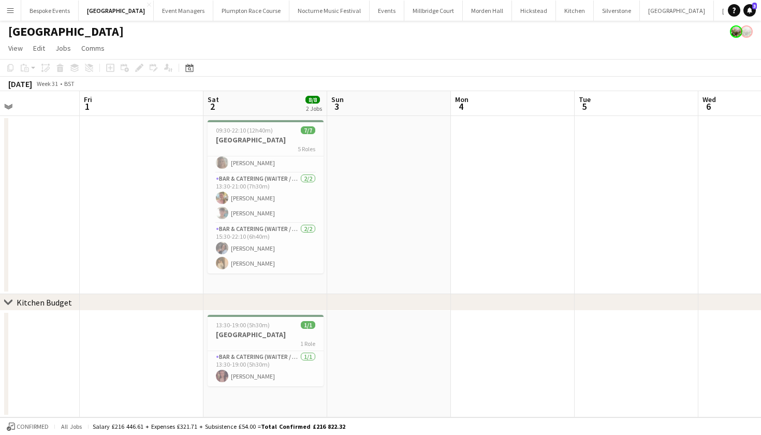
scroll to position [1, 0]
click at [6, 15] on button "Menu" at bounding box center [10, 10] width 21 height 21
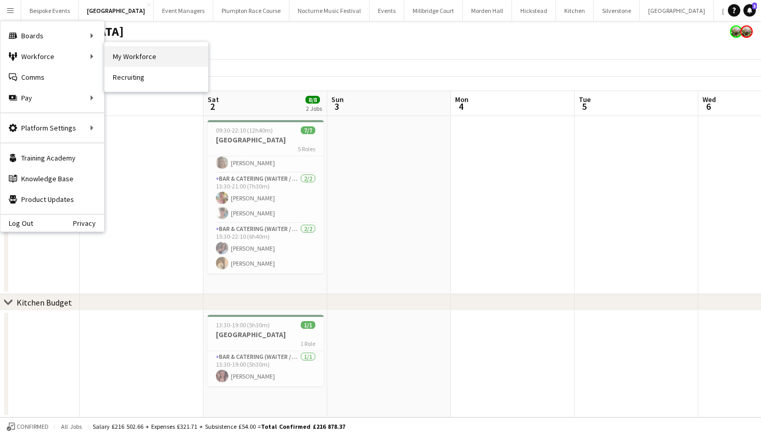
click at [118, 57] on link "My Workforce" at bounding box center [157, 56] width 104 height 21
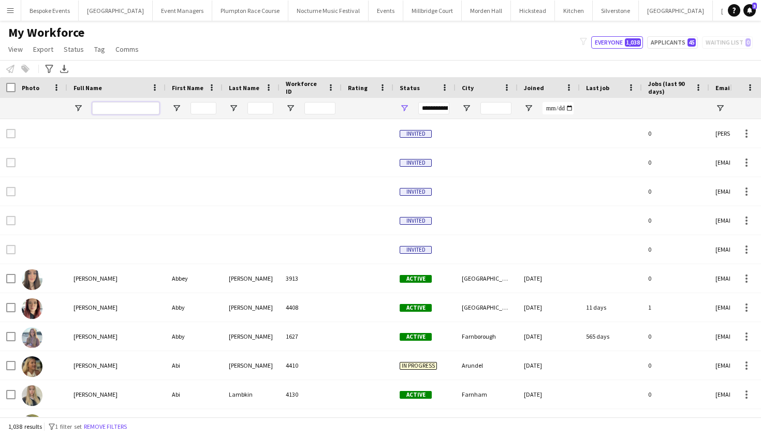
click at [105, 108] on input "Full Name Filter Input" at bounding box center [125, 108] width 67 height 12
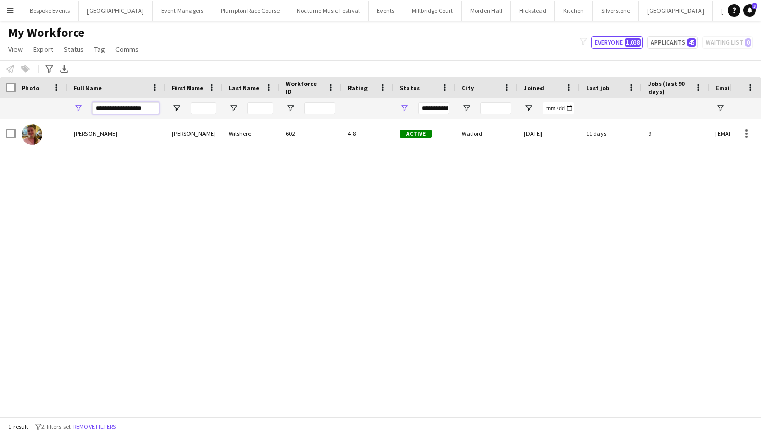
type input "**********"
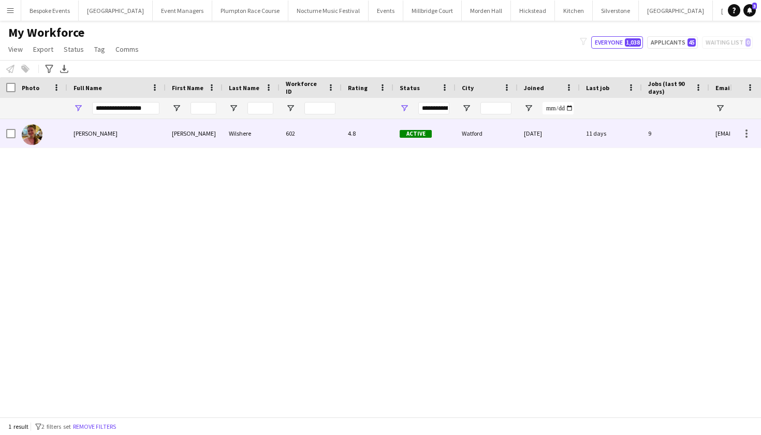
click at [205, 131] on div "[PERSON_NAME]" at bounding box center [194, 133] width 57 height 28
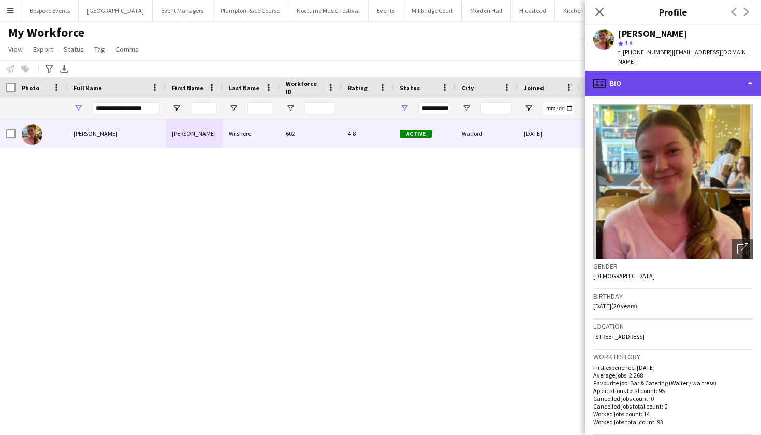
click at [720, 71] on div "profile Bio" at bounding box center [673, 83] width 176 height 25
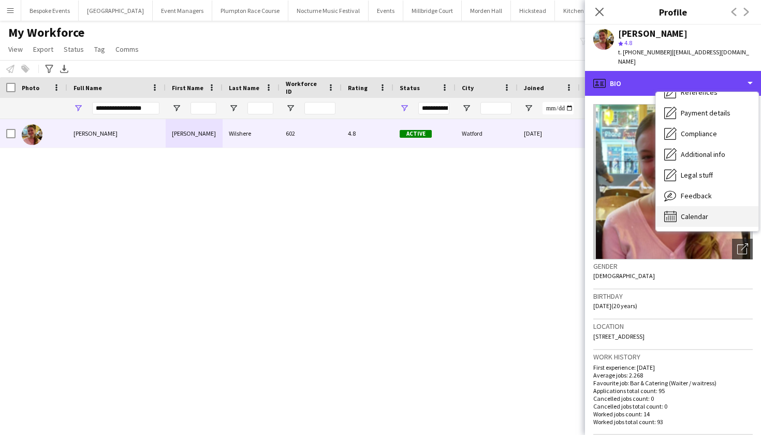
scroll to position [118, 0]
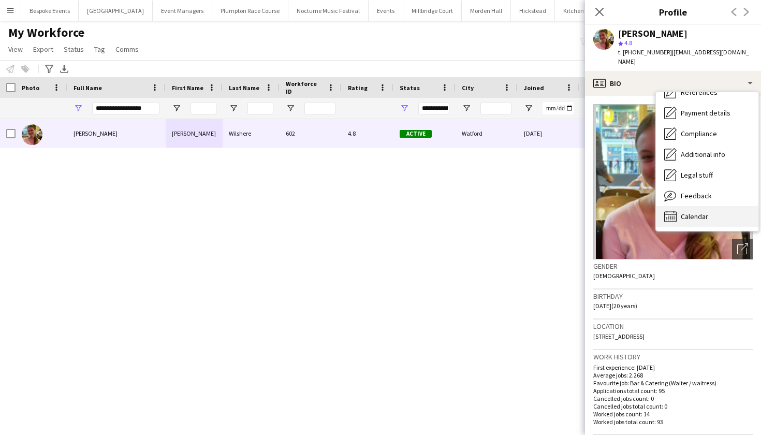
click at [694, 212] on span "Calendar" at bounding box center [694, 216] width 27 height 9
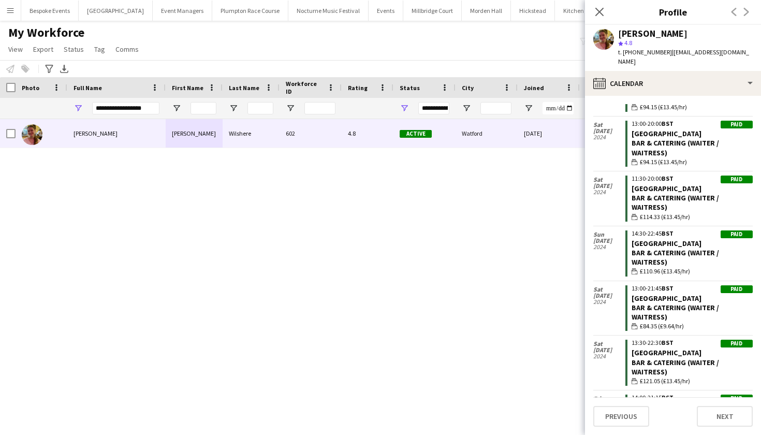
scroll to position [1304, 0]
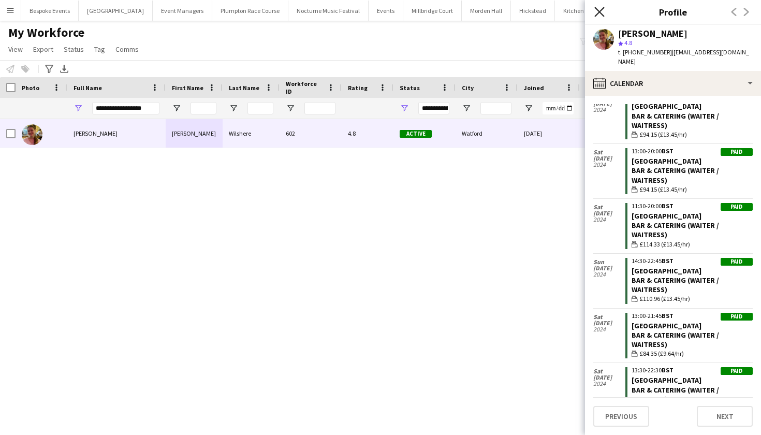
click at [598, 12] on icon "Close pop-in" at bounding box center [600, 12] width 10 height 10
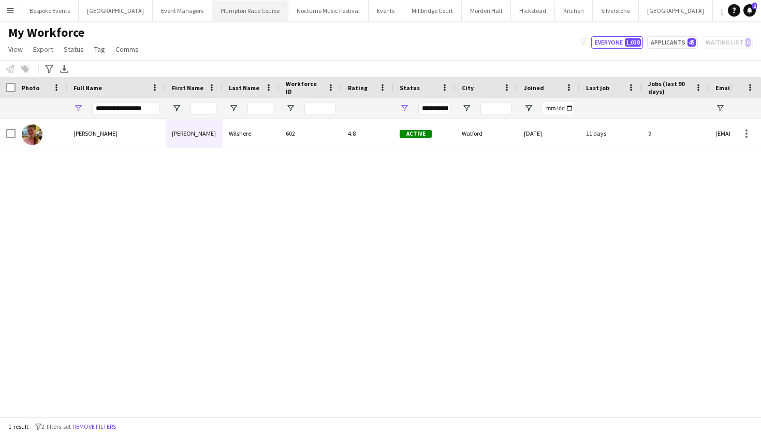
click at [248, 6] on button "Plumpton Race Course Close" at bounding box center [250, 11] width 76 height 20
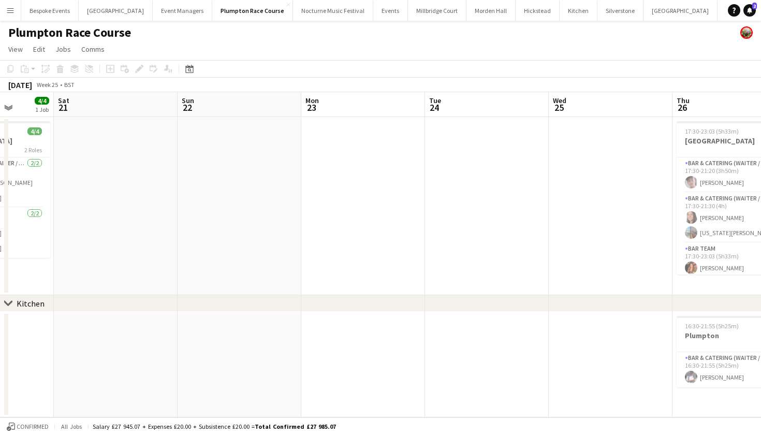
scroll to position [0, 319]
click at [12, 13] on app-icon "Menu" at bounding box center [10, 10] width 8 height 8
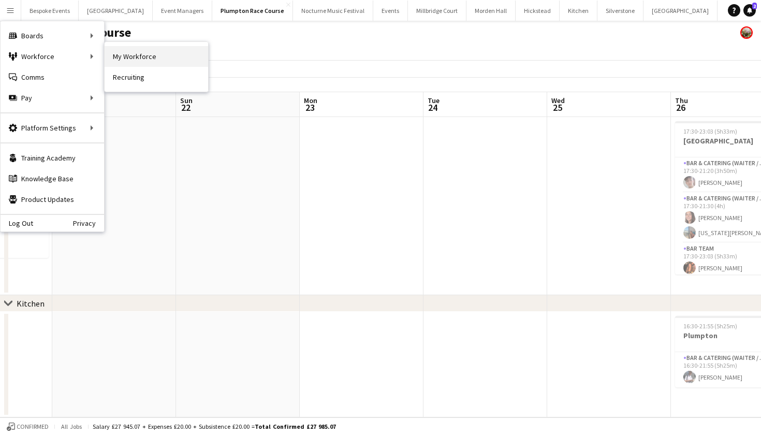
click at [106, 57] on link "My Workforce" at bounding box center [157, 56] width 104 height 21
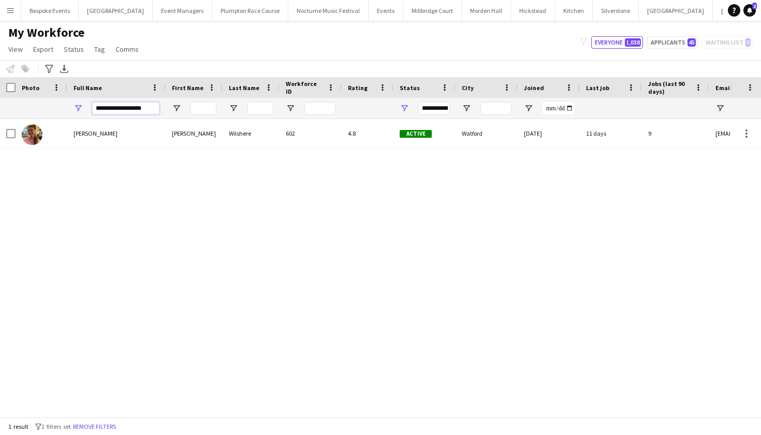
drag, startPoint x: 150, startPoint y: 110, endPoint x: 54, endPoint y: 107, distance: 95.9
click at [54, 107] on div "**********" at bounding box center [610, 108] width 1221 height 21
type input "**********"
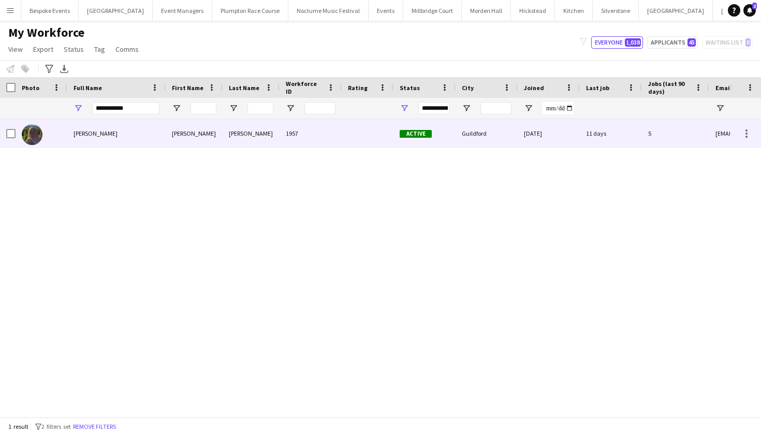
click at [84, 140] on div "[PERSON_NAME]" at bounding box center [116, 133] width 98 height 28
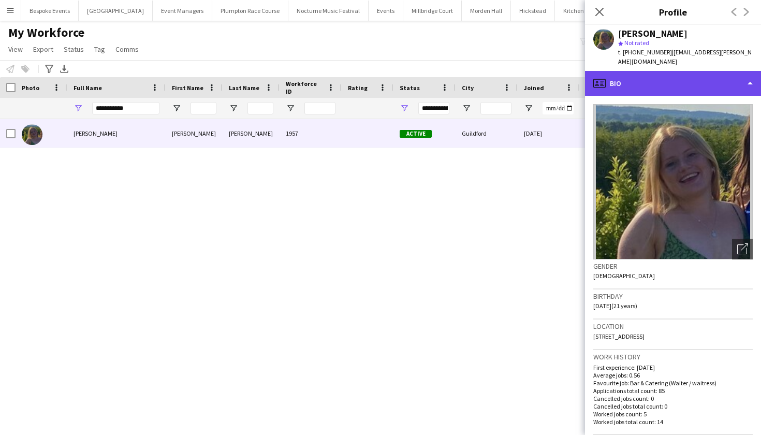
click at [659, 71] on div "profile Bio" at bounding box center [673, 83] width 176 height 25
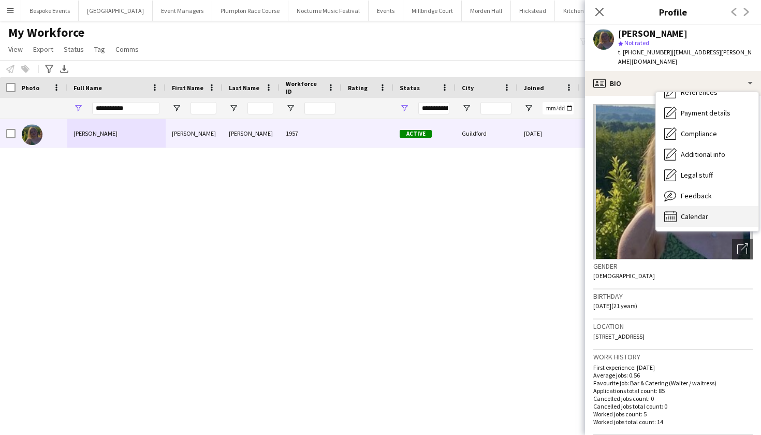
scroll to position [118, 0]
click at [693, 212] on span "Calendar" at bounding box center [694, 216] width 27 height 9
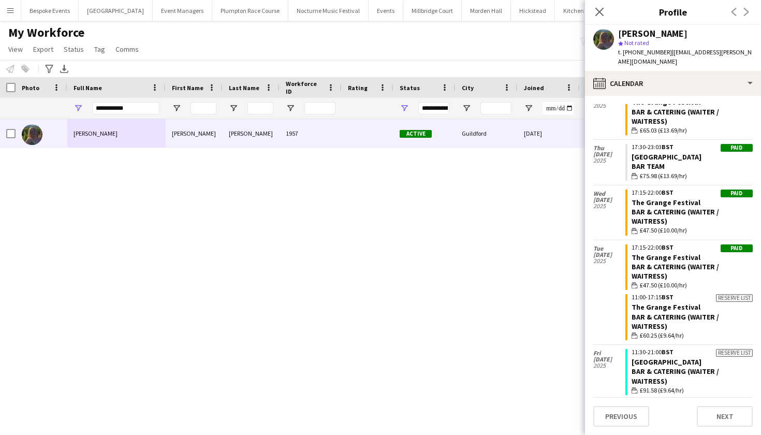
scroll to position [2488, 0]
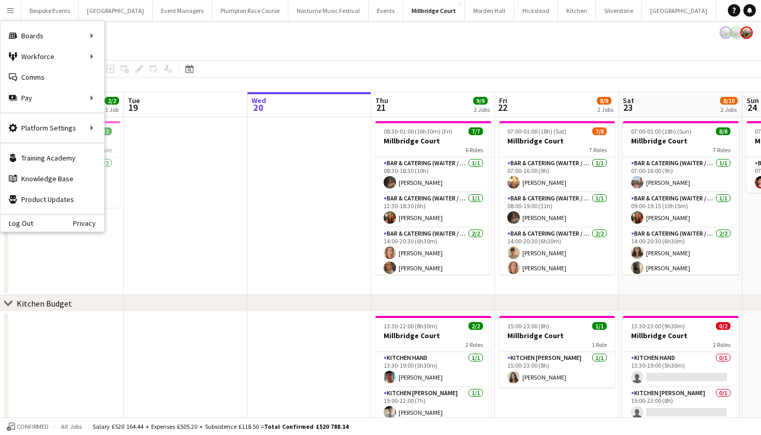
scroll to position [0, 243]
